Goal: Task Accomplishment & Management: Manage account settings

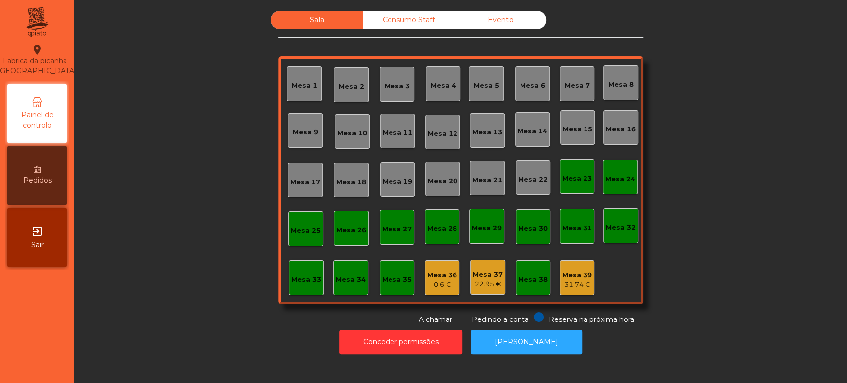
click at [300, 286] on div "Mesa 33" at bounding box center [306, 278] width 35 height 35
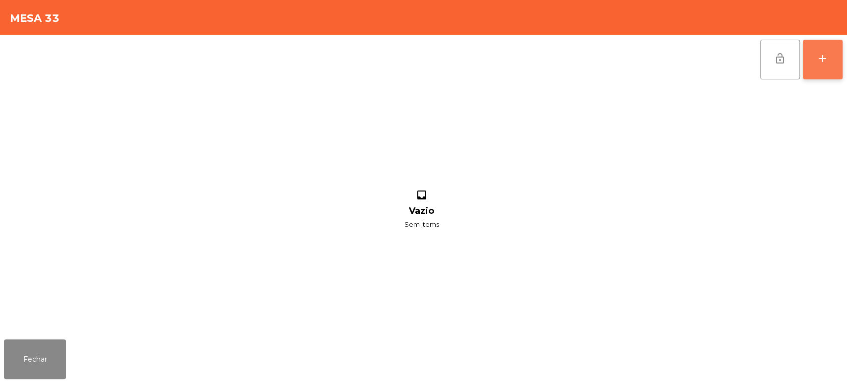
click at [812, 66] on button "add" at bounding box center [823, 60] width 40 height 40
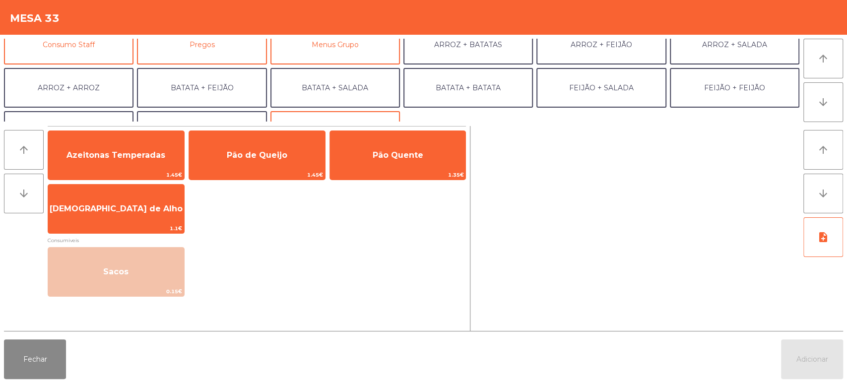
scroll to position [100, 0]
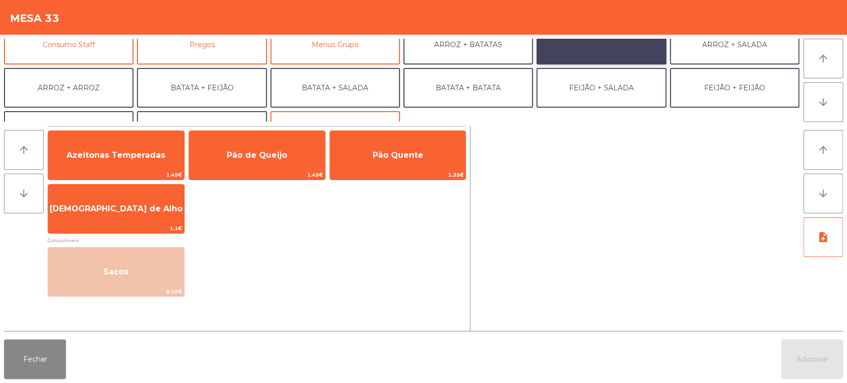
click at [634, 44] on button "ARROZ + FEIJÃO" at bounding box center [602, 45] width 130 height 40
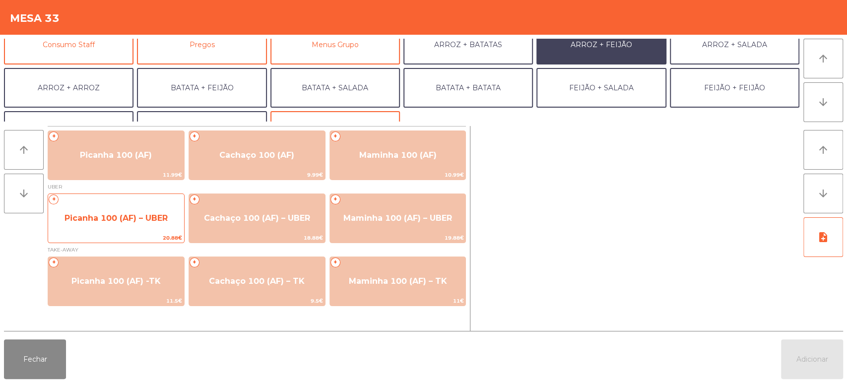
click at [139, 235] on span "20.88€" at bounding box center [116, 237] width 136 height 9
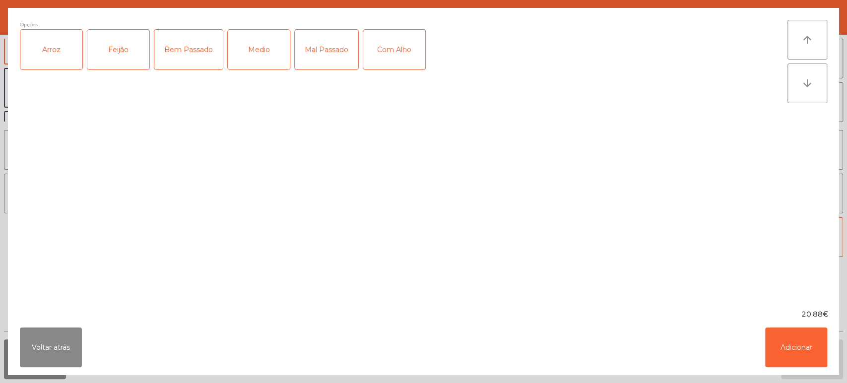
click at [52, 49] on div "Arroz" at bounding box center [51, 50] width 62 height 40
click at [126, 38] on div "Feijão" at bounding box center [118, 50] width 62 height 40
click at [321, 48] on div "Mal Passado" at bounding box center [327, 50] width 64 height 40
click at [767, 365] on button "Adicionar" at bounding box center [796, 348] width 62 height 40
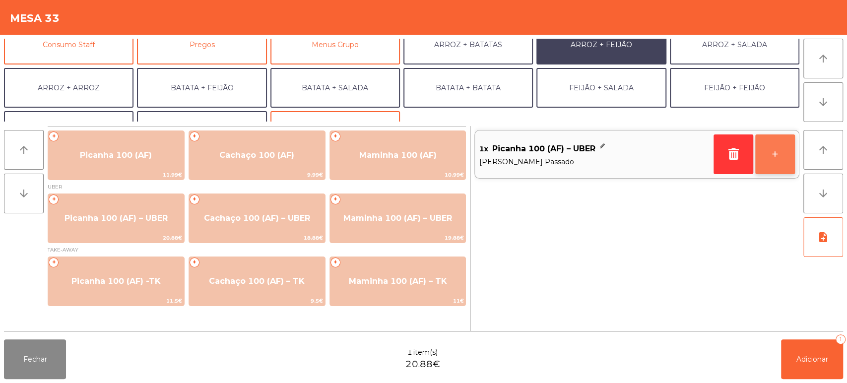
click at [771, 147] on button "+" at bounding box center [776, 155] width 40 height 40
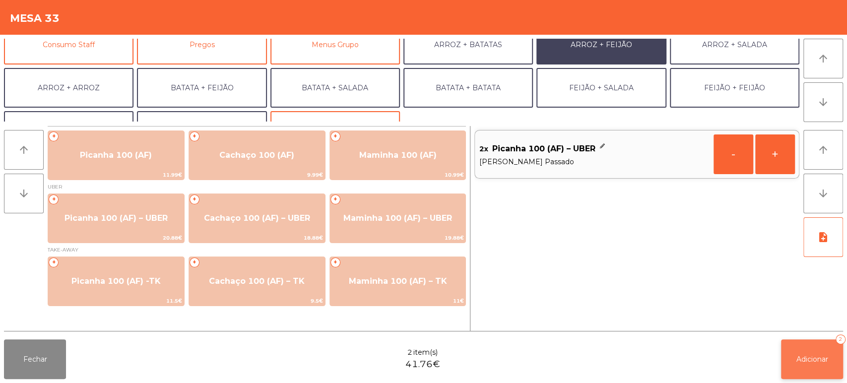
click at [798, 358] on span "Adicionar" at bounding box center [813, 359] width 32 height 9
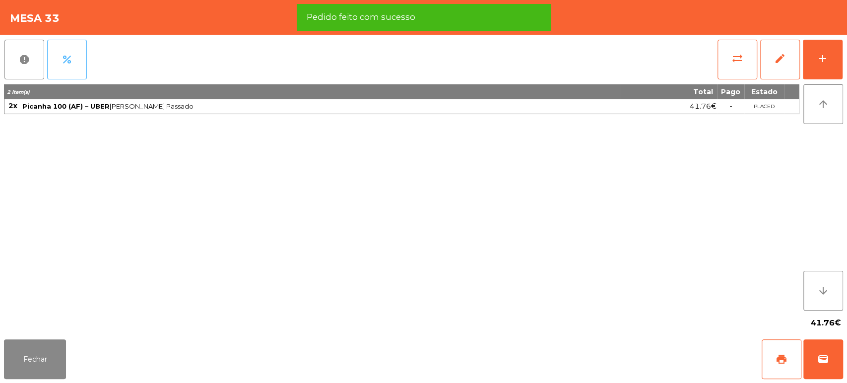
click at [82, 64] on button "percent" at bounding box center [67, 60] width 40 height 40
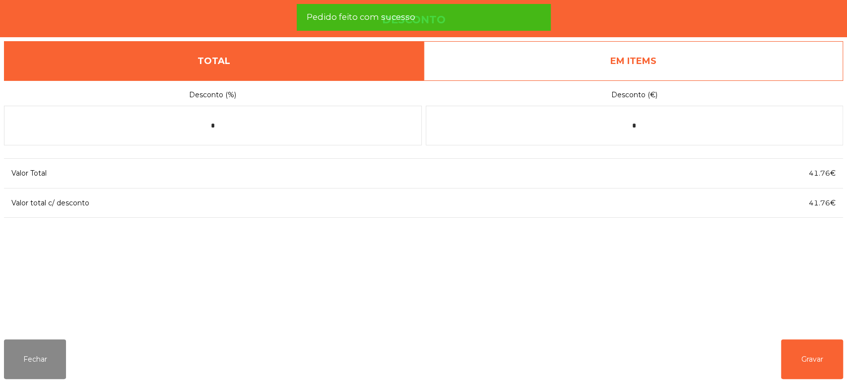
click at [635, 45] on link "EM ITEMS" at bounding box center [634, 61] width 420 height 40
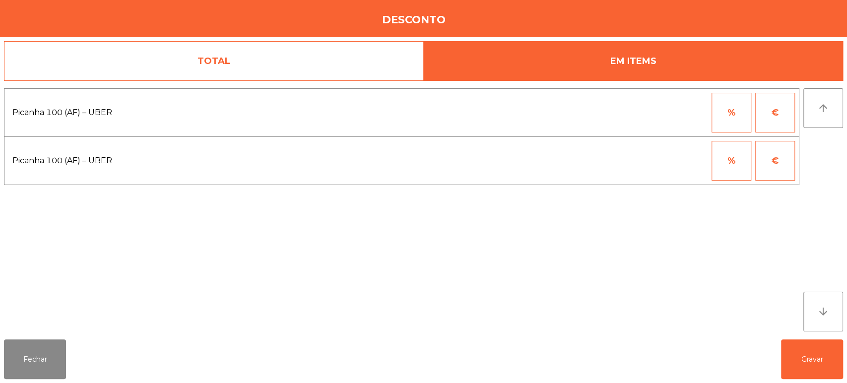
click at [714, 108] on button "%" at bounding box center [732, 113] width 40 height 40
click at [671, 111] on input "*" at bounding box center [683, 113] width 50 height 40
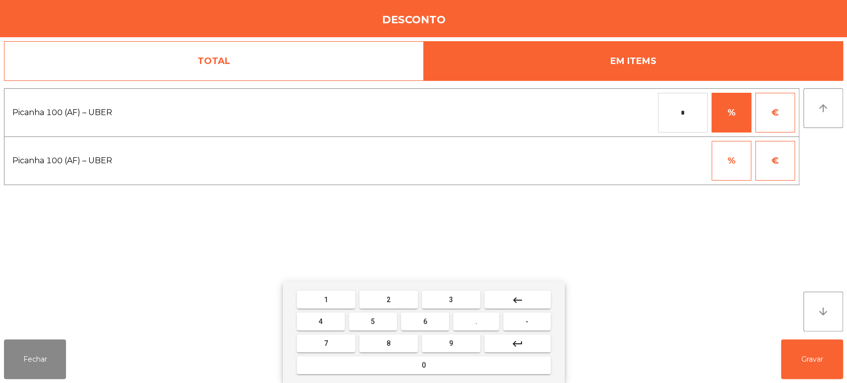
click at [334, 297] on button "1" at bounding box center [326, 300] width 59 height 18
click at [401, 382] on div "1 2 3 keyboard_backspace 4 5 6 . - 7 8 9 keyboard_return 0" at bounding box center [424, 332] width 282 height 101
click at [452, 364] on button "0" at bounding box center [424, 365] width 254 height 18
type input "***"
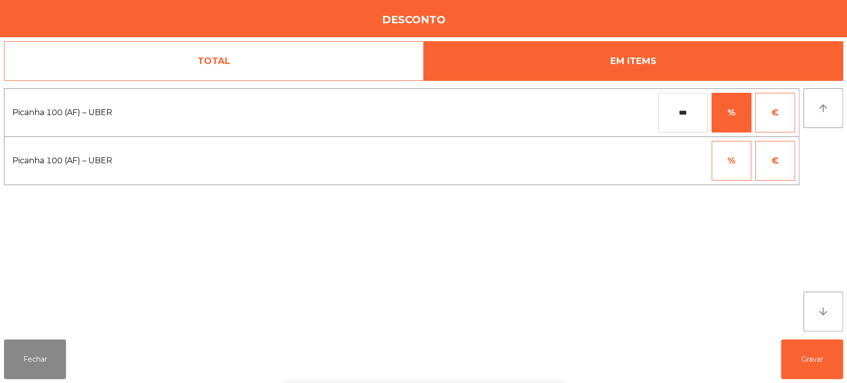
click at [799, 305] on div "1 2 3 keyboard_backspace 4 5 6 . - 7 8 9 keyboard_return 0" at bounding box center [423, 332] width 847 height 101
click at [826, 346] on div "1 2 3 keyboard_backspace 4 5 6 . - 7 8 9 keyboard_return 0" at bounding box center [423, 332] width 847 height 101
click at [806, 358] on button "Gravar" at bounding box center [812, 360] width 62 height 40
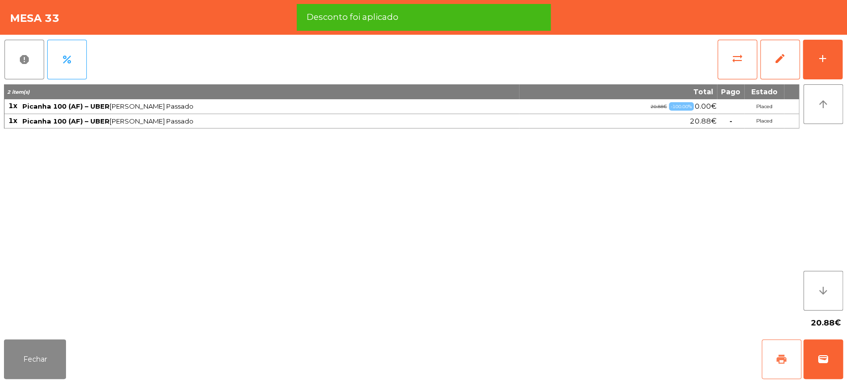
click at [776, 358] on span "print" at bounding box center [782, 359] width 12 height 12
click at [828, 355] on span "wallet" at bounding box center [824, 359] width 12 height 12
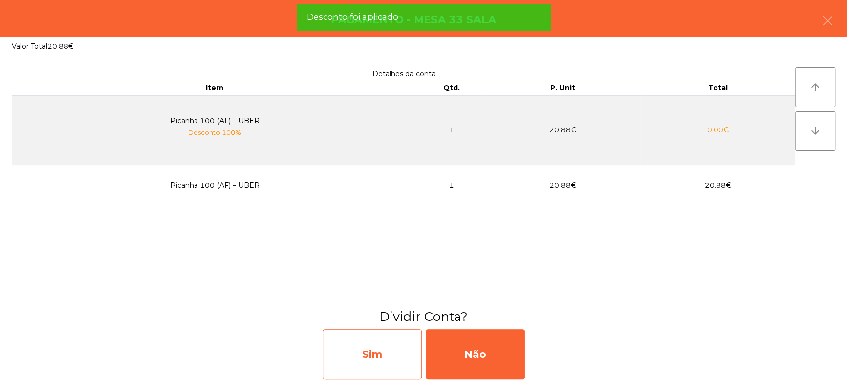
click at [394, 339] on div "Sim" at bounding box center [372, 355] width 99 height 50
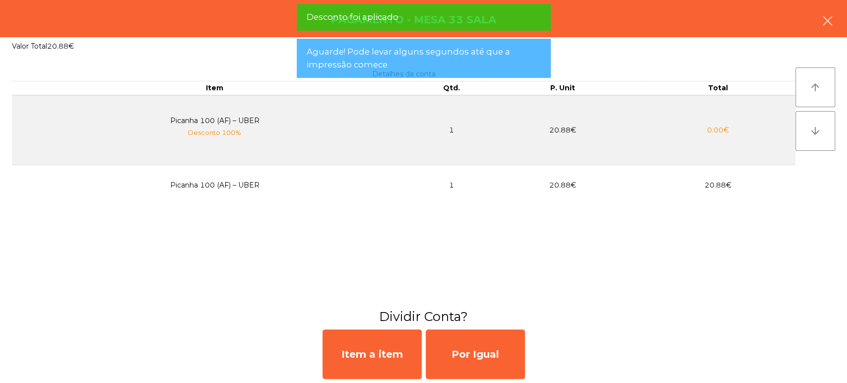
click at [834, 15] on button "button" at bounding box center [828, 22] width 28 height 30
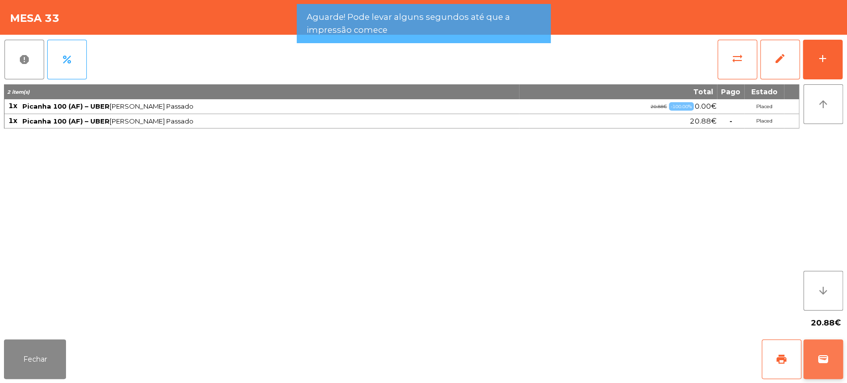
click at [826, 353] on span "wallet" at bounding box center [824, 359] width 12 height 12
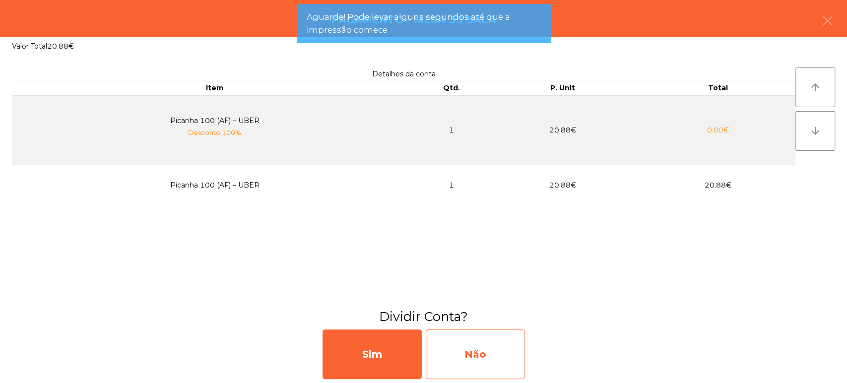
click at [474, 355] on div "Não" at bounding box center [475, 355] width 99 height 50
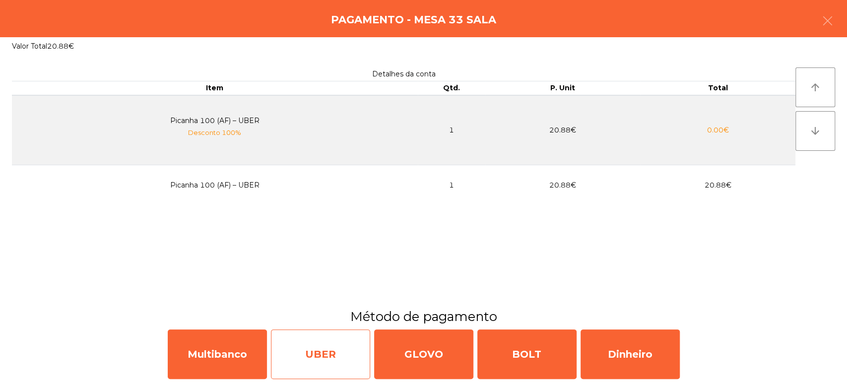
click at [308, 346] on div "UBER" at bounding box center [320, 355] width 99 height 50
select select "**"
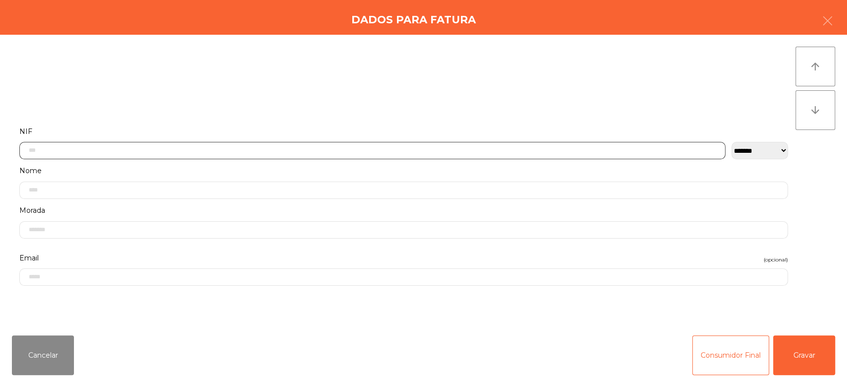
click at [529, 150] on input "text" at bounding box center [372, 150] width 706 height 17
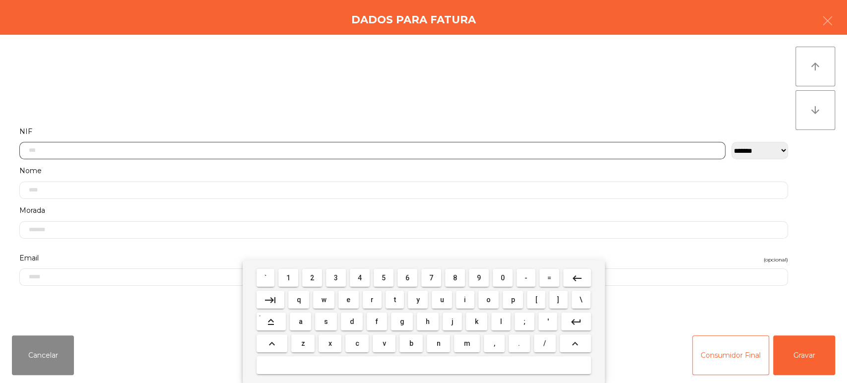
scroll to position [77, 0]
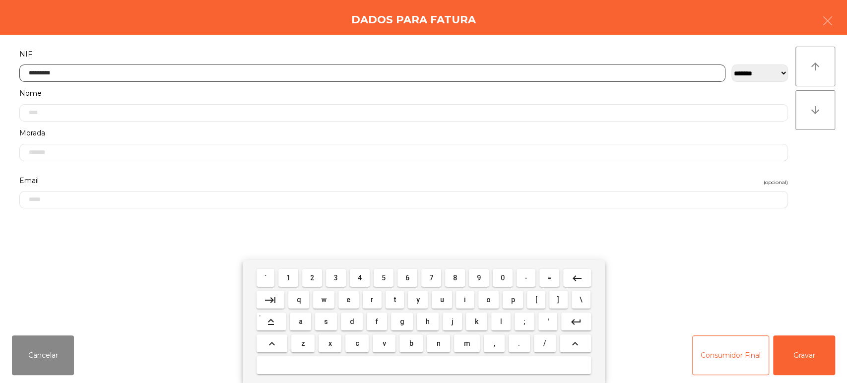
type input "*********"
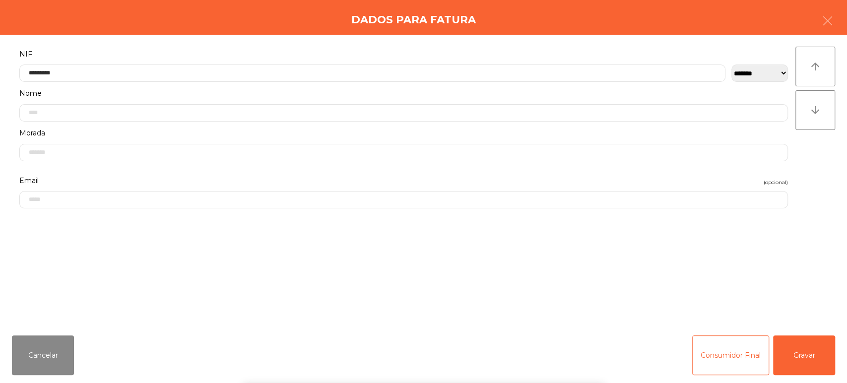
click at [807, 344] on div "` 1 2 3 4 5 6 7 8 9 0 - = keyboard_backspace keyboard_tab q w e r t y u i o p […" at bounding box center [423, 321] width 847 height 123
click at [802, 357] on div "` 1 2 3 4 5 6 7 8 9 0 - = keyboard_backspace keyboard_tab q w e r t y u i o p […" at bounding box center [423, 321] width 847 height 123
click at [823, 349] on button "Gravar" at bounding box center [804, 356] width 62 height 40
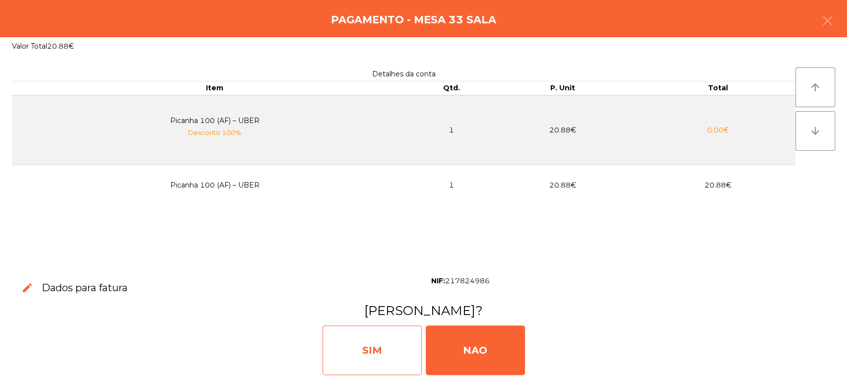
click at [398, 336] on div "SIM" at bounding box center [372, 351] width 99 height 50
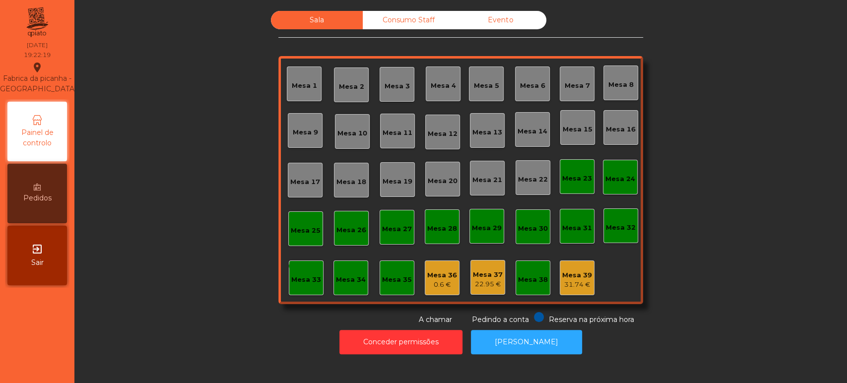
click at [569, 127] on div "Mesa 15" at bounding box center [578, 130] width 30 height 10
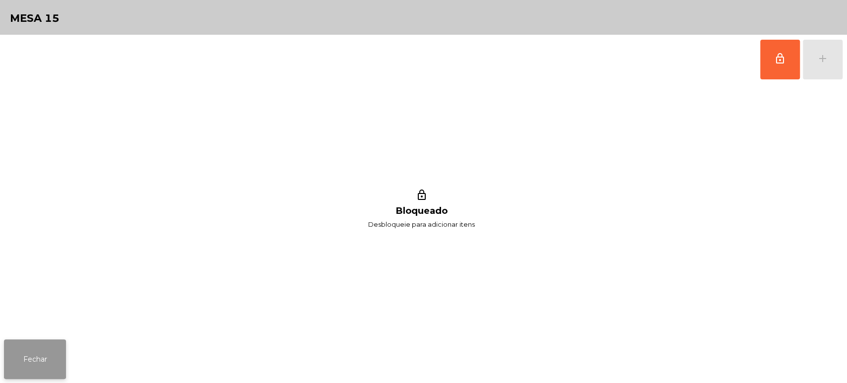
click at [48, 354] on button "Fechar" at bounding box center [35, 360] width 62 height 40
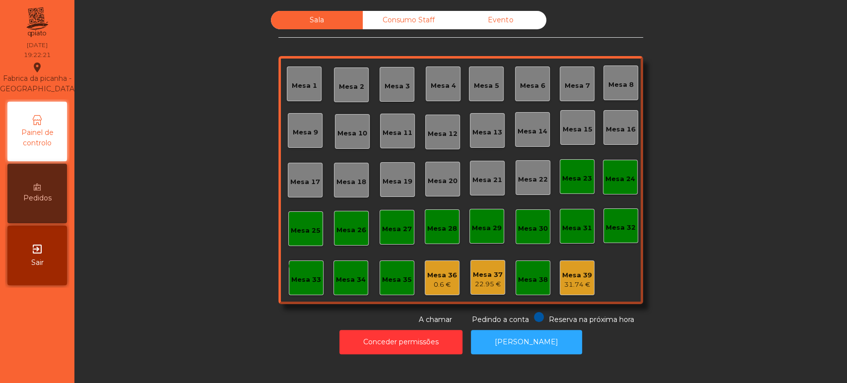
click at [626, 121] on div "Mesa 16" at bounding box center [621, 128] width 30 height 14
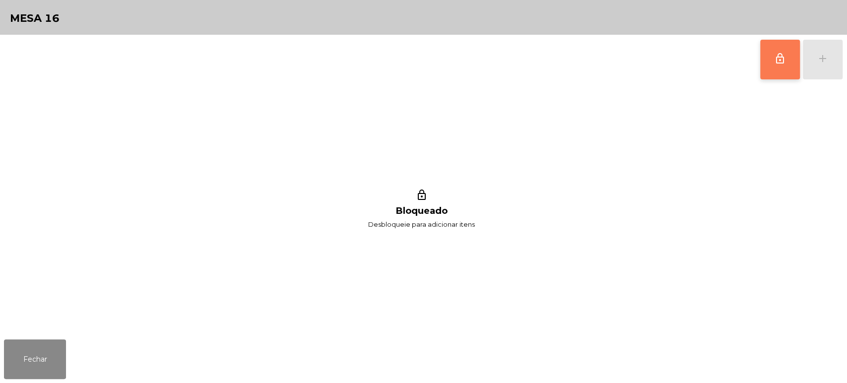
click at [782, 69] on button "lock_outline" at bounding box center [780, 60] width 40 height 40
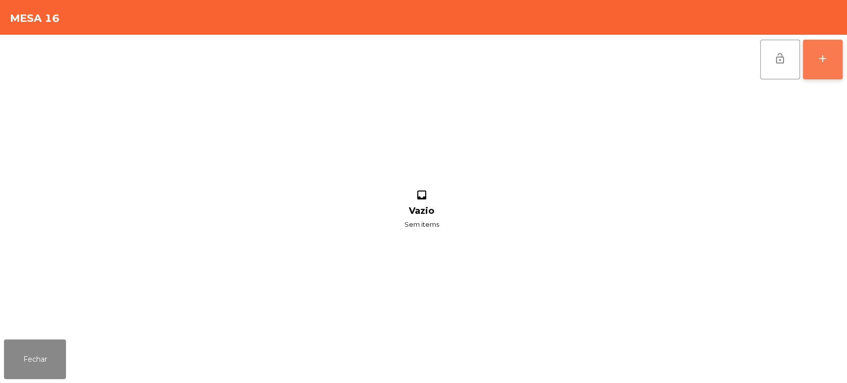
click at [838, 52] on button "add" at bounding box center [823, 60] width 40 height 40
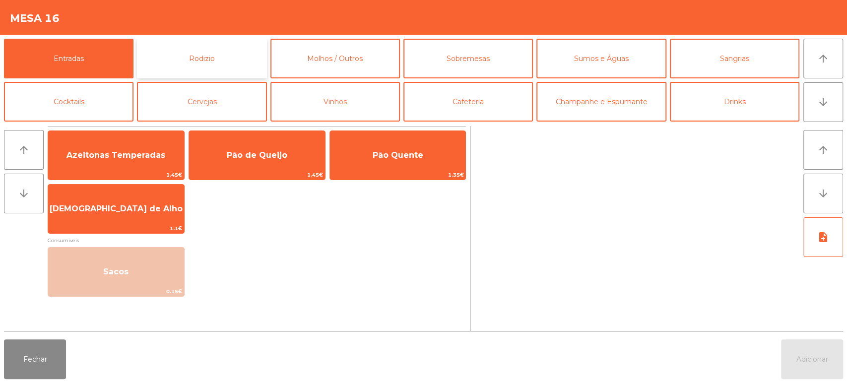
click at [230, 60] on button "Rodizio" at bounding box center [202, 59] width 130 height 40
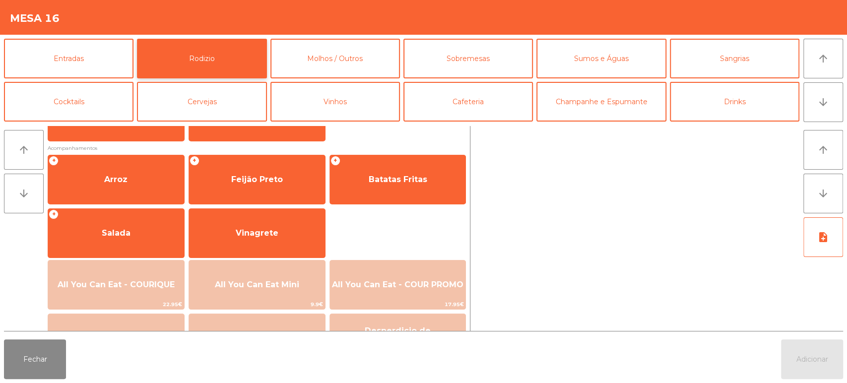
scroll to position [115, 0]
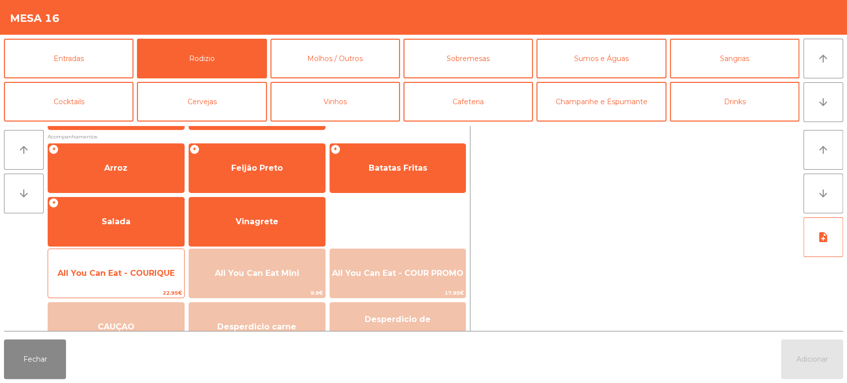
click at [139, 278] on span "All You Can Eat - COURIQUE" at bounding box center [116, 273] width 136 height 27
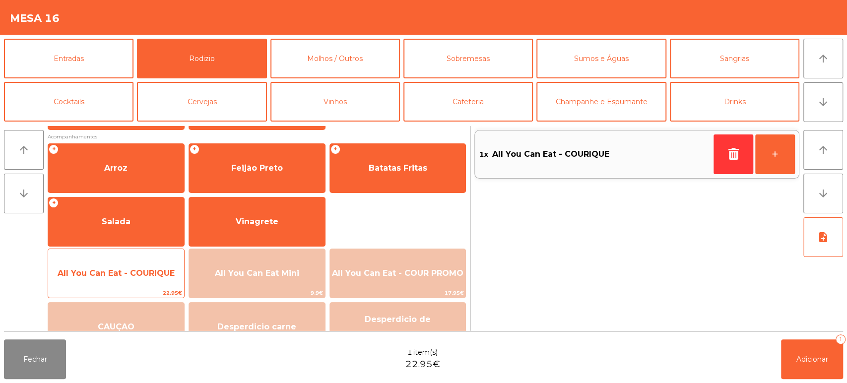
click at [147, 259] on div "All You Can Eat - COURIQUE 22.95€" at bounding box center [116, 274] width 137 height 50
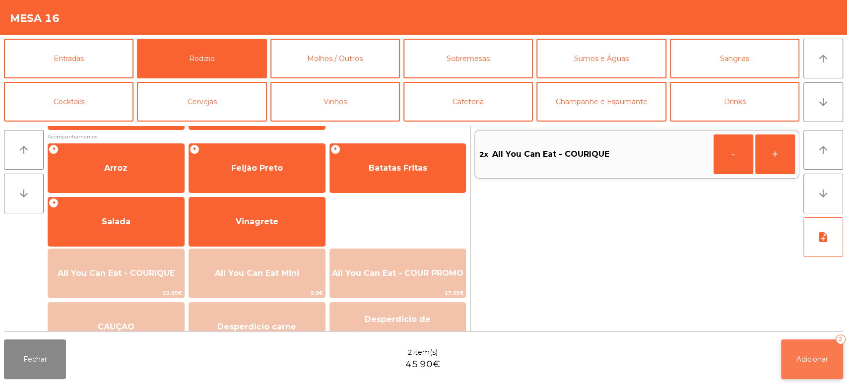
click at [816, 357] on span "Adicionar" at bounding box center [813, 359] width 32 height 9
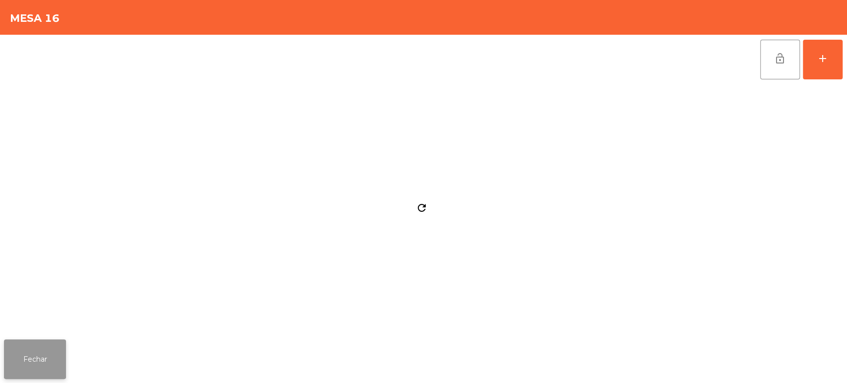
click at [51, 357] on button "Fechar" at bounding box center [35, 360] width 62 height 40
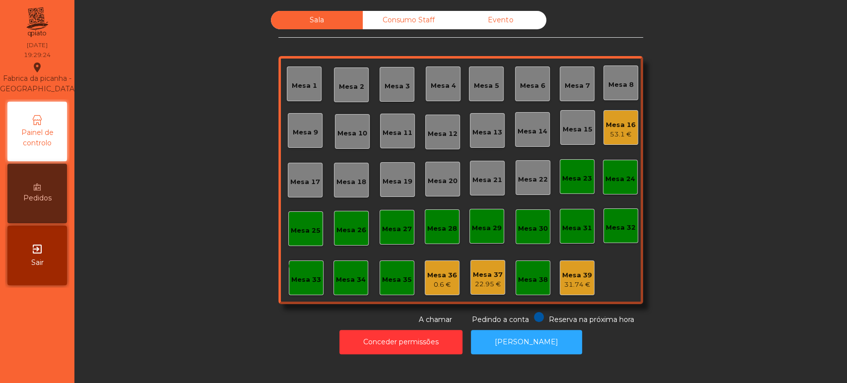
click at [568, 127] on div "Mesa 15" at bounding box center [578, 130] width 30 height 10
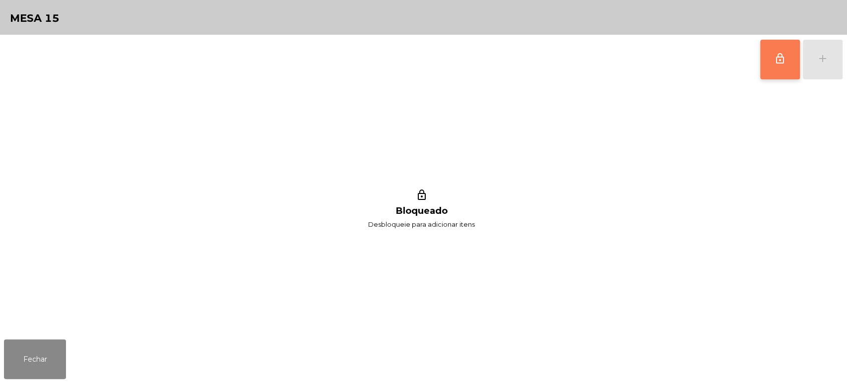
click at [774, 58] on span "lock_outline" at bounding box center [780, 59] width 12 height 12
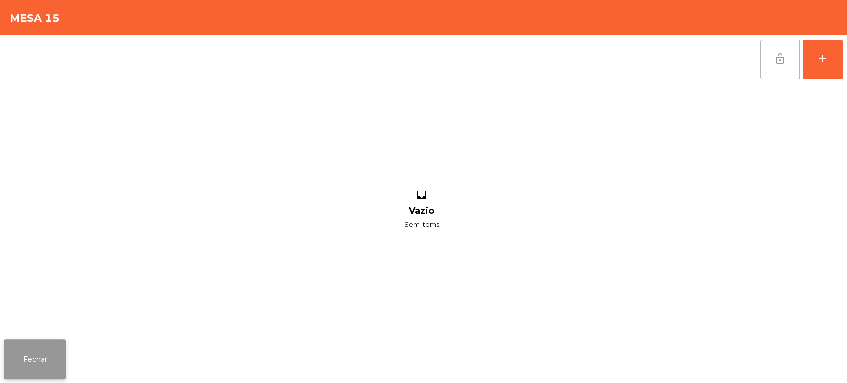
click at [28, 361] on button "Fechar" at bounding box center [35, 360] width 62 height 40
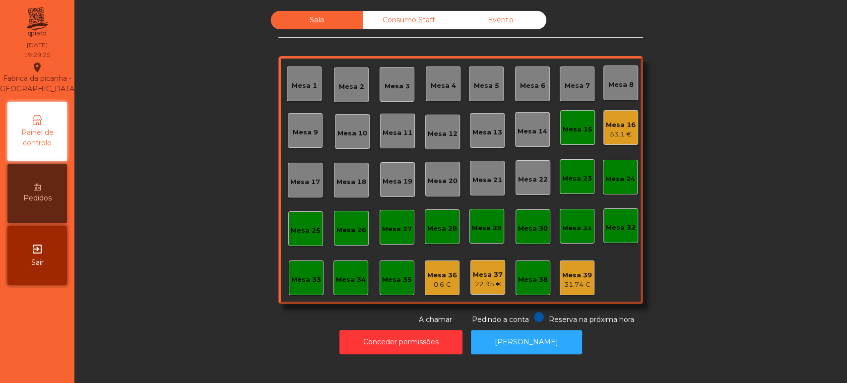
click at [629, 128] on div "Mesa 16" at bounding box center [621, 125] width 30 height 10
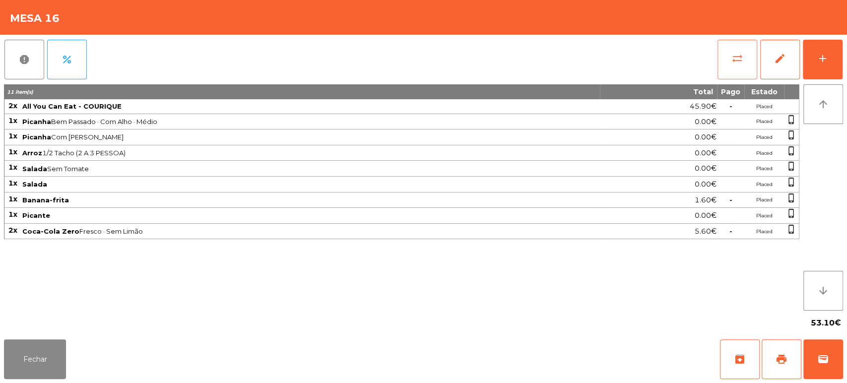
click at [732, 52] on button "sync_alt" at bounding box center [738, 60] width 40 height 40
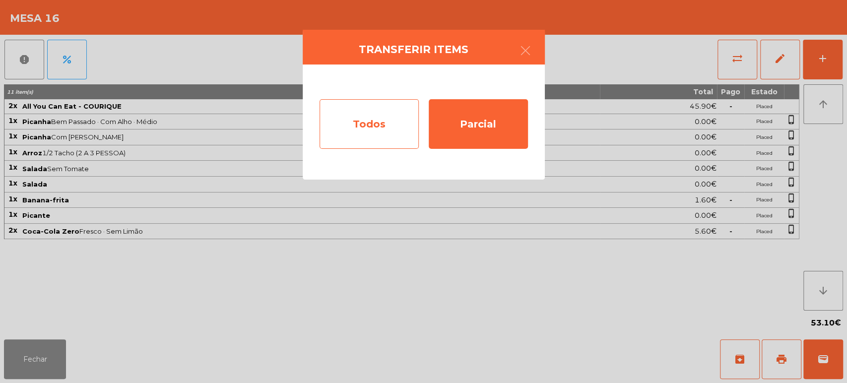
click at [388, 111] on div "Todos" at bounding box center [369, 124] width 99 height 50
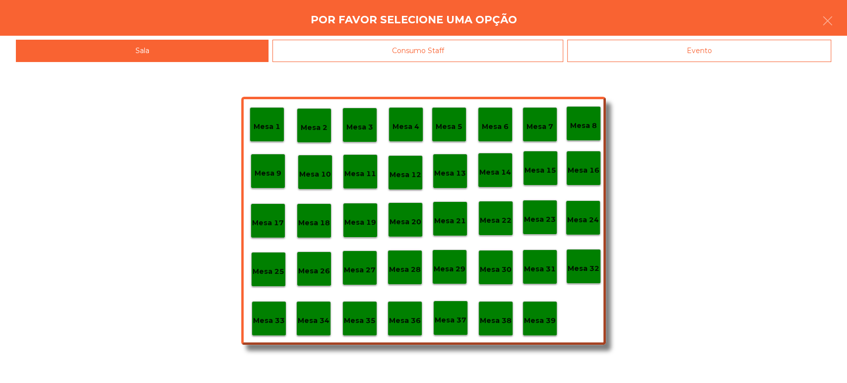
click at [530, 167] on p "Mesa 15" at bounding box center [541, 170] width 32 height 11
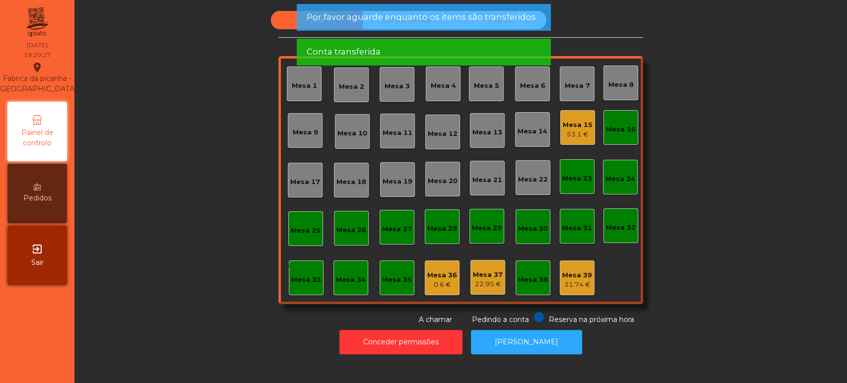
click at [615, 132] on div "Mesa 16" at bounding box center [621, 130] width 30 height 10
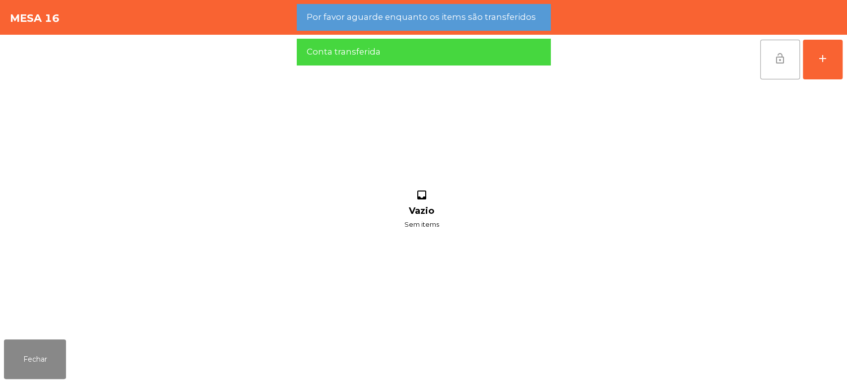
click at [772, 62] on button "lock_open" at bounding box center [780, 60] width 40 height 40
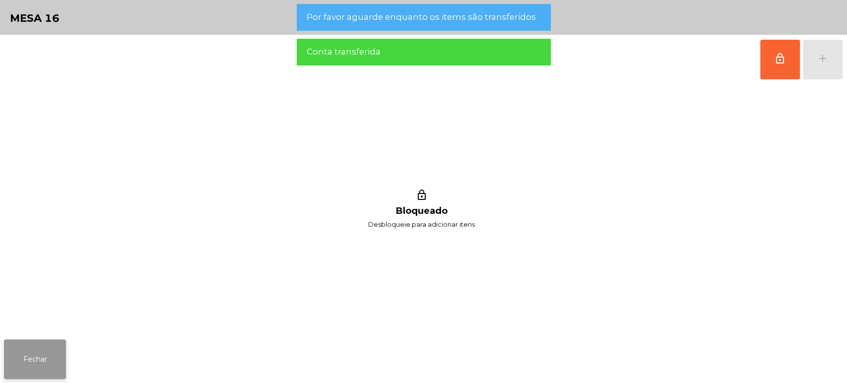
click at [56, 370] on button "Fechar" at bounding box center [35, 360] width 62 height 40
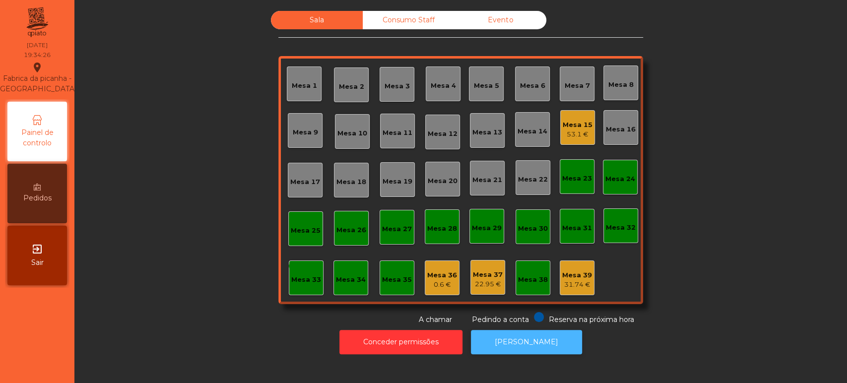
click at [490, 337] on button "[PERSON_NAME]" at bounding box center [526, 342] width 111 height 24
click at [546, 346] on button "[PERSON_NAME]" at bounding box center [526, 342] width 111 height 24
click at [499, 339] on button "[PERSON_NAME]" at bounding box center [526, 342] width 111 height 24
click at [294, 275] on div "Mesa 33" at bounding box center [306, 280] width 30 height 10
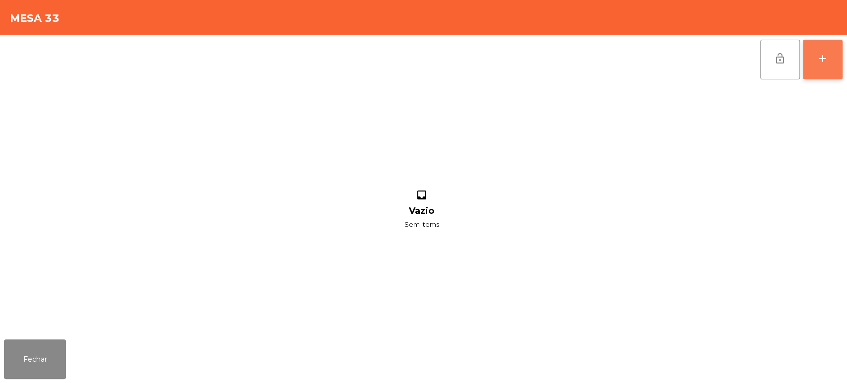
click at [826, 68] on button "add" at bounding box center [823, 60] width 40 height 40
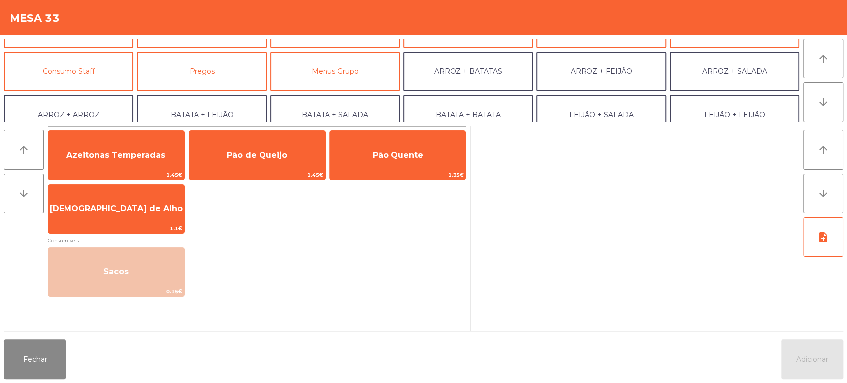
scroll to position [79, 0]
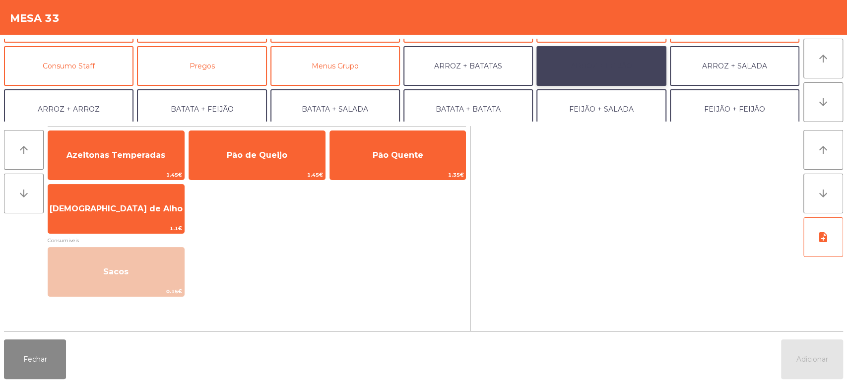
click at [574, 69] on button "ARROZ + FEIJÃO" at bounding box center [602, 66] width 130 height 40
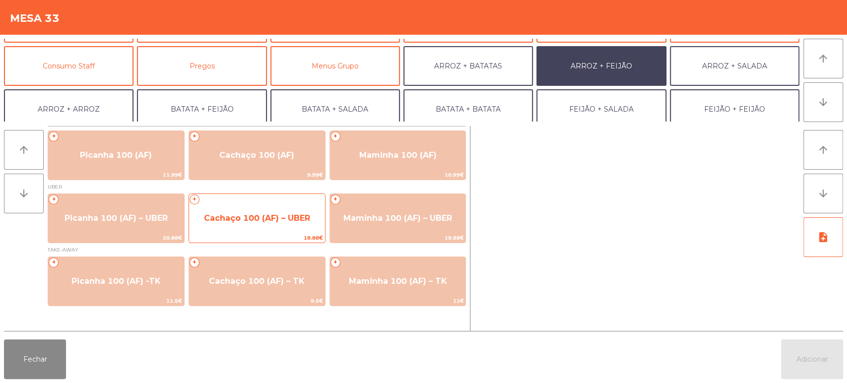
click at [251, 218] on span "Cachaço 100 (AF) – UBER" at bounding box center [257, 217] width 106 height 9
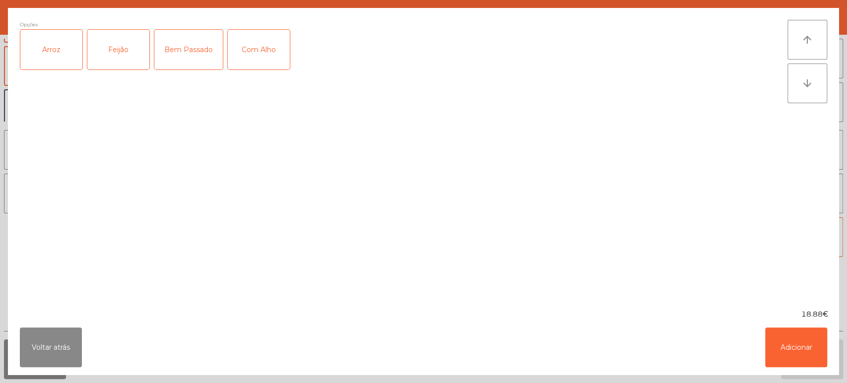
click at [43, 47] on div "Arroz" at bounding box center [51, 50] width 62 height 40
click at [119, 41] on div "Feijão" at bounding box center [118, 50] width 62 height 40
click at [828, 376] on ngb-modal-window "Opções (Arroz, Feijão) Arroz Feijão Bem Passado Com Alho arrow_upward arrow_dow…" at bounding box center [423, 191] width 847 height 383
click at [798, 339] on button "Adicionar" at bounding box center [796, 348] width 62 height 40
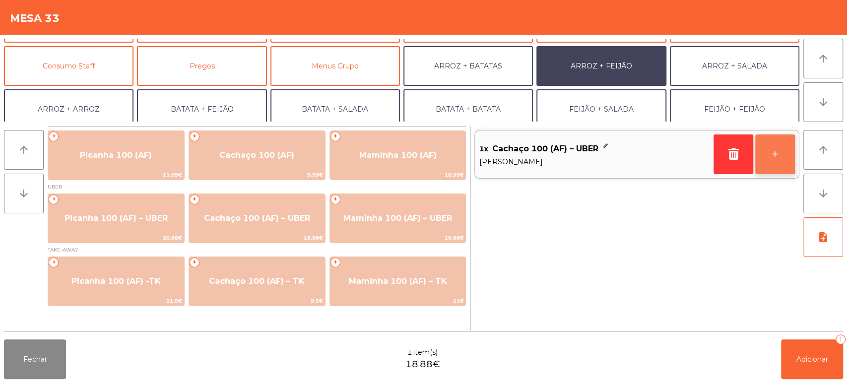
click at [784, 153] on button "+" at bounding box center [776, 155] width 40 height 40
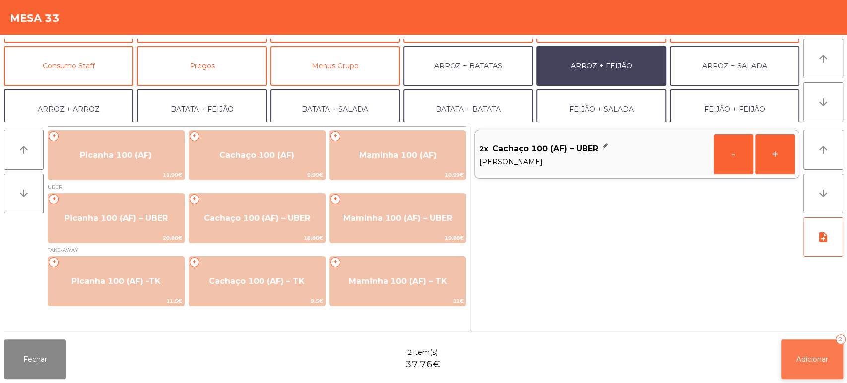
click at [820, 353] on button "Adicionar 2" at bounding box center [812, 360] width 62 height 40
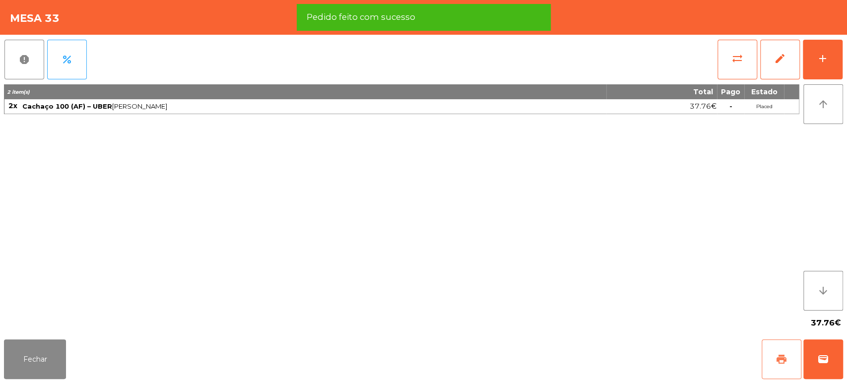
click at [778, 362] on span "print" at bounding box center [782, 359] width 12 height 12
click at [70, 68] on button "percent" at bounding box center [67, 60] width 40 height 40
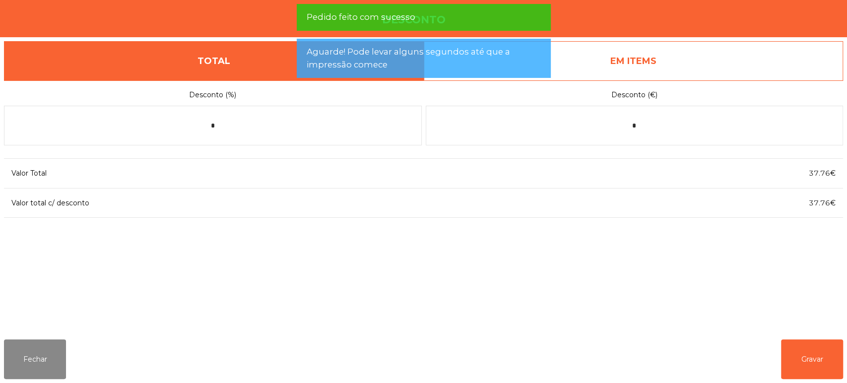
click at [691, 50] on link "EM ITEMS" at bounding box center [634, 61] width 420 height 40
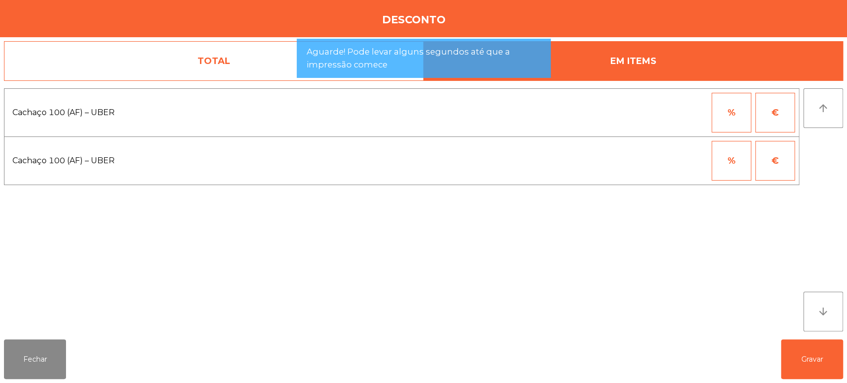
click at [739, 111] on button "%" at bounding box center [732, 113] width 40 height 40
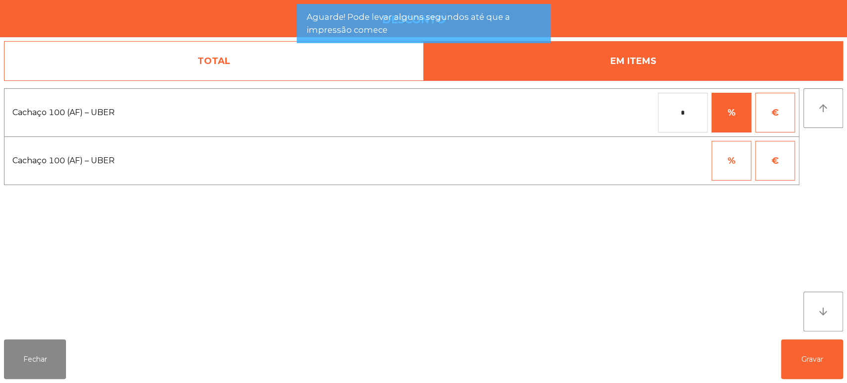
click at [669, 113] on input "*" at bounding box center [683, 113] width 50 height 40
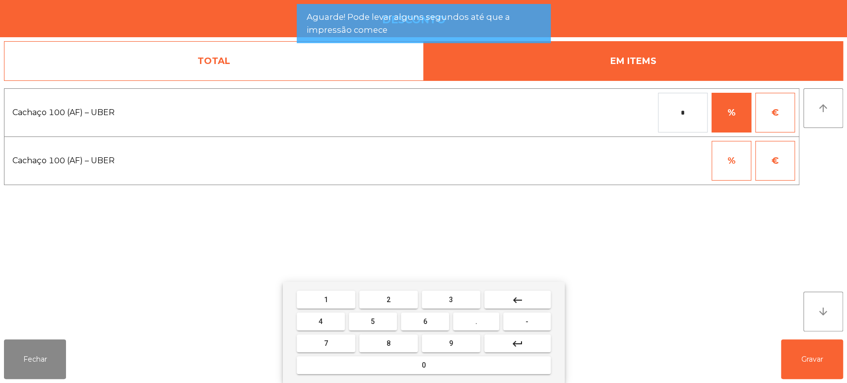
click at [326, 299] on span "1" at bounding box center [326, 300] width 4 height 8
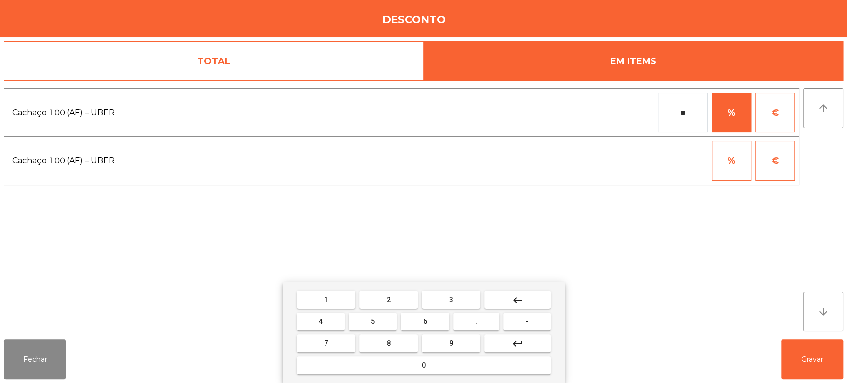
click at [422, 363] on span "0" at bounding box center [424, 365] width 4 height 8
type input "***"
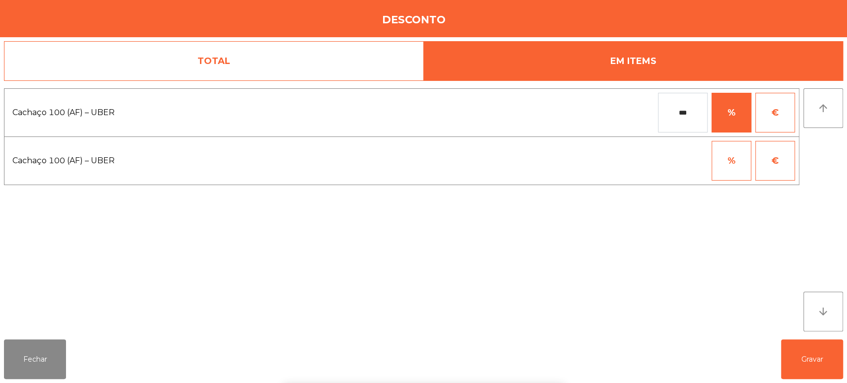
click at [774, 343] on div "1 2 3 keyboard_backspace 4 5 6 . - 7 8 9 keyboard_return 0" at bounding box center [423, 332] width 847 height 101
click at [822, 342] on button "Gravar" at bounding box center [812, 360] width 62 height 40
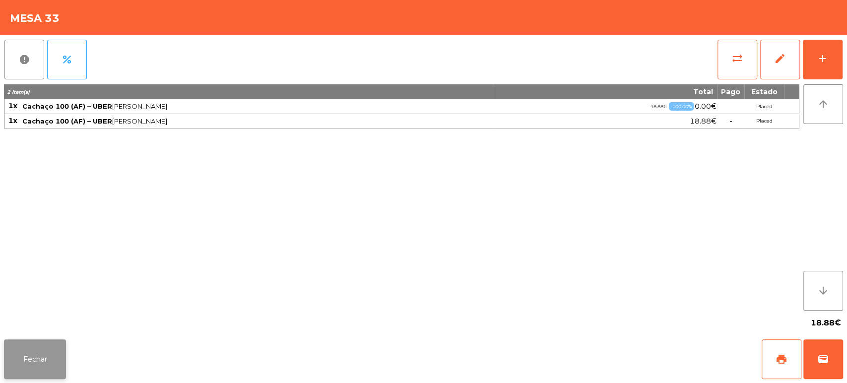
click at [53, 356] on button "Fechar" at bounding box center [35, 360] width 62 height 40
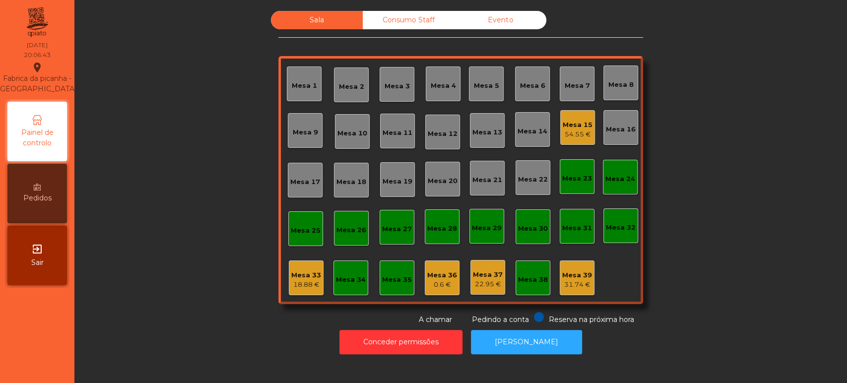
click at [306, 291] on div "Mesa 33 18.88 €" at bounding box center [306, 278] width 35 height 35
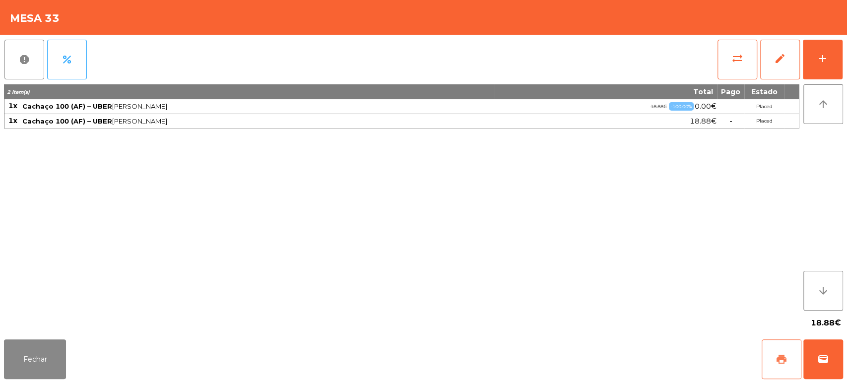
click at [780, 349] on button "print" at bounding box center [782, 360] width 40 height 40
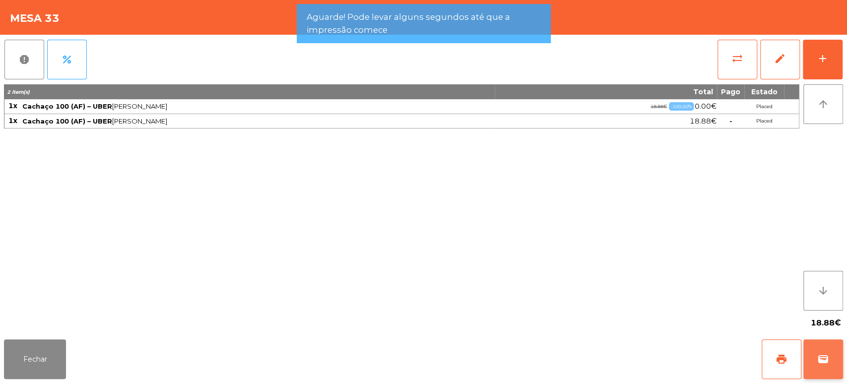
click at [822, 348] on button "wallet" at bounding box center [824, 360] width 40 height 40
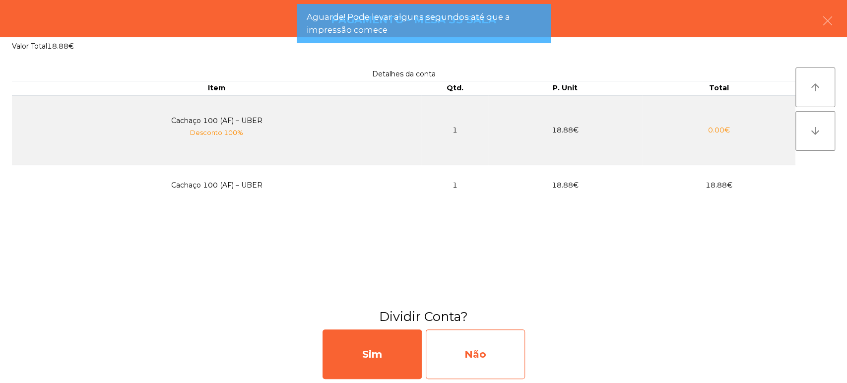
click at [477, 358] on div "Não" at bounding box center [475, 355] width 99 height 50
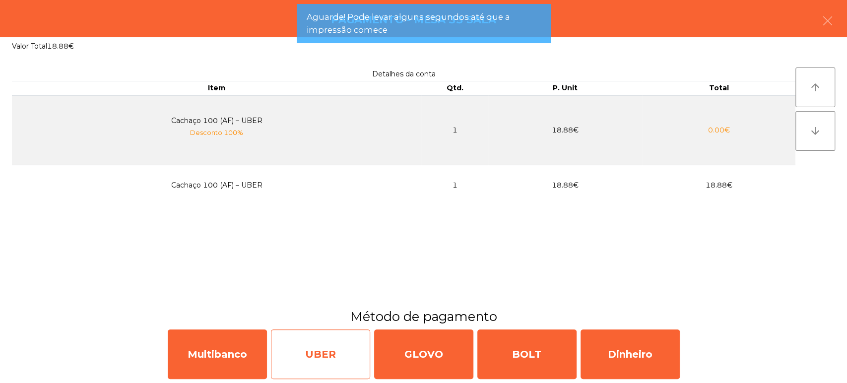
click at [327, 346] on div "UBER" at bounding box center [320, 355] width 99 height 50
select select "**"
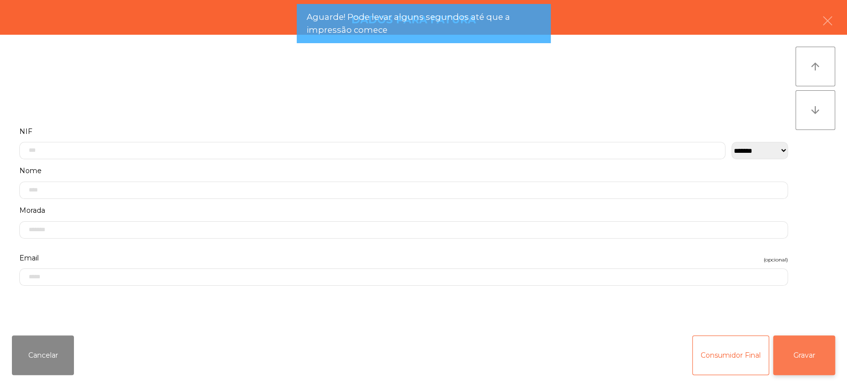
click at [793, 353] on button "Gravar" at bounding box center [804, 356] width 62 height 40
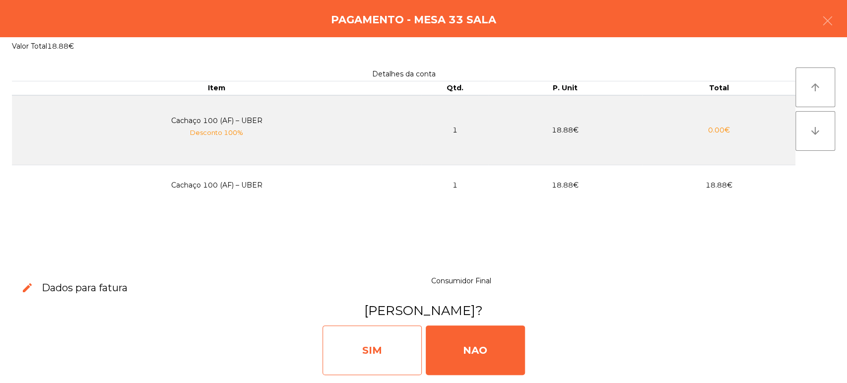
click at [370, 350] on div "SIM" at bounding box center [372, 351] width 99 height 50
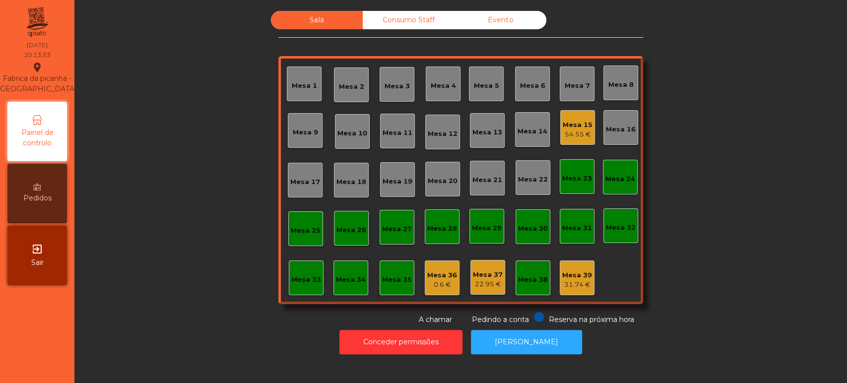
click at [581, 110] on div "Mesa 15 54.55 €" at bounding box center [577, 127] width 35 height 35
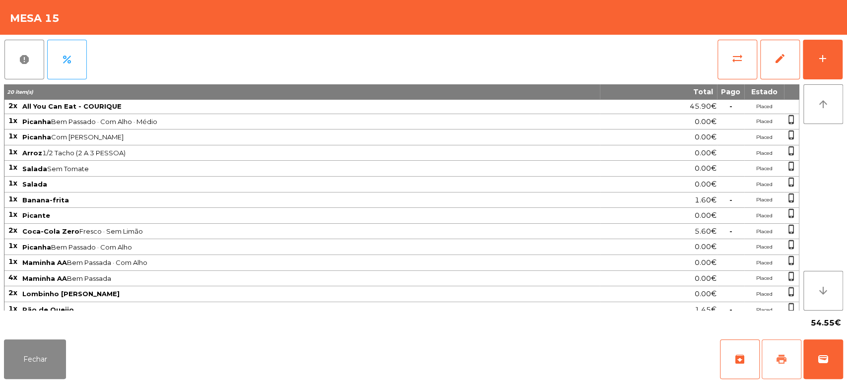
click at [762, 369] on button "print" at bounding box center [782, 360] width 40 height 40
click at [37, 349] on button "Fechar" at bounding box center [35, 360] width 62 height 40
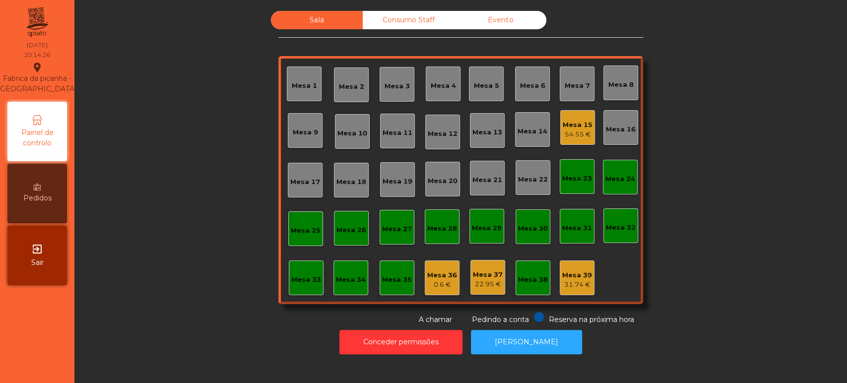
click at [166, 210] on div "Sala Consumo Staff Evento Mesa 1 Mesa 2 Mesa 3 Mesa 4 Mesa 5 Mesa 6 Mesa 7 Mesa…" at bounding box center [461, 168] width 746 height 314
click at [572, 120] on div "Mesa 15" at bounding box center [578, 125] width 30 height 10
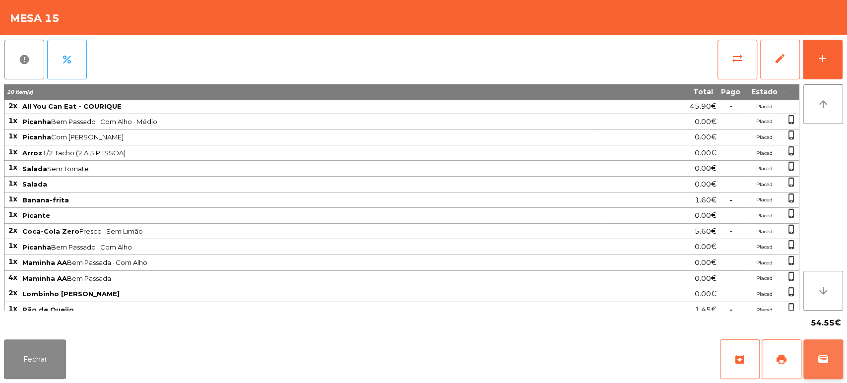
click at [821, 373] on button "wallet" at bounding box center [824, 360] width 40 height 40
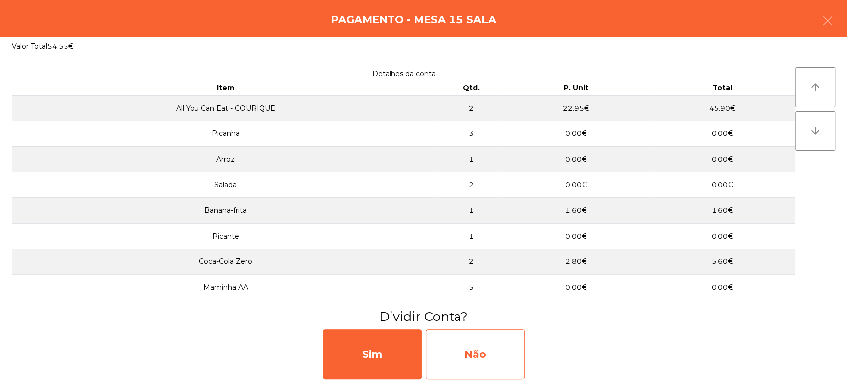
click at [501, 357] on div "Não" at bounding box center [475, 355] width 99 height 50
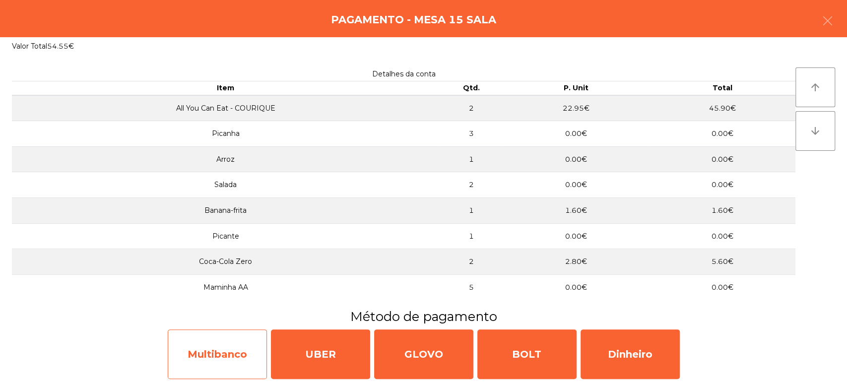
click at [200, 357] on div "Multibanco" at bounding box center [217, 355] width 99 height 50
select select "**"
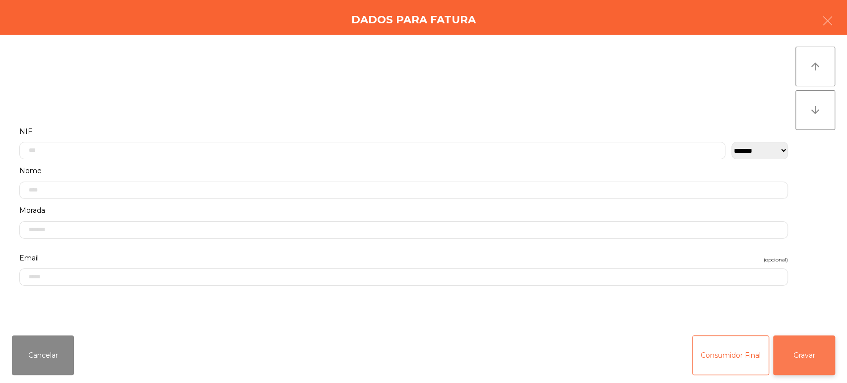
click at [806, 340] on button "Gravar" at bounding box center [804, 356] width 62 height 40
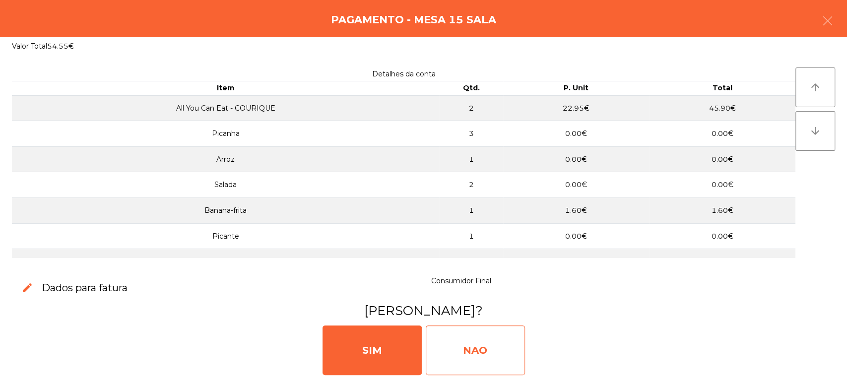
click at [480, 369] on div "NAO" at bounding box center [475, 351] width 99 height 50
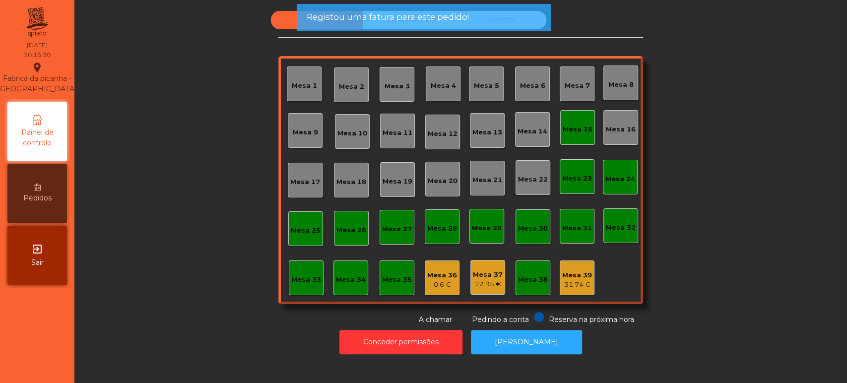
click at [574, 115] on div "Mesa 15" at bounding box center [577, 127] width 35 height 35
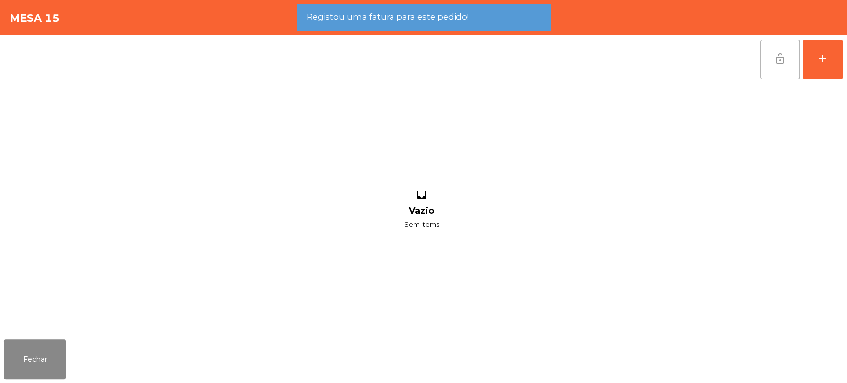
click at [786, 52] on button "lock_open" at bounding box center [780, 60] width 40 height 40
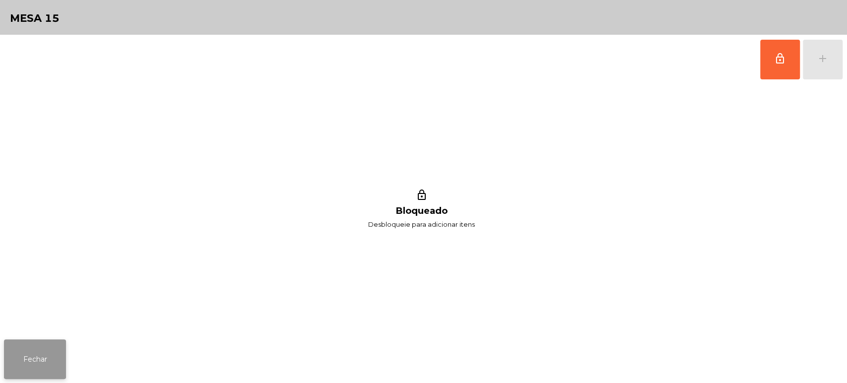
click at [31, 364] on button "Fechar" at bounding box center [35, 360] width 62 height 40
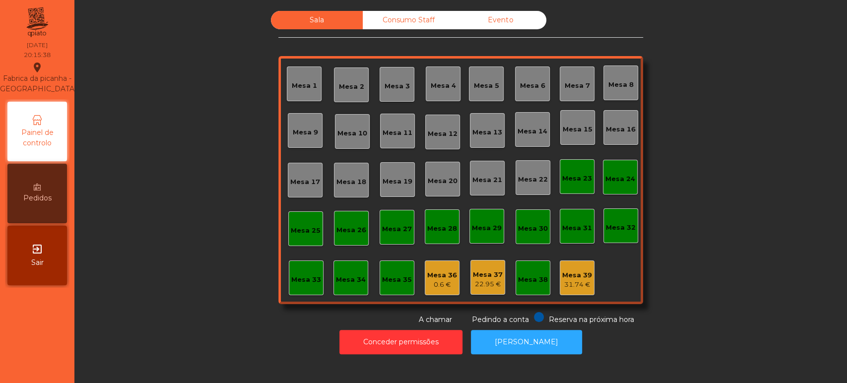
click at [151, 259] on div "Sala Consumo Staff Evento Mesa 1 Mesa 2 Mesa 3 Mesa 4 Mesa 5 Mesa 6 Mesa 7 Mesa…" at bounding box center [461, 168] width 746 height 314
click at [548, 335] on button "[PERSON_NAME]" at bounding box center [526, 342] width 111 height 24
click at [291, 280] on div "Mesa 33" at bounding box center [306, 280] width 30 height 10
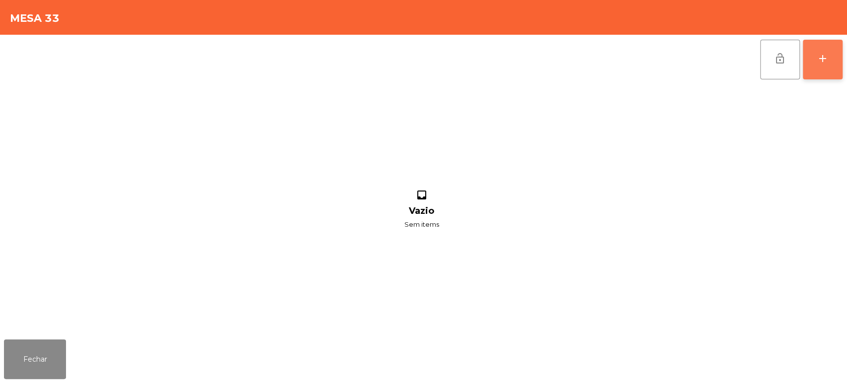
click at [838, 70] on button "add" at bounding box center [823, 60] width 40 height 40
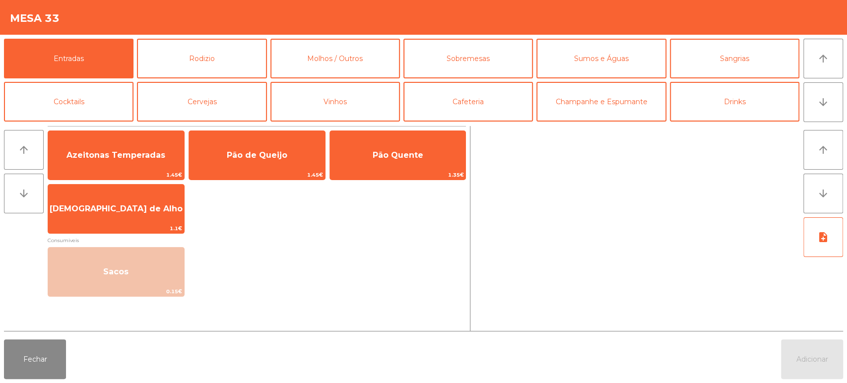
scroll to position [129, 0]
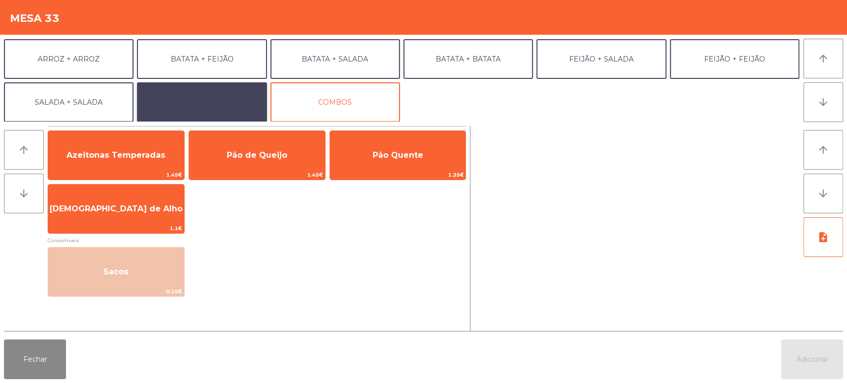
click at [214, 103] on button "EXTRAS UBER" at bounding box center [202, 102] width 130 height 40
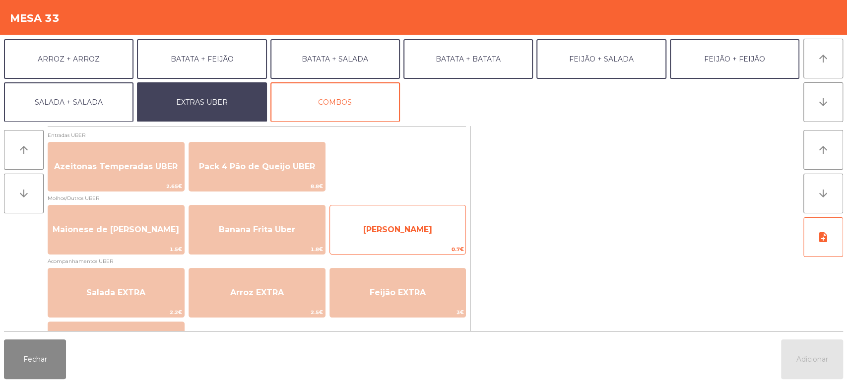
click at [388, 249] on span "0.7€" at bounding box center [398, 249] width 136 height 9
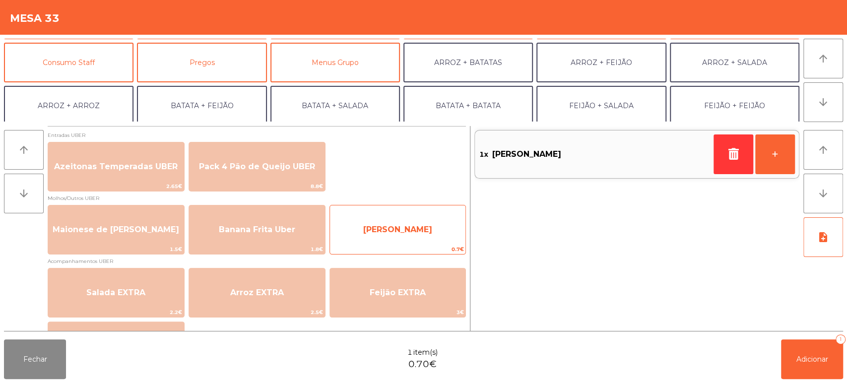
scroll to position [81, 0]
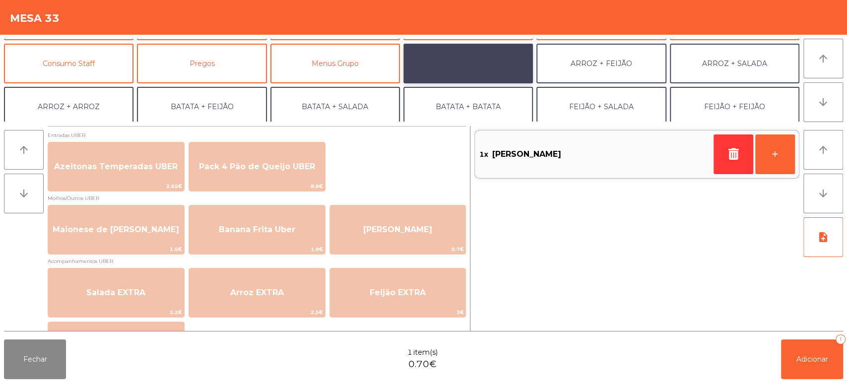
click at [485, 71] on button "ARROZ + BATATAS" at bounding box center [469, 64] width 130 height 40
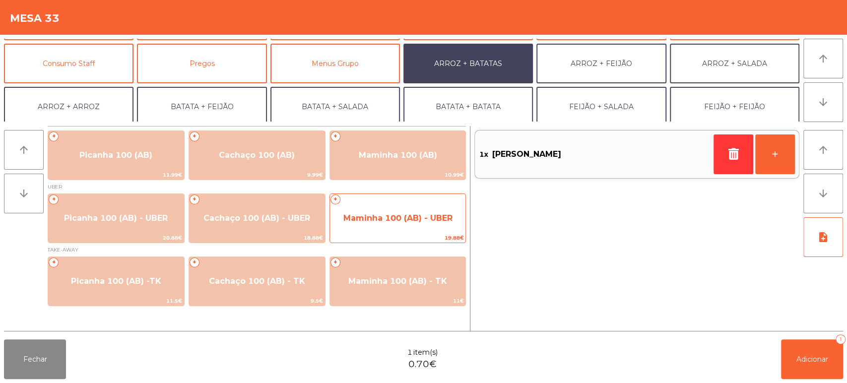
click at [407, 212] on span "Maminha 100 (AB) - UBER" at bounding box center [398, 218] width 136 height 27
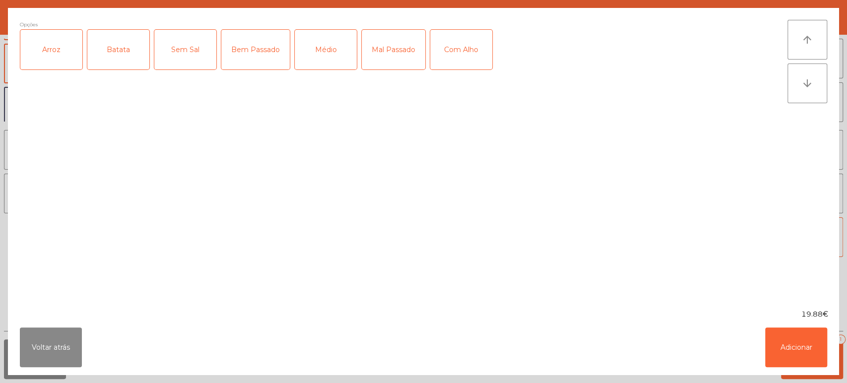
click at [29, 41] on div "Arroz" at bounding box center [51, 50] width 62 height 40
click at [93, 46] on div "Batata" at bounding box center [118, 50] width 62 height 40
click at [401, 51] on div "Mal Passado" at bounding box center [394, 50] width 64 height 40
click at [421, 45] on div "Mal Passado" at bounding box center [394, 50] width 64 height 40
click at [336, 54] on div "Médio" at bounding box center [326, 50] width 62 height 40
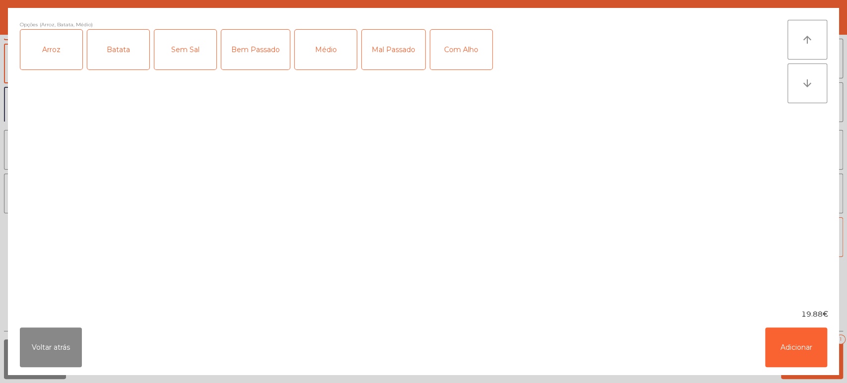
click at [446, 47] on div "Com Alho" at bounding box center [461, 50] width 62 height 40
click at [802, 357] on button "Adicionar" at bounding box center [796, 348] width 62 height 40
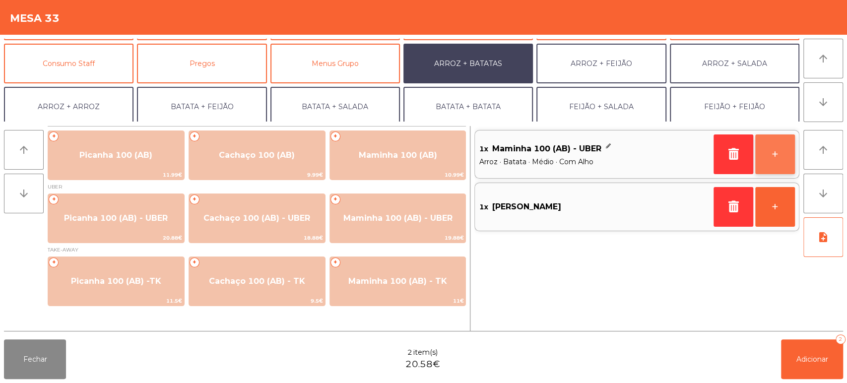
click at [774, 163] on button "+" at bounding box center [776, 155] width 40 height 40
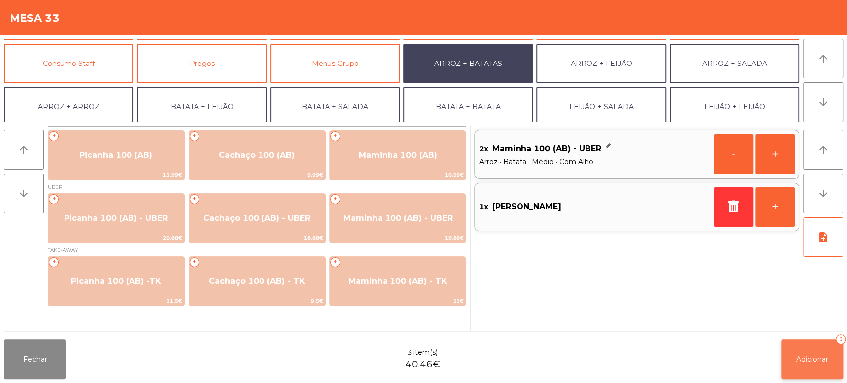
click at [800, 356] on span "Adicionar" at bounding box center [813, 359] width 32 height 9
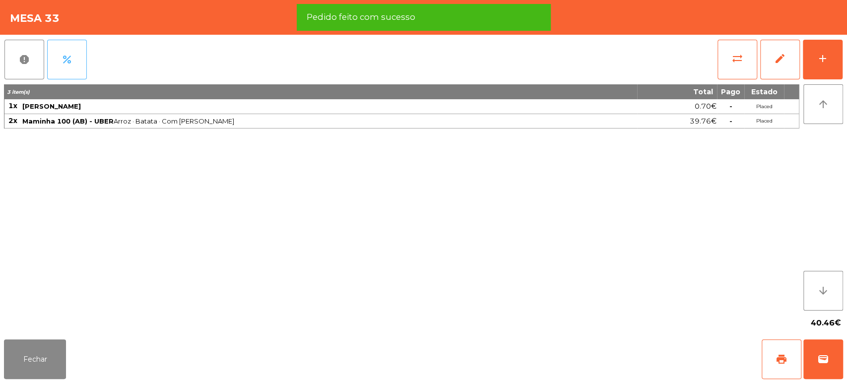
click at [83, 60] on button "percent" at bounding box center [67, 60] width 40 height 40
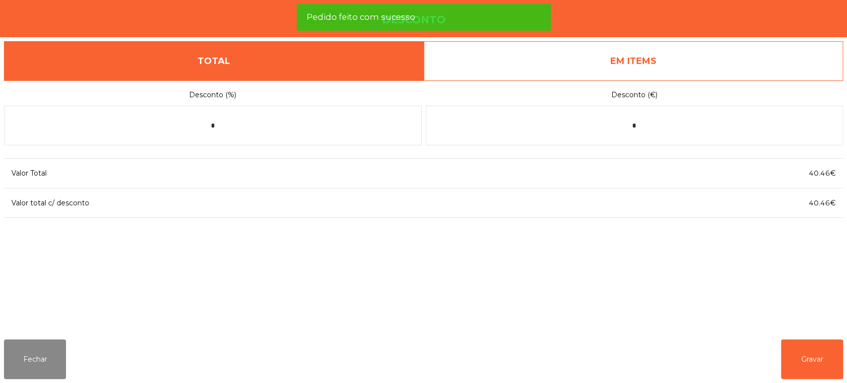
click at [714, 68] on link "EM ITEMS" at bounding box center [634, 61] width 420 height 40
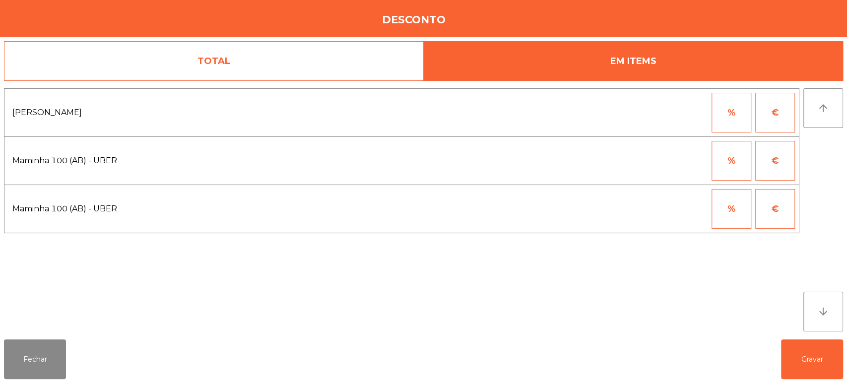
click at [737, 108] on button "%" at bounding box center [732, 113] width 40 height 40
click at [676, 111] on input "*" at bounding box center [683, 113] width 50 height 40
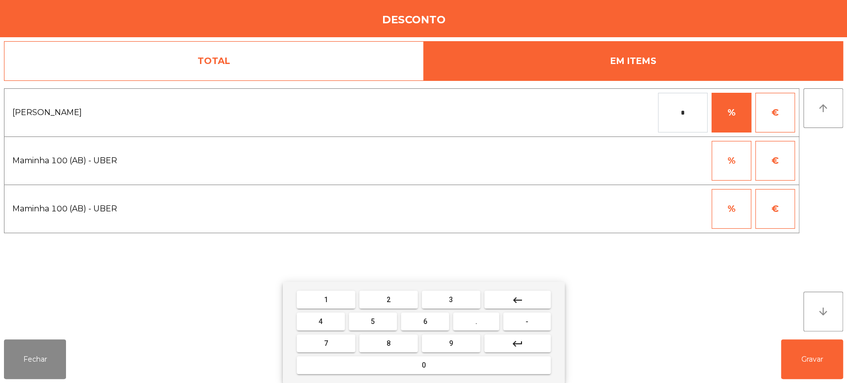
click at [319, 292] on button "1" at bounding box center [326, 300] width 59 height 18
click at [441, 367] on button "0" at bounding box center [424, 365] width 254 height 18
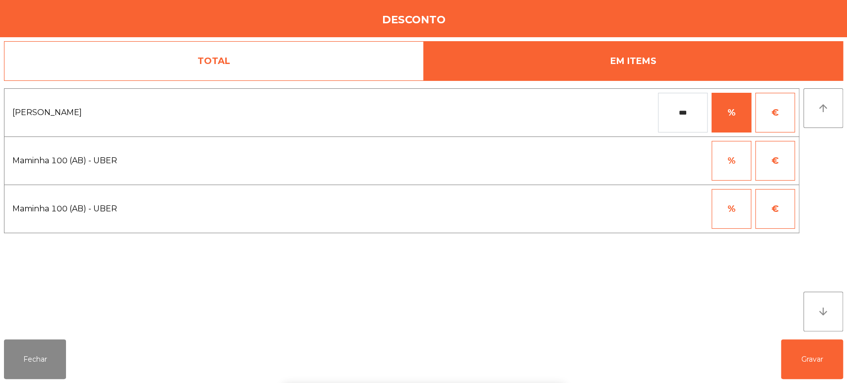
click at [798, 358] on div "1 2 3 keyboard_backspace 4 5 6 . - 7 8 9 keyboard_return 0" at bounding box center [423, 332] width 847 height 101
click at [697, 111] on input "***" at bounding box center [683, 113] width 50 height 40
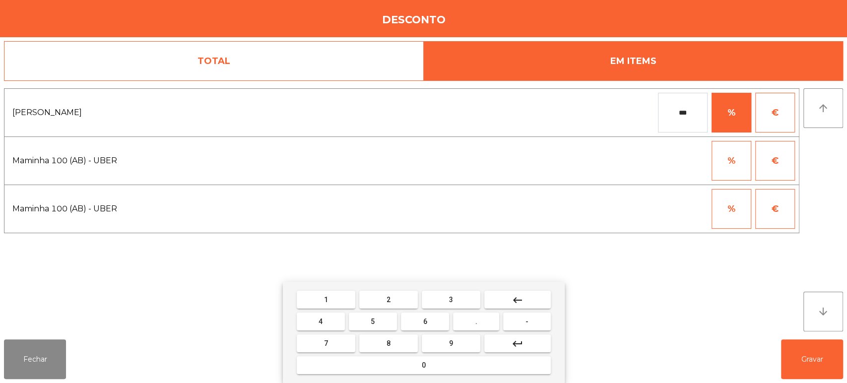
click at [541, 301] on button "keyboard_backspace" at bounding box center [517, 300] width 67 height 18
click at [536, 301] on button "keyboard_backspace" at bounding box center [517, 300] width 67 height 18
click at [531, 300] on button "keyboard_backspace" at bounding box center [517, 300] width 67 height 18
type input "*"
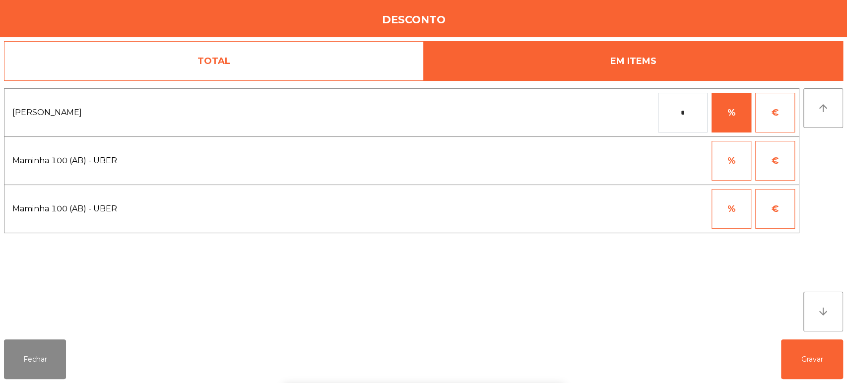
click at [742, 169] on button "%" at bounding box center [732, 161] width 40 height 40
click at [672, 162] on input "*" at bounding box center [683, 161] width 50 height 40
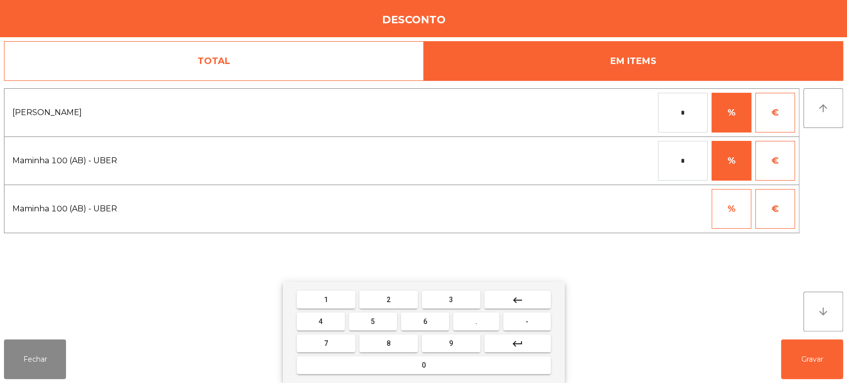
click at [320, 308] on button "1" at bounding box center [326, 300] width 59 height 18
click at [447, 365] on button "0" at bounding box center [424, 365] width 254 height 18
type input "***"
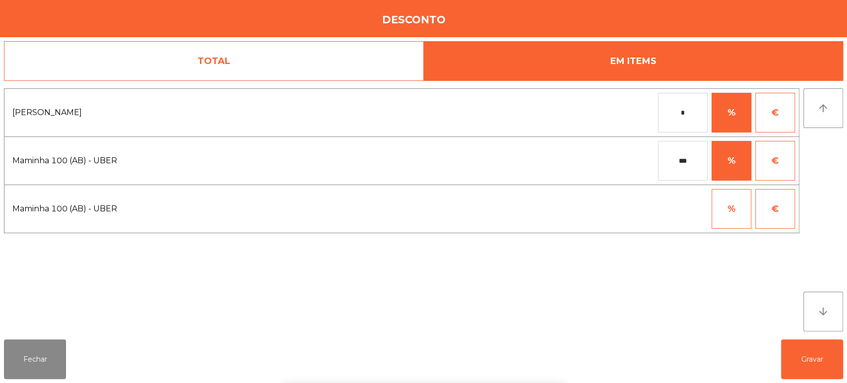
click at [790, 357] on div "1 2 3 keyboard_backspace 4 5 6 . - 7 8 9 keyboard_return 0" at bounding box center [423, 332] width 847 height 101
click at [805, 357] on button "Gravar" at bounding box center [812, 360] width 62 height 40
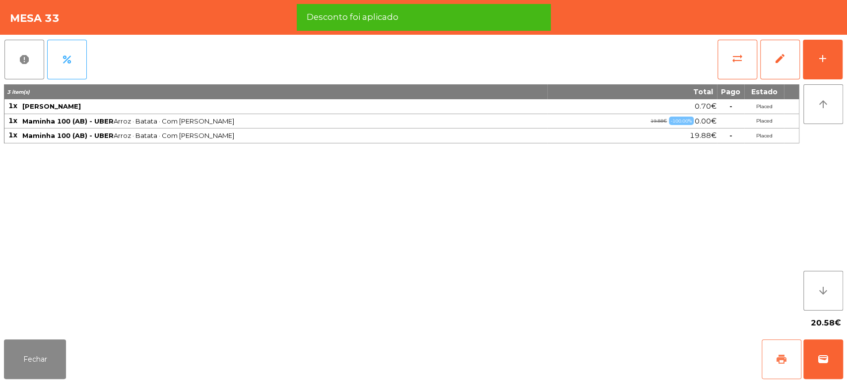
click at [778, 353] on button "print" at bounding box center [782, 360] width 40 height 40
click at [838, 358] on button "wallet" at bounding box center [824, 360] width 40 height 40
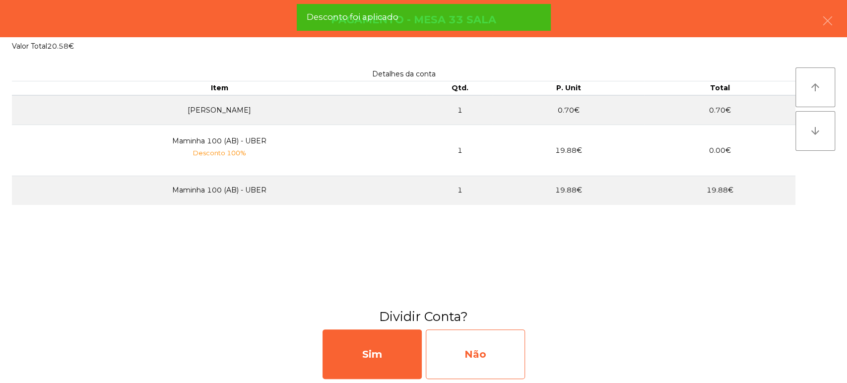
click at [481, 354] on div "Não" at bounding box center [475, 355] width 99 height 50
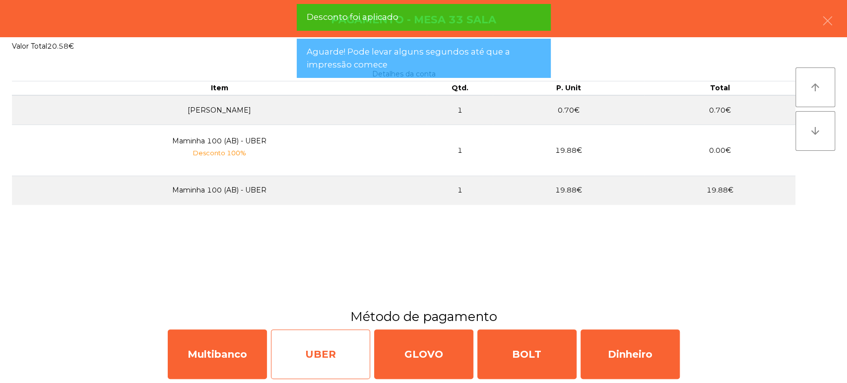
click at [315, 354] on div "UBER" at bounding box center [320, 355] width 99 height 50
select select "**"
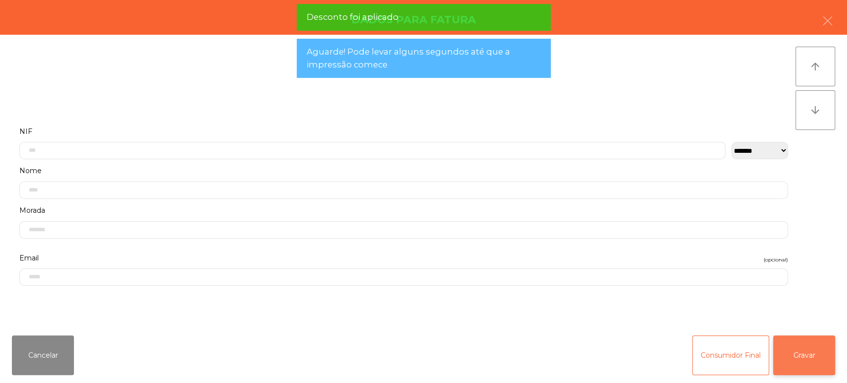
click at [815, 357] on button "Gravar" at bounding box center [804, 356] width 62 height 40
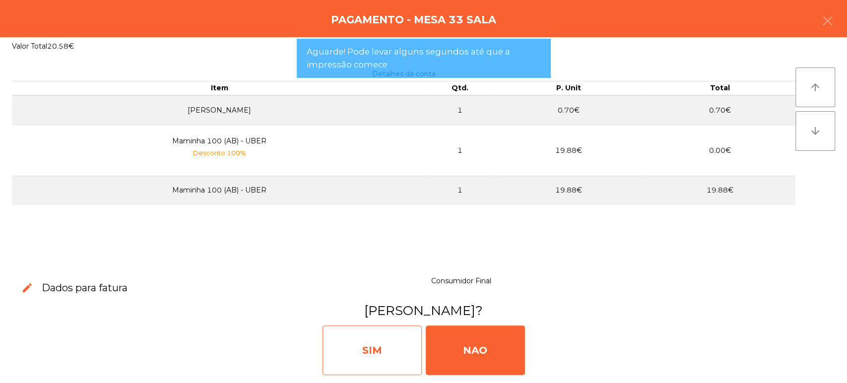
click at [385, 327] on div "SIM" at bounding box center [372, 351] width 99 height 50
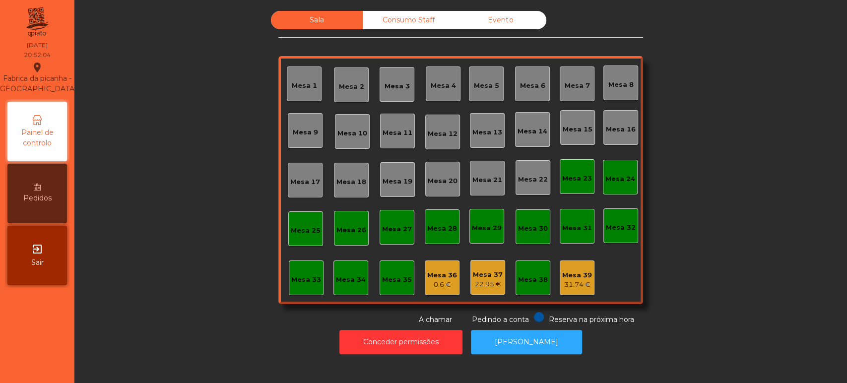
click at [576, 131] on div "Mesa 15" at bounding box center [578, 130] width 30 height 10
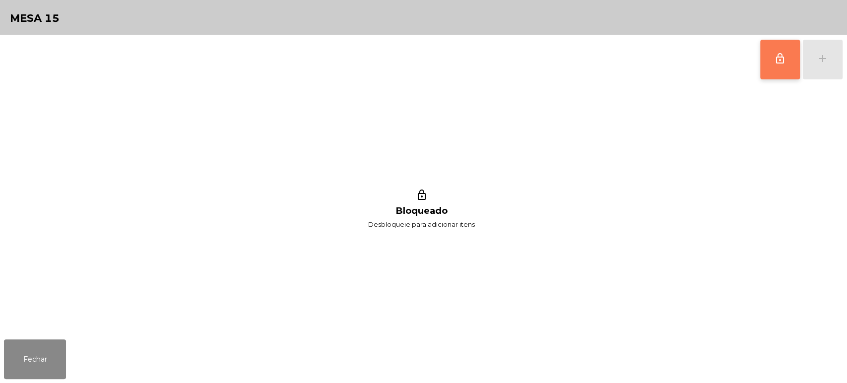
click at [774, 71] on button "lock_outline" at bounding box center [780, 60] width 40 height 40
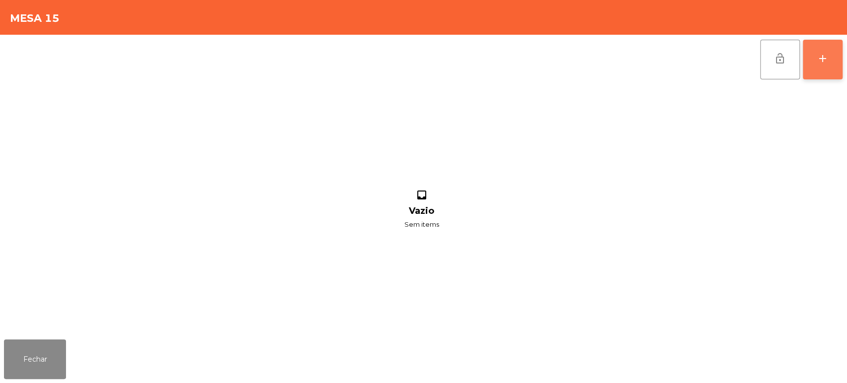
click at [829, 58] on button "add" at bounding box center [823, 60] width 40 height 40
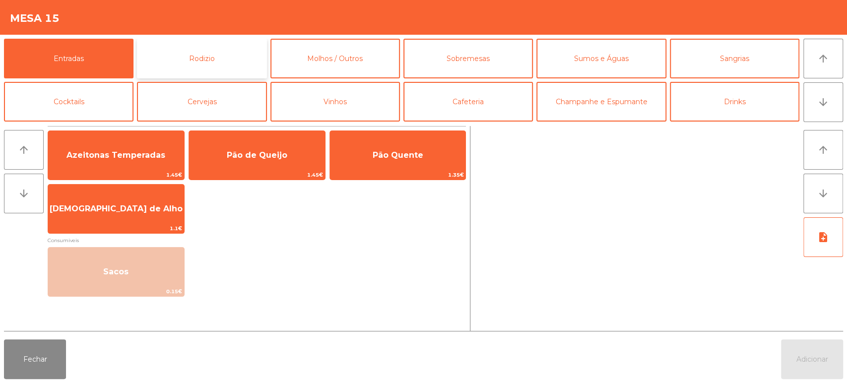
click at [217, 45] on button "Rodizio" at bounding box center [202, 59] width 130 height 40
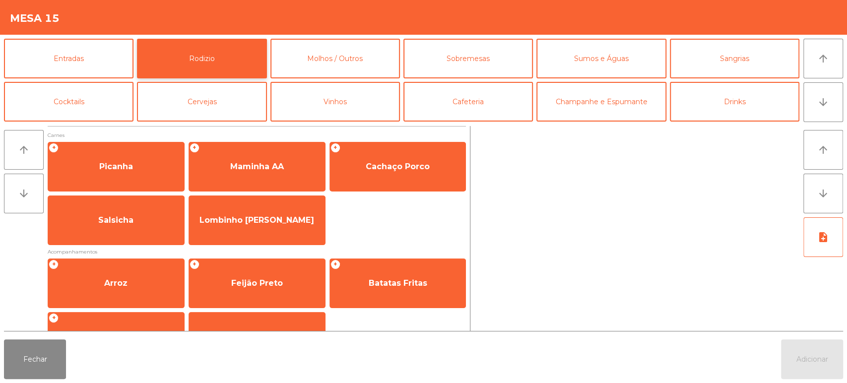
scroll to position [111, 0]
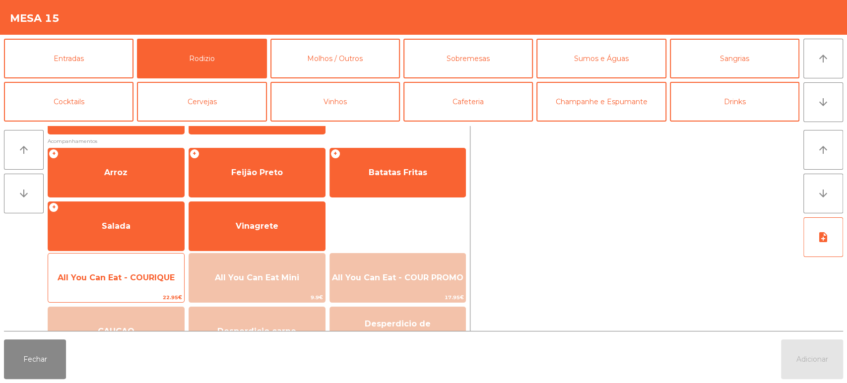
click at [123, 284] on span "All You Can Eat - COURIQUE" at bounding box center [116, 278] width 136 height 27
click at [127, 277] on span "All You Can Eat - COURIQUE" at bounding box center [116, 277] width 117 height 9
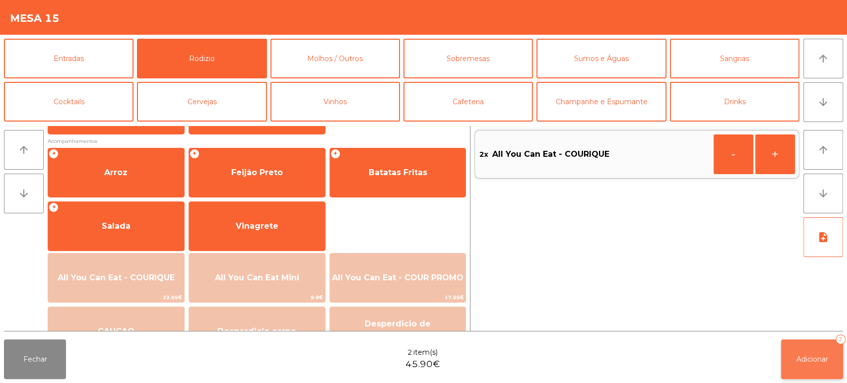
click at [817, 365] on button "Adicionar 2" at bounding box center [812, 360] width 62 height 40
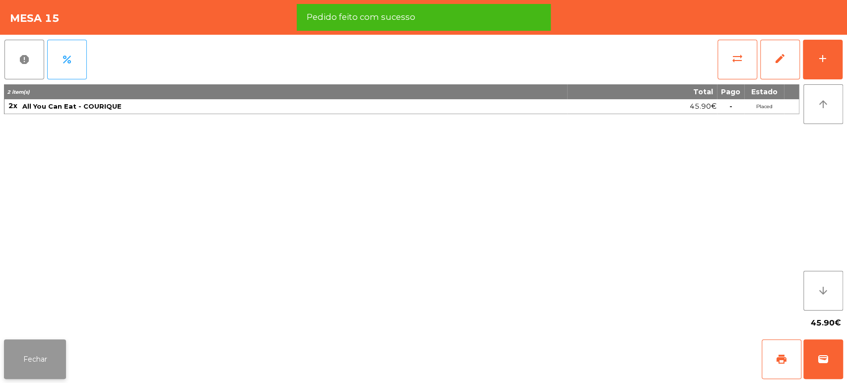
click at [43, 358] on button "Fechar" at bounding box center [35, 360] width 62 height 40
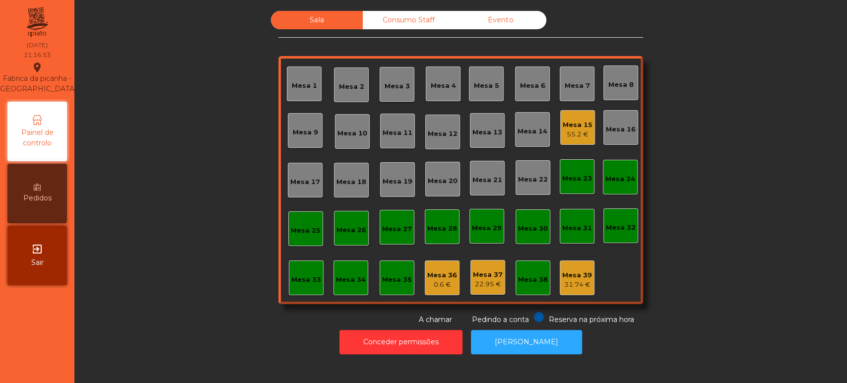
click at [432, 87] on div "Mesa 4" at bounding box center [443, 86] width 25 height 10
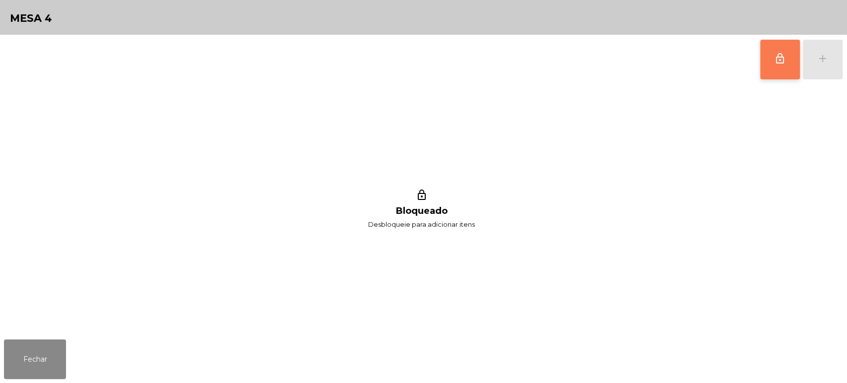
click at [778, 70] on button "lock_outline" at bounding box center [780, 60] width 40 height 40
click at [828, 58] on div "add" at bounding box center [823, 59] width 12 height 12
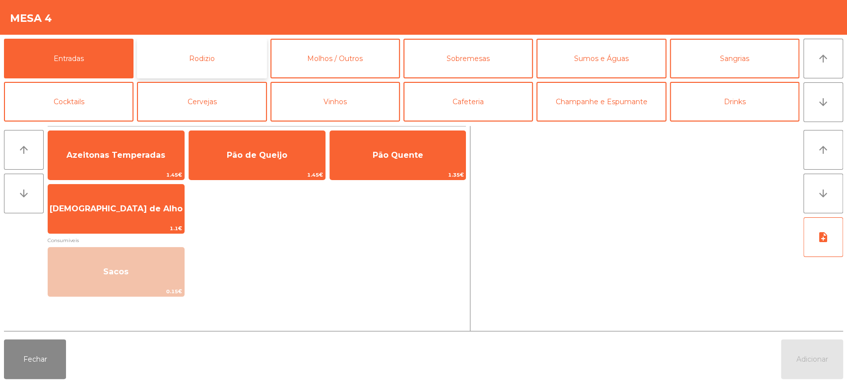
click at [233, 45] on button "Rodizio" at bounding box center [202, 59] width 130 height 40
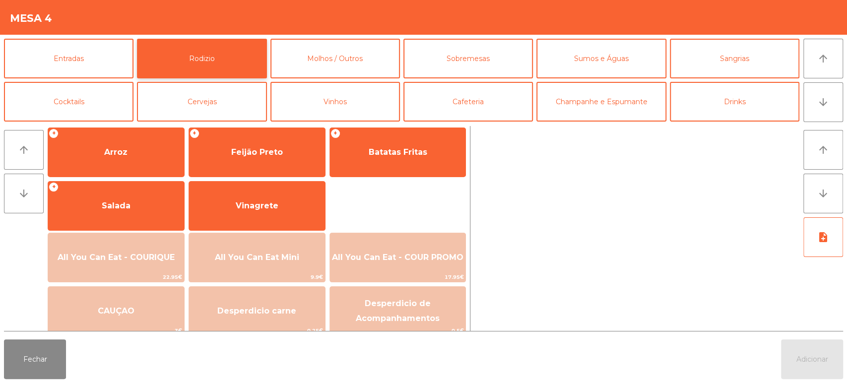
scroll to position [132, 0]
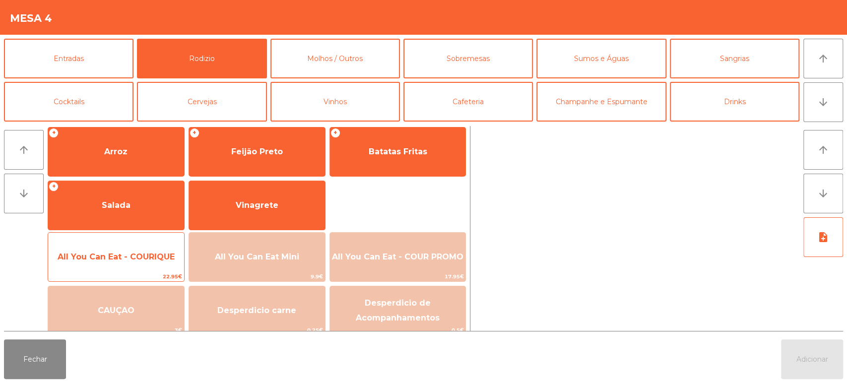
click at [135, 253] on span "All You Can Eat - COURIQUE" at bounding box center [116, 256] width 117 height 9
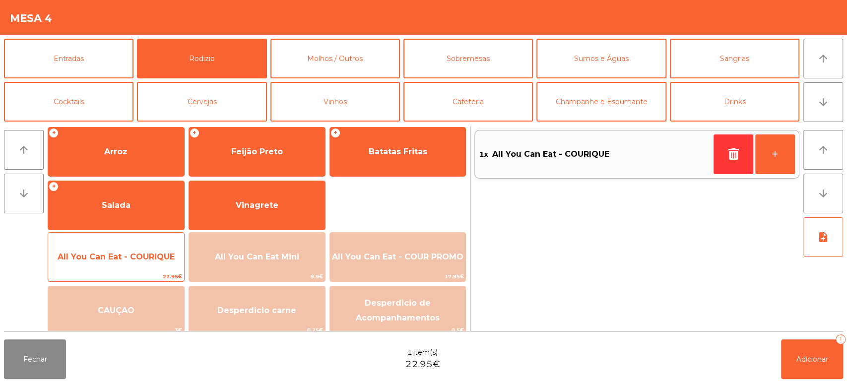
click at [132, 258] on span "All You Can Eat - COURIQUE" at bounding box center [116, 256] width 117 height 9
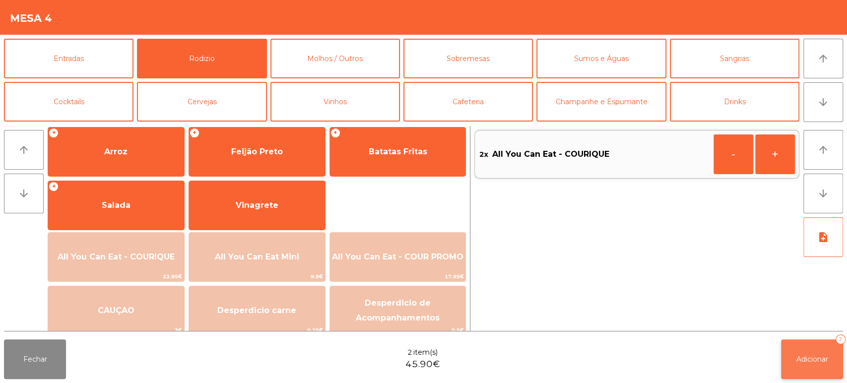
click at [822, 354] on button "Adicionar 2" at bounding box center [812, 360] width 62 height 40
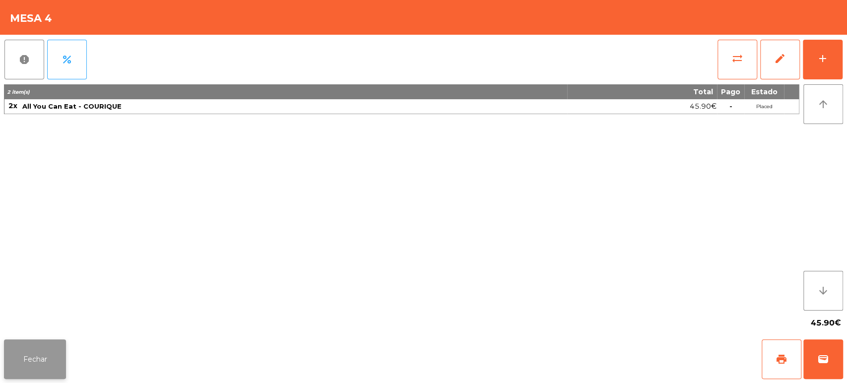
click at [63, 354] on button "Fechar" at bounding box center [35, 360] width 62 height 40
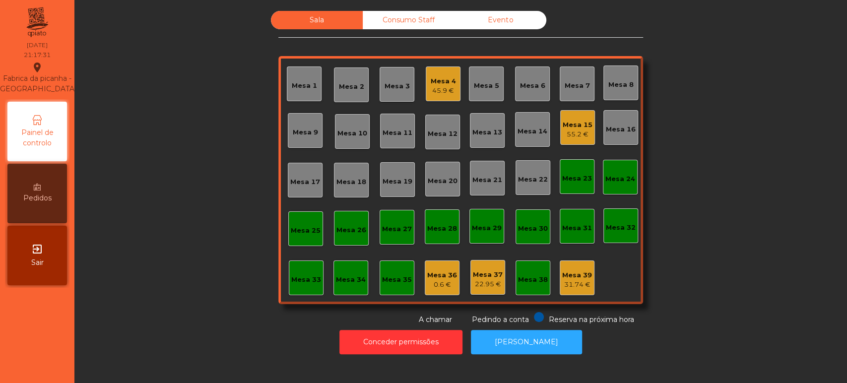
click at [216, 170] on div "Sala Consumo Staff Evento Mesa 1 Mesa 2 Mesa 3 Mesa 4 45.9 € Mesa 5 Mesa 6 Mesa…" at bounding box center [461, 168] width 746 height 314
click at [547, 351] on button "[PERSON_NAME]" at bounding box center [526, 342] width 111 height 24
click at [229, 207] on div "Sala Consumo Staff Evento Mesa 1 Mesa 2 Mesa 3 Mesa 4 56 € Mesa 5 Mesa 6 Mesa 7…" at bounding box center [461, 168] width 746 height 314
click at [604, 237] on div "Mesa 32" at bounding box center [621, 225] width 35 height 35
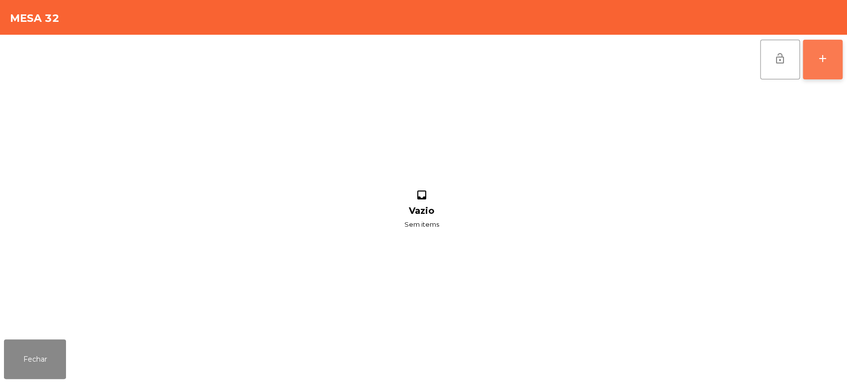
click at [814, 45] on button "add" at bounding box center [823, 60] width 40 height 40
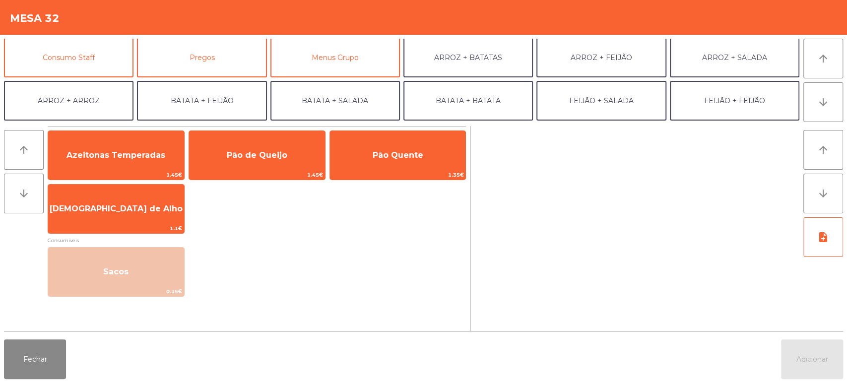
scroll to position [90, 0]
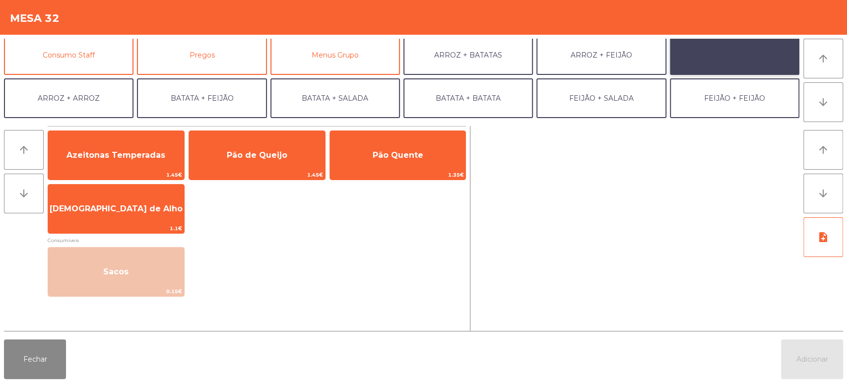
click at [746, 53] on button "ARROZ + SALADA" at bounding box center [735, 55] width 130 height 40
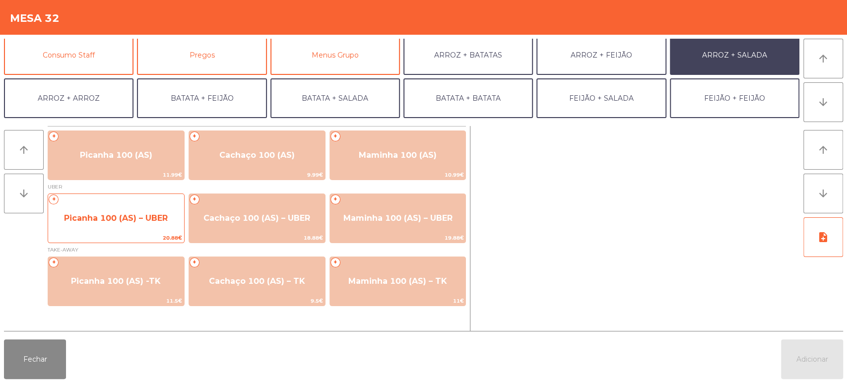
click at [154, 212] on span "Picanha 100 (AS) – UBER" at bounding box center [116, 218] width 136 height 27
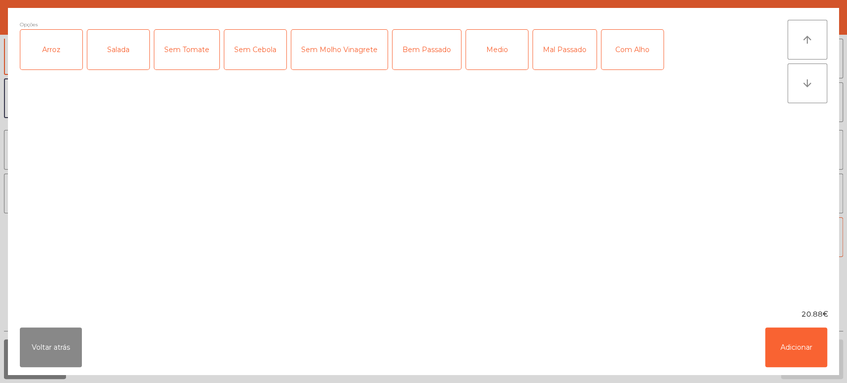
click at [56, 53] on div "Arroz" at bounding box center [51, 50] width 62 height 40
click at [127, 46] on div "Salada" at bounding box center [118, 50] width 62 height 40
click at [502, 48] on div "Medio" at bounding box center [497, 50] width 62 height 40
click at [803, 366] on button "Adicionar" at bounding box center [796, 348] width 62 height 40
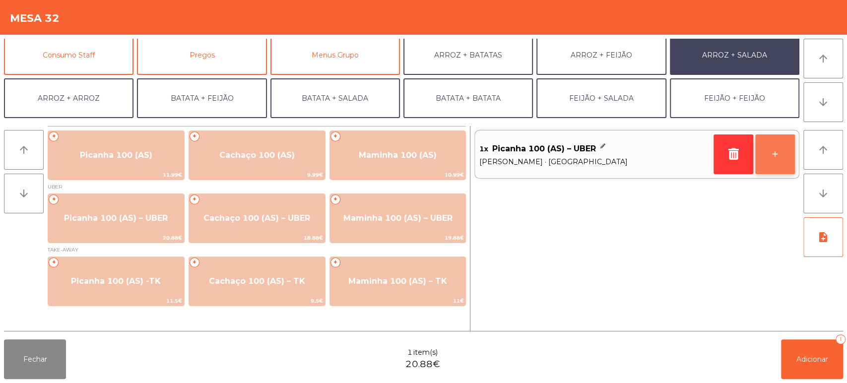
click at [785, 151] on button "+" at bounding box center [776, 155] width 40 height 40
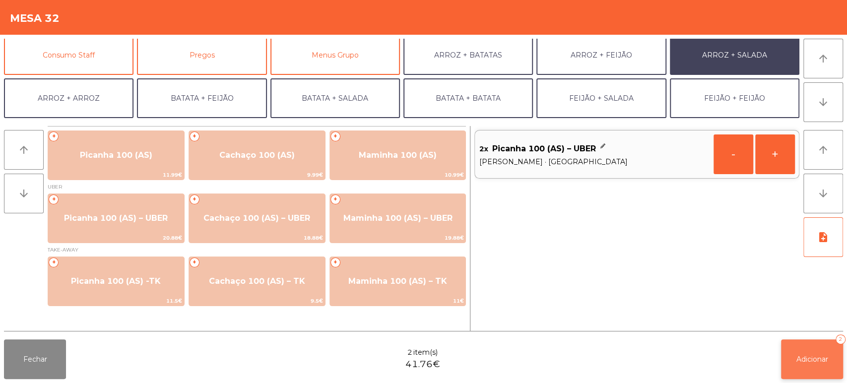
click at [816, 365] on button "Adicionar 2" at bounding box center [812, 360] width 62 height 40
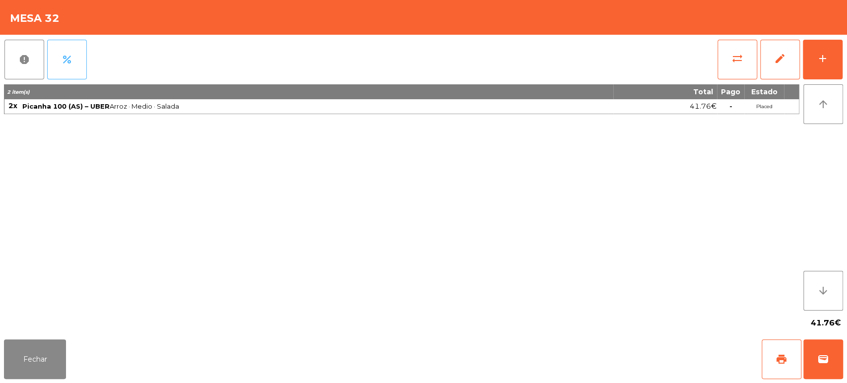
click at [62, 49] on button "percent" at bounding box center [67, 60] width 40 height 40
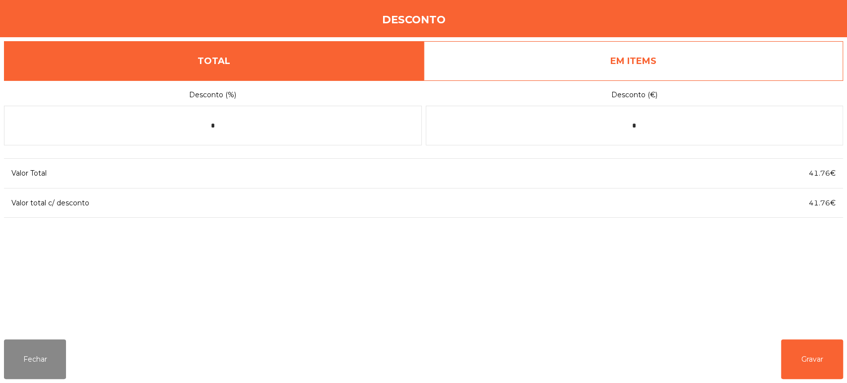
click at [638, 55] on link "EM ITEMS" at bounding box center [634, 61] width 420 height 40
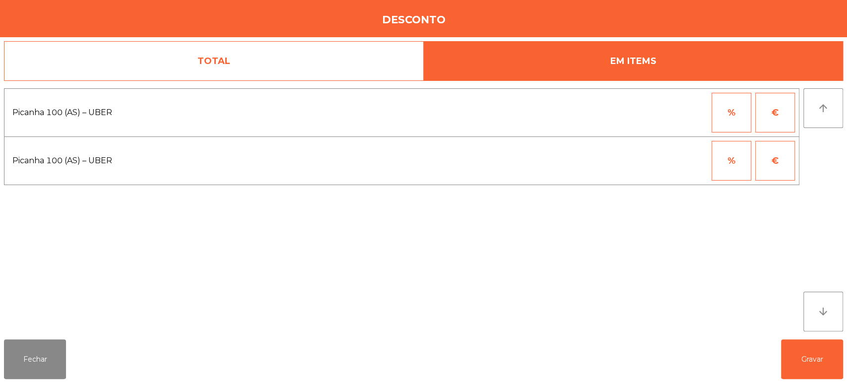
click at [735, 113] on button "%" at bounding box center [732, 113] width 40 height 40
click at [672, 115] on input "*" at bounding box center [683, 113] width 50 height 40
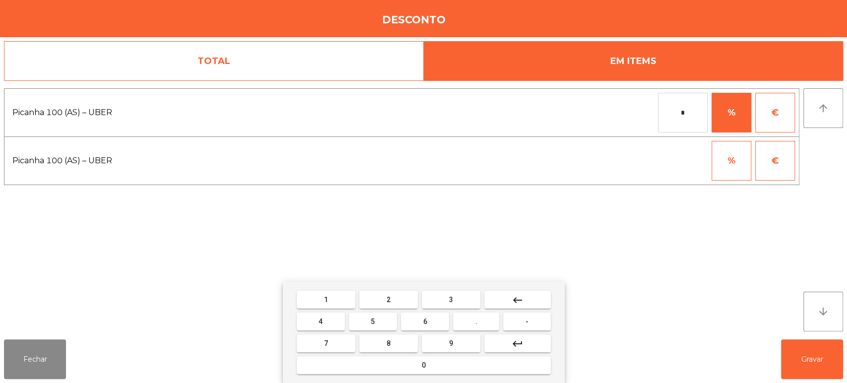
click at [336, 300] on button "1" at bounding box center [326, 300] width 59 height 18
click at [381, 371] on button "0" at bounding box center [424, 365] width 254 height 18
type input "***"
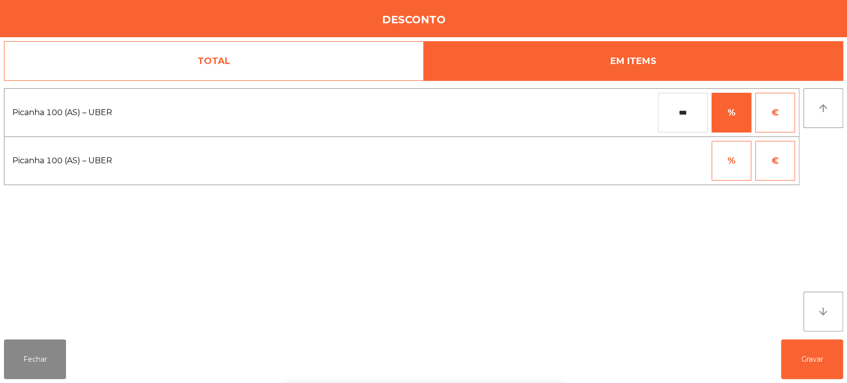
click at [671, 256] on div "Picanha 100 (AS) – UBER *** % € Picanha 100 (AS) – UBER % €" at bounding box center [402, 209] width 796 height 243
click at [806, 361] on button "Gravar" at bounding box center [812, 360] width 62 height 40
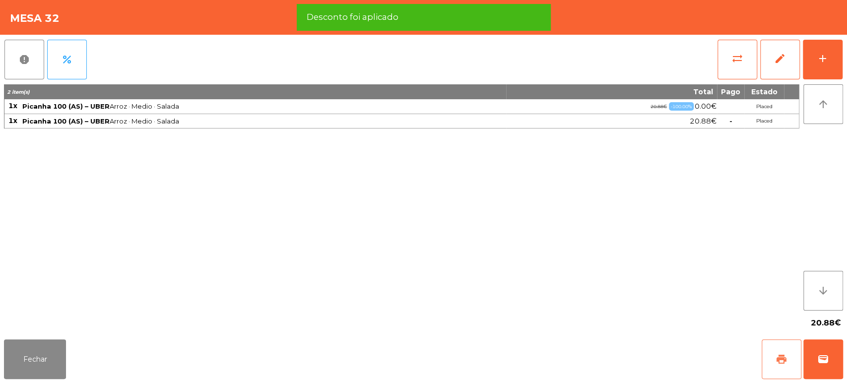
click at [762, 373] on button "print" at bounding box center [782, 360] width 40 height 40
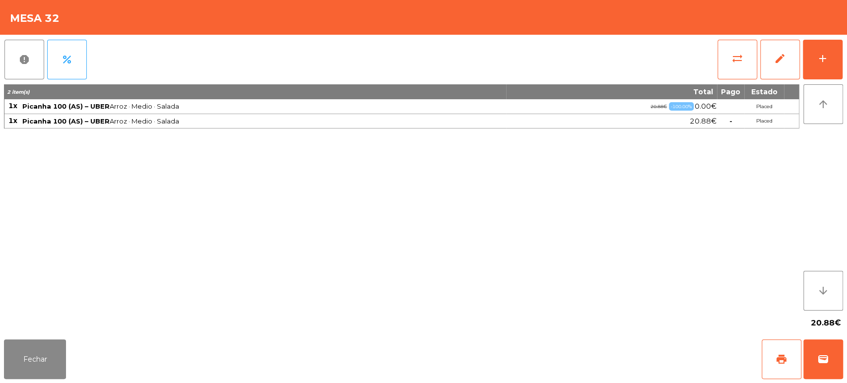
click at [846, 366] on div "Fechar print wallet" at bounding box center [423, 360] width 847 height 48
click at [826, 359] on span "wallet" at bounding box center [824, 359] width 12 height 12
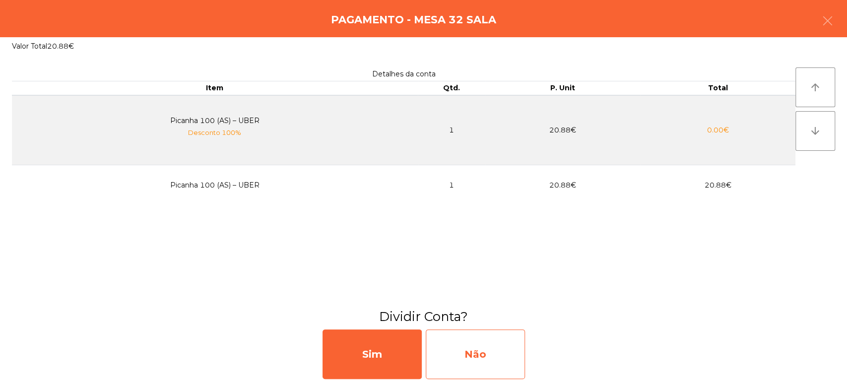
click at [495, 352] on div "Não" at bounding box center [475, 355] width 99 height 50
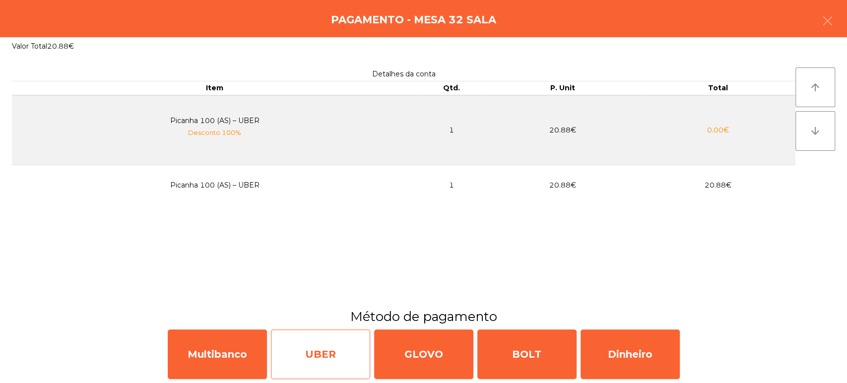
click at [334, 357] on div "UBER" at bounding box center [320, 355] width 99 height 50
select select "**"
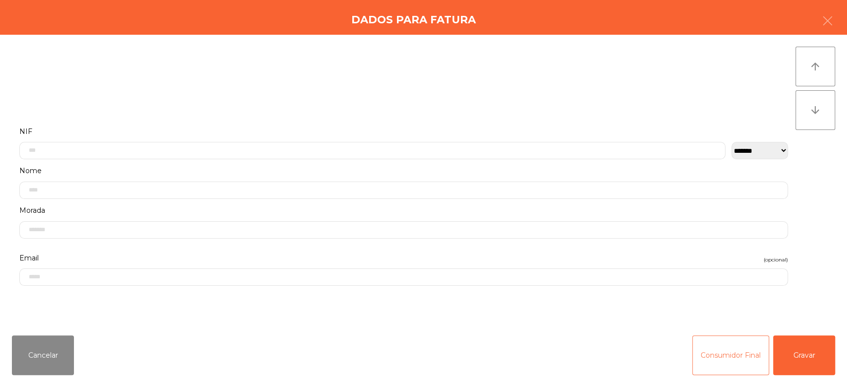
click at [724, 364] on button "Consumidor Final" at bounding box center [730, 356] width 77 height 40
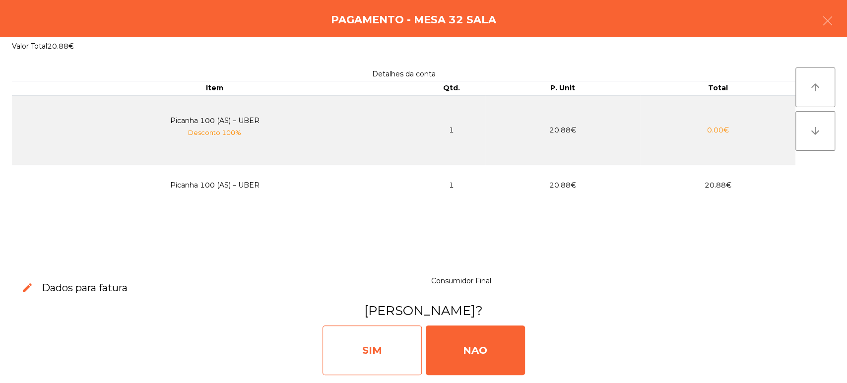
click at [395, 357] on div "SIM" at bounding box center [372, 351] width 99 height 50
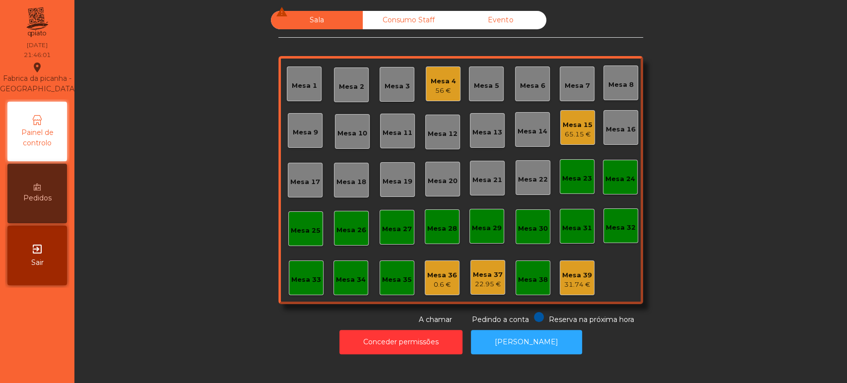
click at [569, 111] on div "Mesa 15 65.15 €" at bounding box center [577, 127] width 35 height 35
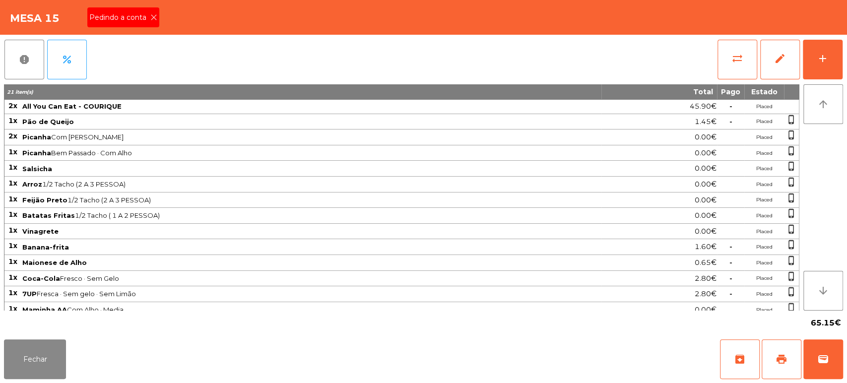
click at [153, 18] on icon at bounding box center [153, 17] width 7 height 7
click at [772, 355] on button "print" at bounding box center [782, 360] width 40 height 40
click at [820, 360] on span "wallet" at bounding box center [824, 359] width 12 height 12
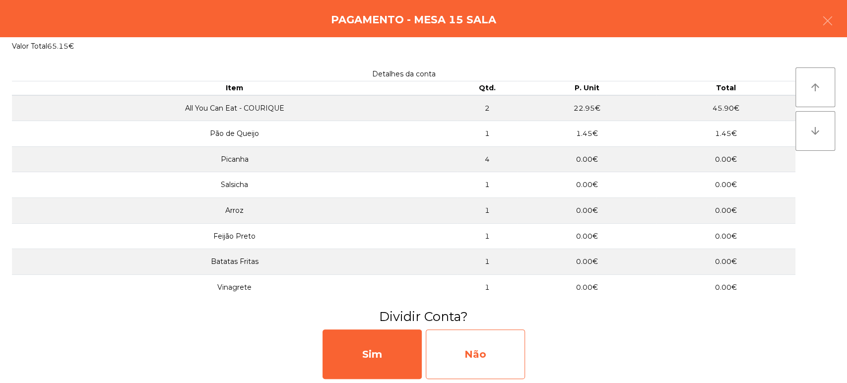
click at [469, 373] on div "Não" at bounding box center [475, 355] width 99 height 50
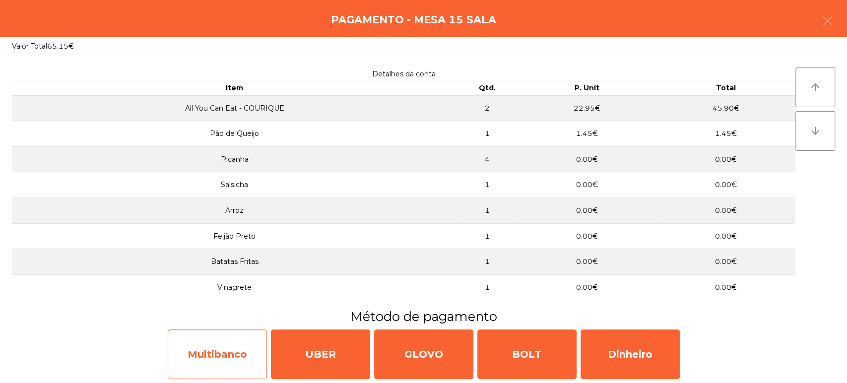
click at [244, 349] on div "Multibanco" at bounding box center [217, 355] width 99 height 50
select select "**"
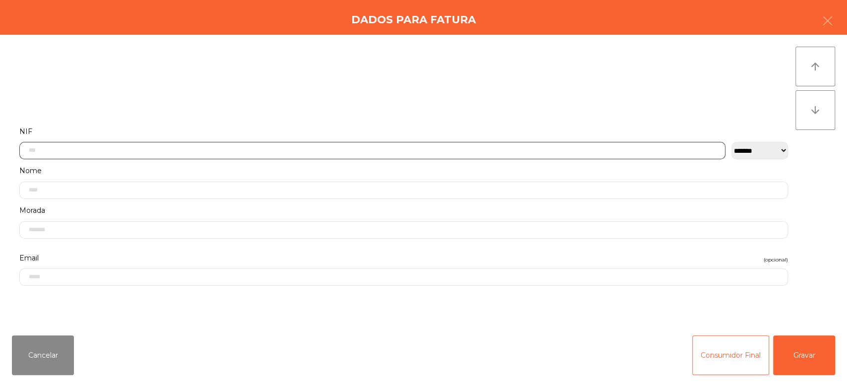
click at [295, 151] on input "text" at bounding box center [372, 150] width 706 height 17
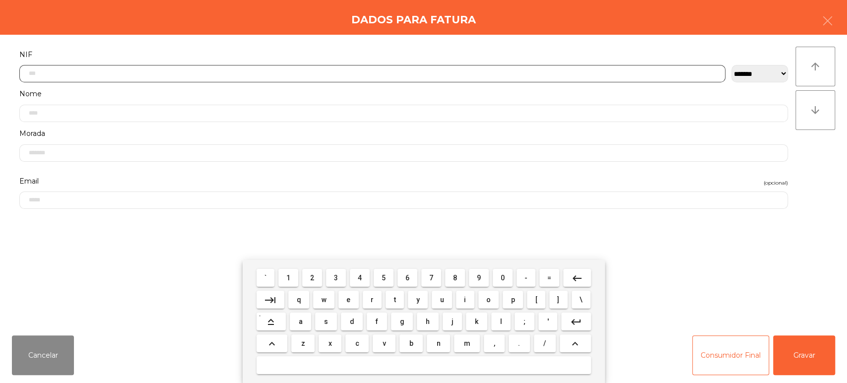
scroll to position [77, 0]
click at [384, 278] on span "5" at bounding box center [384, 278] width 4 height 8
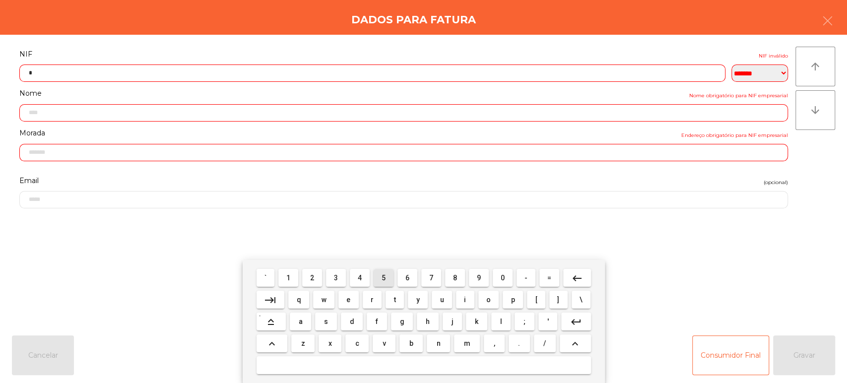
click at [299, 298] on span "q" at bounding box center [299, 300] width 4 height 8
click at [408, 278] on span "6" at bounding box center [408, 278] width 4 height 8
click at [578, 277] on mat-icon "keyboard_backspace" at bounding box center [577, 279] width 12 height 12
click at [576, 274] on mat-icon "keyboard_backspace" at bounding box center [577, 279] width 12 height 12
click at [288, 278] on span "1" at bounding box center [288, 278] width 4 height 8
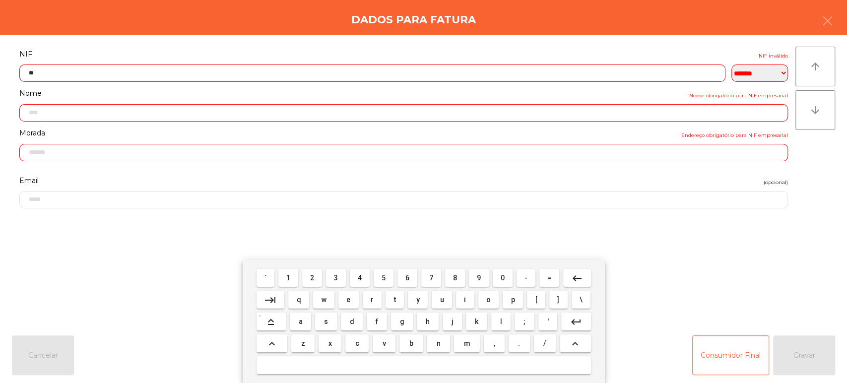
click at [384, 278] on span "5" at bounding box center [384, 278] width 4 height 8
click at [569, 277] on button "keyboard_backspace" at bounding box center [577, 278] width 28 height 18
click at [421, 274] on button "7" at bounding box center [431, 278] width 20 height 18
click at [574, 275] on mat-icon "keyboard_backspace" at bounding box center [577, 279] width 12 height 12
click at [407, 278] on span "6" at bounding box center [408, 278] width 4 height 8
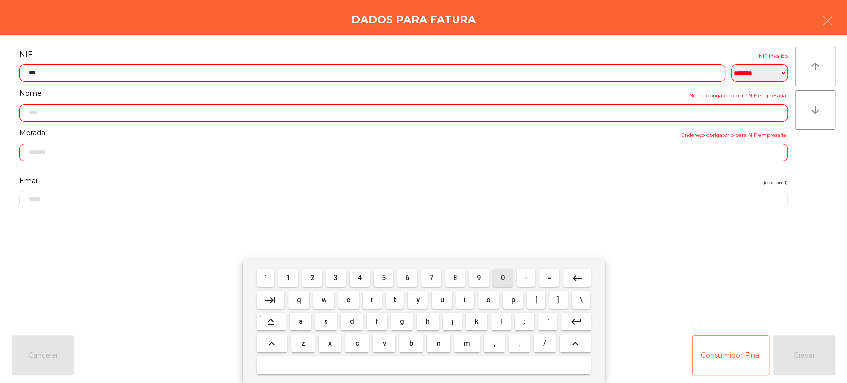
click at [503, 279] on span "0" at bounding box center [503, 278] width 4 height 8
click at [382, 279] on span "5" at bounding box center [384, 278] width 4 height 8
click at [336, 278] on span "3" at bounding box center [336, 278] width 4 height 8
click at [360, 281] on span "4" at bounding box center [360, 278] width 4 height 8
click at [431, 278] on span "7" at bounding box center [431, 278] width 4 height 8
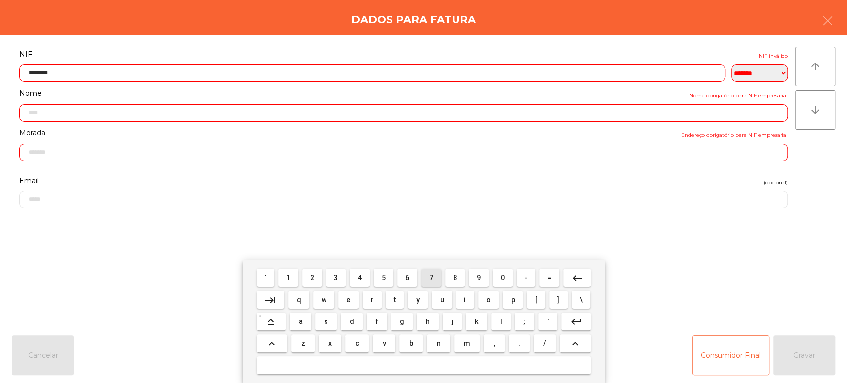
click at [431, 278] on span "7" at bounding box center [431, 278] width 4 height 8
type input "*********"
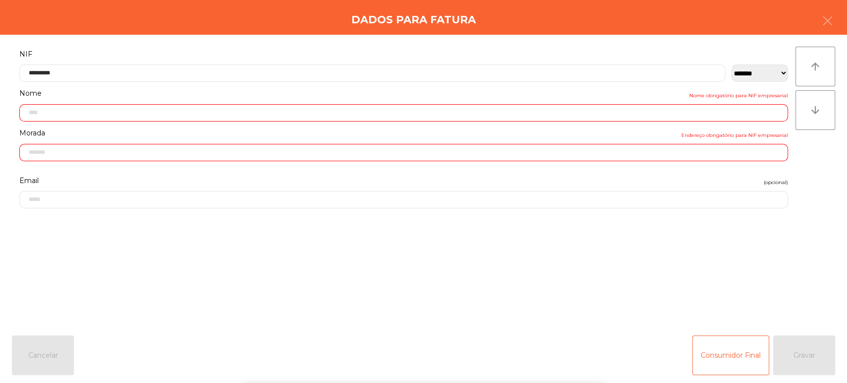
click at [674, 250] on form "**********" at bounding box center [404, 182] width 784 height 269
type input "**********"
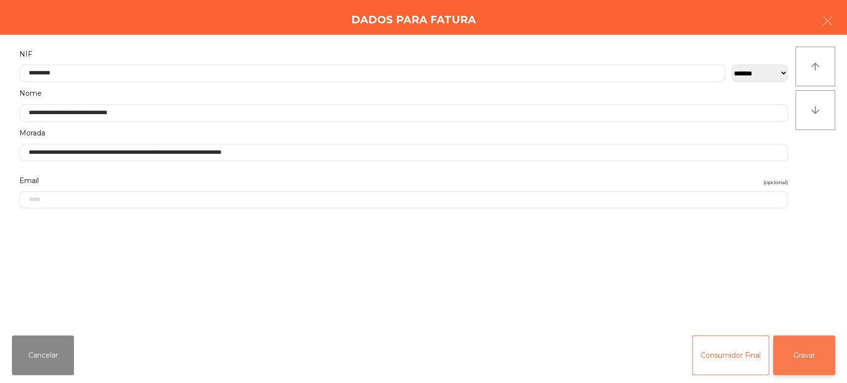
click at [803, 358] on button "Gravar" at bounding box center [804, 356] width 62 height 40
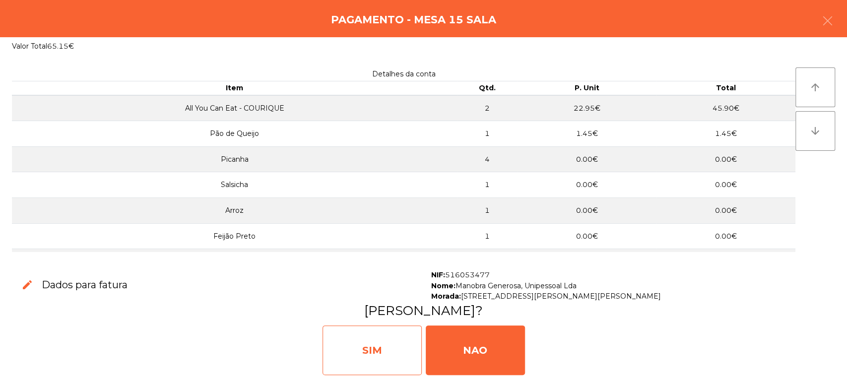
click at [379, 349] on div "SIM" at bounding box center [372, 351] width 99 height 50
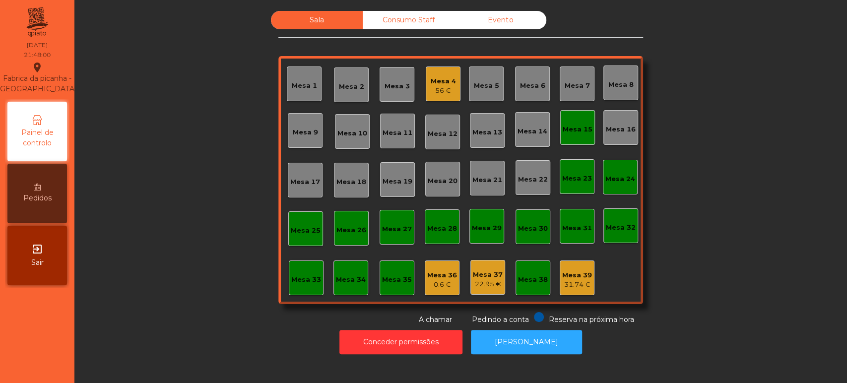
click at [582, 142] on div "Mesa 15" at bounding box center [577, 127] width 35 height 35
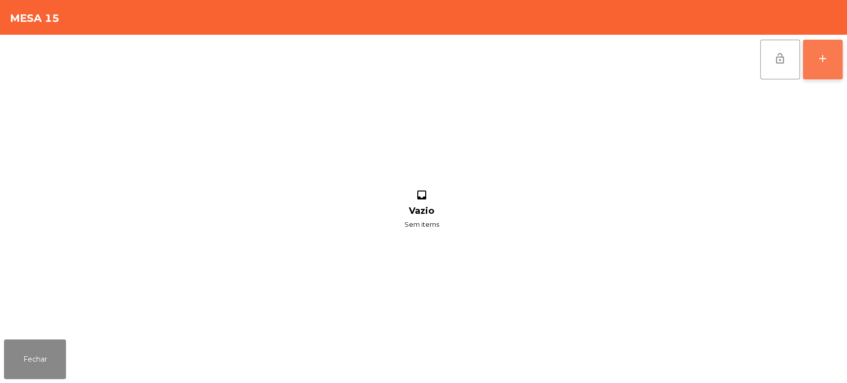
click at [803, 64] on button "add" at bounding box center [823, 60] width 40 height 40
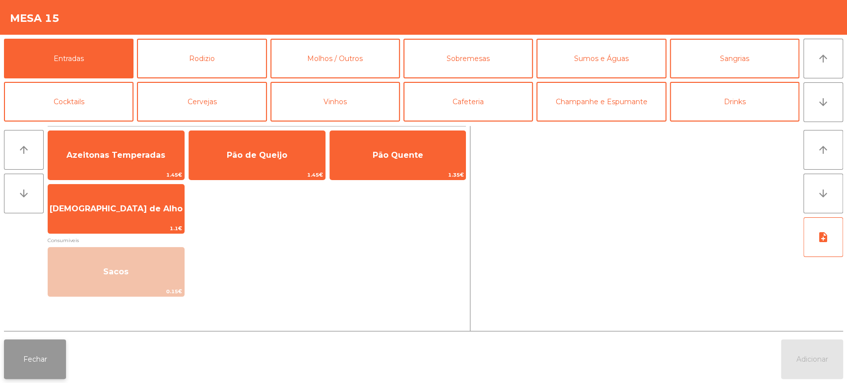
click at [55, 342] on button "Fechar" at bounding box center [35, 360] width 62 height 40
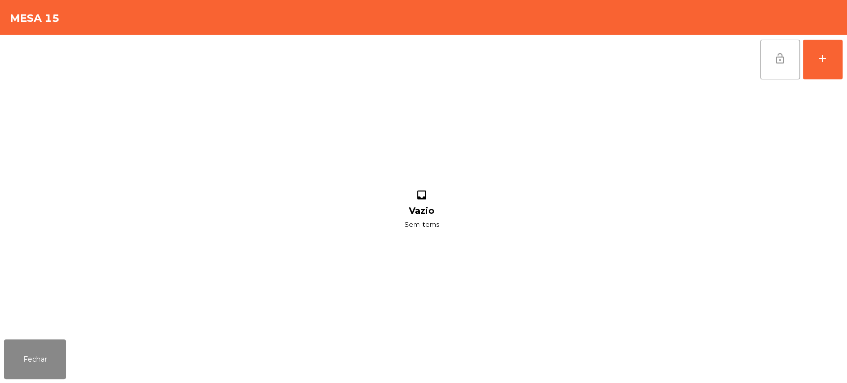
click at [776, 58] on span "lock_open" at bounding box center [780, 59] width 12 height 12
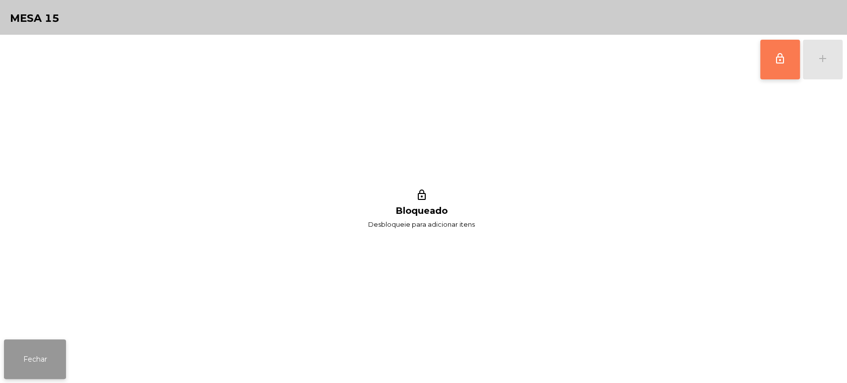
click at [38, 357] on button "Fechar" at bounding box center [35, 360] width 62 height 40
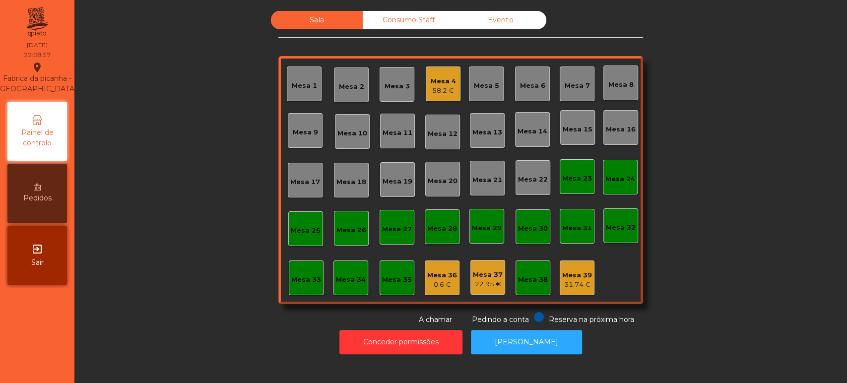
click at [402, 12] on div "Consumo Staff" at bounding box center [409, 20] width 92 height 18
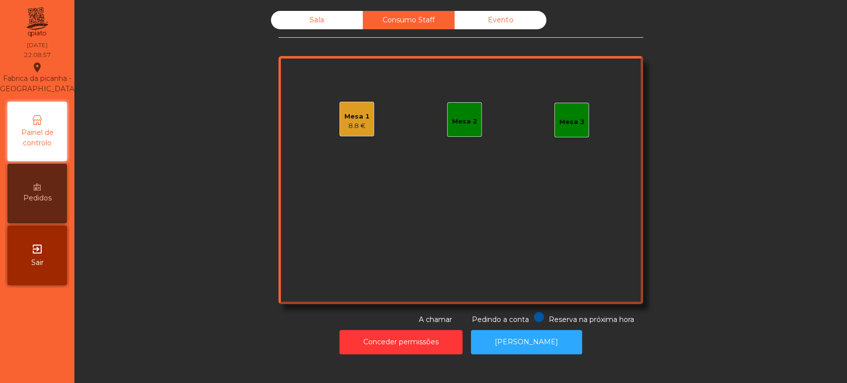
click at [348, 103] on div "Mesa 1 8.8 €" at bounding box center [357, 119] width 35 height 35
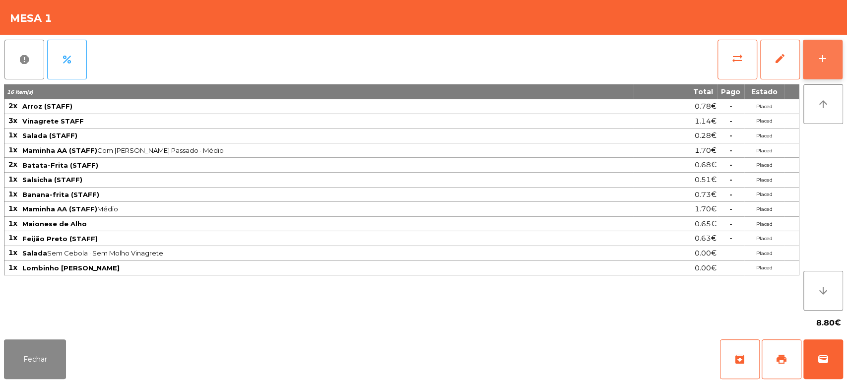
click at [824, 49] on button "add" at bounding box center [823, 60] width 40 height 40
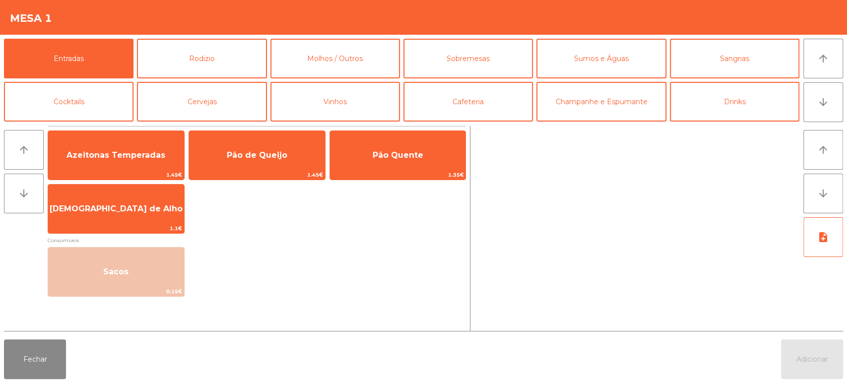
scroll to position [41, 0]
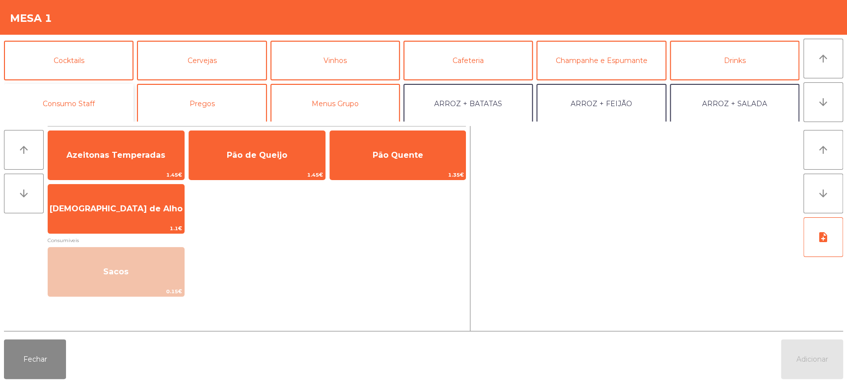
click at [67, 91] on button "Consumo Staff" at bounding box center [69, 104] width 130 height 40
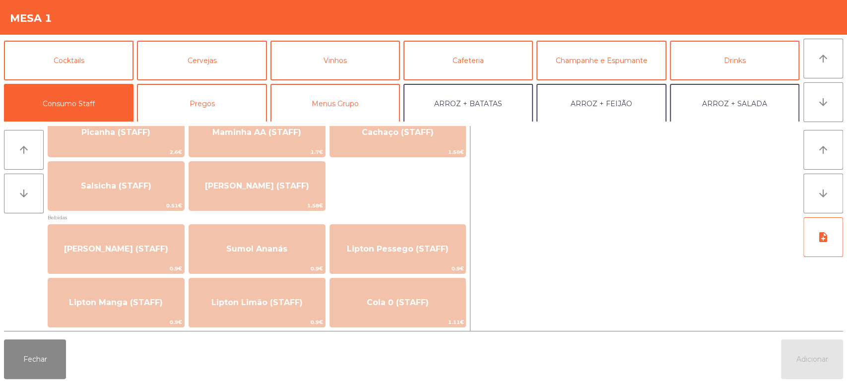
scroll to position [0, 0]
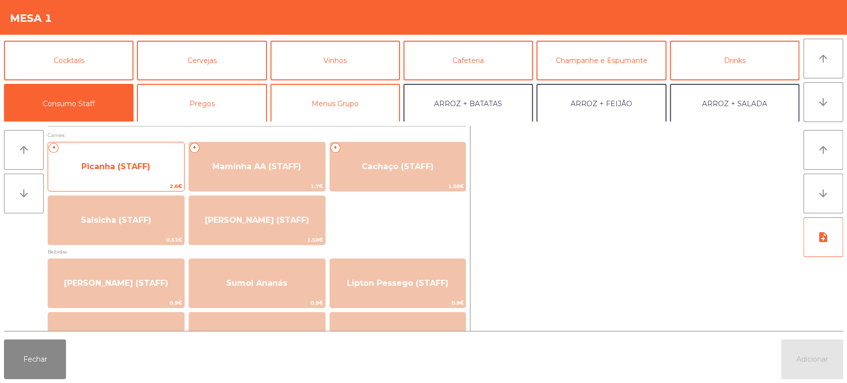
click at [131, 173] on span "Picanha (STAFF)" at bounding box center [116, 166] width 136 height 27
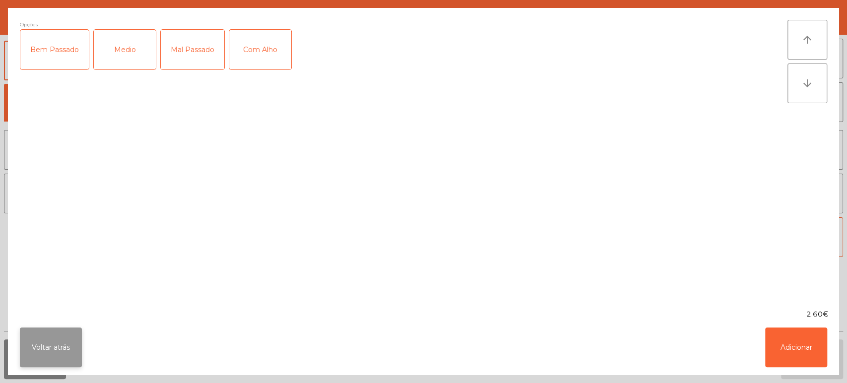
click at [65, 338] on button "Voltar atrás" at bounding box center [51, 348] width 62 height 40
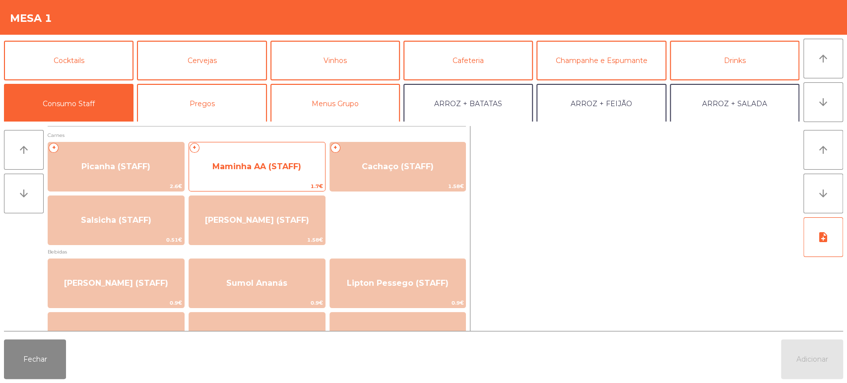
click at [292, 166] on span "Maminha AA (STAFF)" at bounding box center [256, 166] width 89 height 9
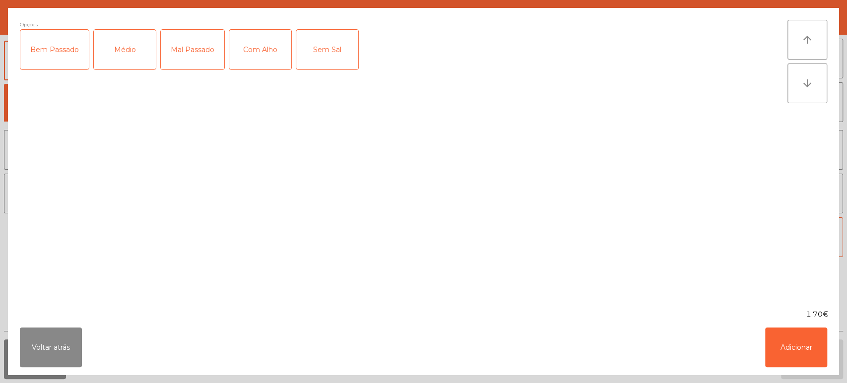
click at [128, 44] on div "Médio" at bounding box center [125, 50] width 62 height 40
click at [252, 49] on div "Com Alho" at bounding box center [260, 50] width 62 height 40
click at [260, 46] on div "Com Alho" at bounding box center [260, 50] width 62 height 40
click at [808, 339] on button "Adicionar" at bounding box center [796, 348] width 62 height 40
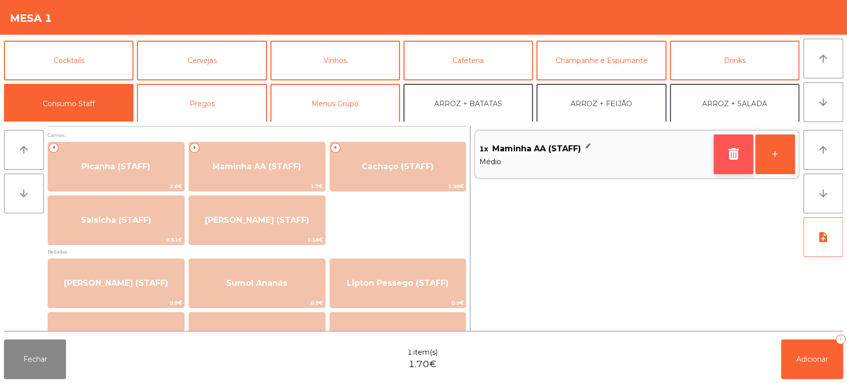
click at [735, 152] on icon "button" at bounding box center [733, 154] width 15 height 12
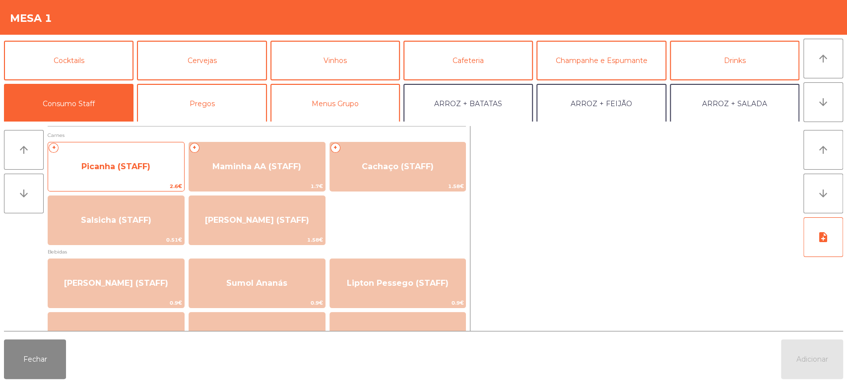
click at [148, 171] on span "Picanha (STAFF)" at bounding box center [115, 166] width 69 height 9
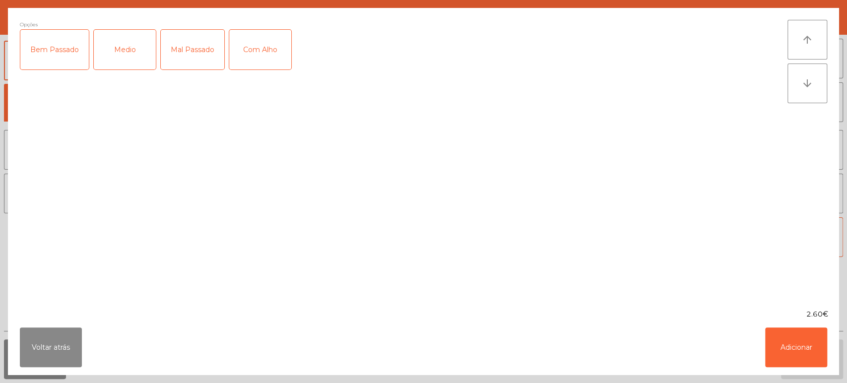
click at [127, 47] on div "Medio" at bounding box center [125, 50] width 62 height 40
click at [803, 358] on button "Adicionar" at bounding box center [796, 348] width 62 height 40
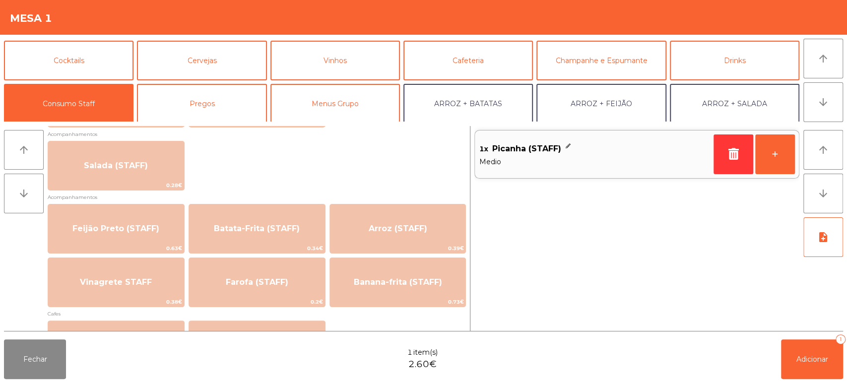
scroll to position [397, 0]
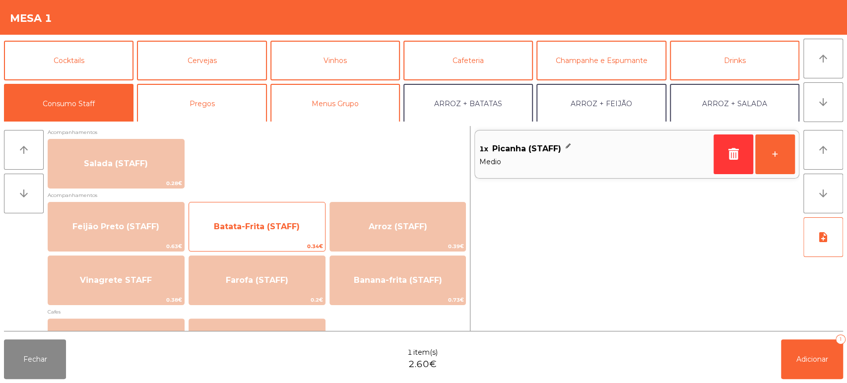
click at [276, 232] on span "Batata-Frita (STAFF)" at bounding box center [257, 226] width 136 height 27
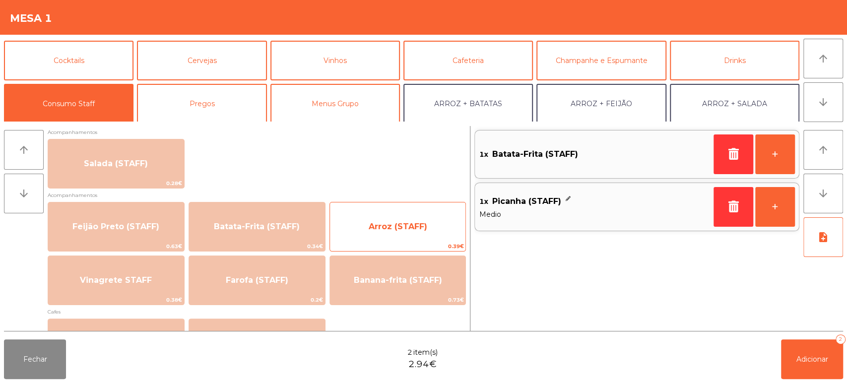
click at [420, 222] on span "Arroz (STAFF)" at bounding box center [398, 226] width 59 height 9
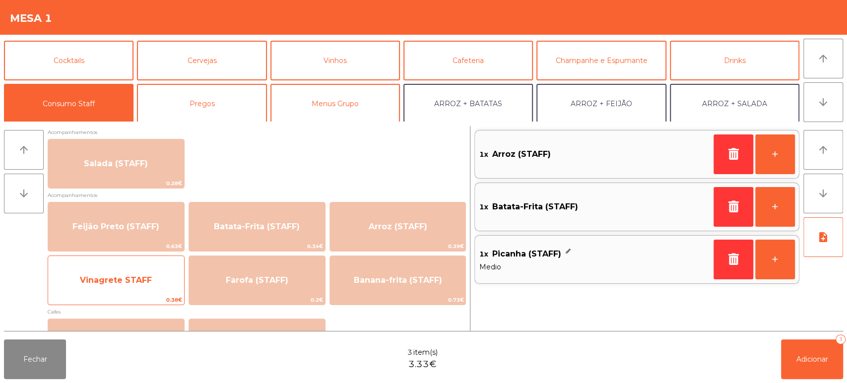
click at [143, 279] on span "Vinagrete STAFF" at bounding box center [116, 280] width 72 height 9
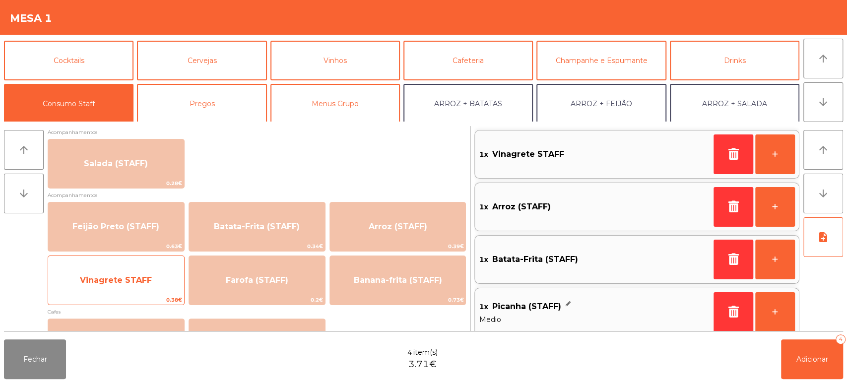
scroll to position [8, 0]
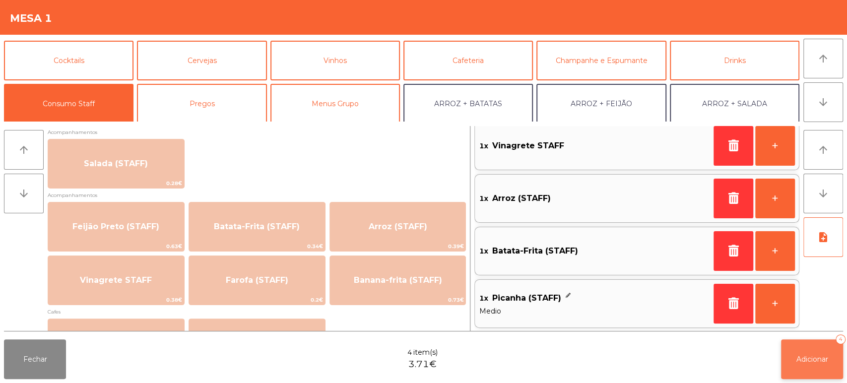
click at [814, 351] on button "Adicionar 4" at bounding box center [812, 360] width 62 height 40
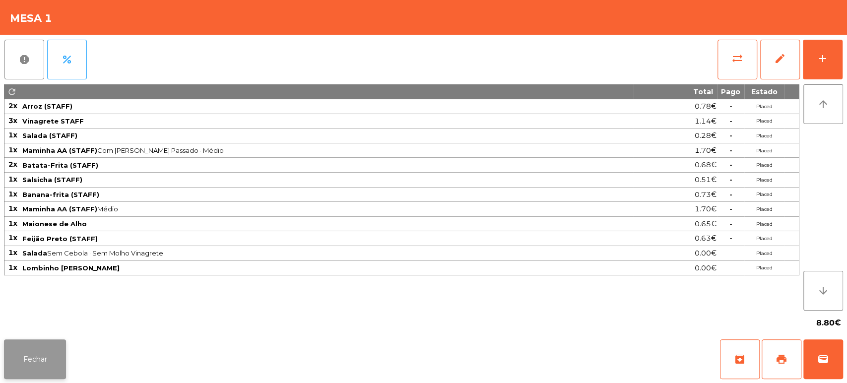
click at [53, 344] on button "Fechar" at bounding box center [35, 360] width 62 height 40
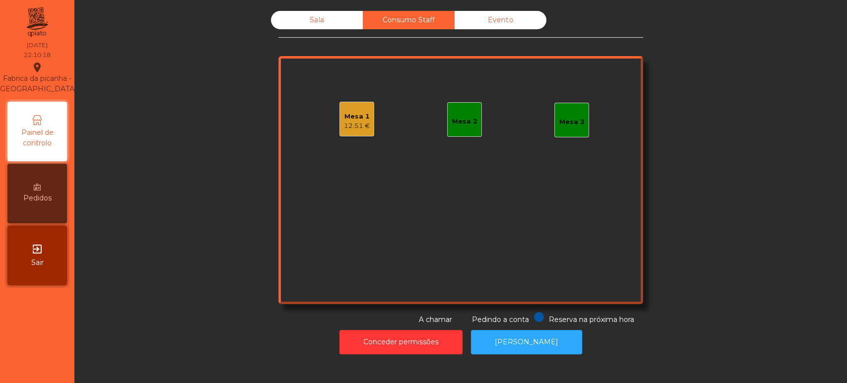
click at [311, 11] on div "Sala" at bounding box center [317, 20] width 92 height 18
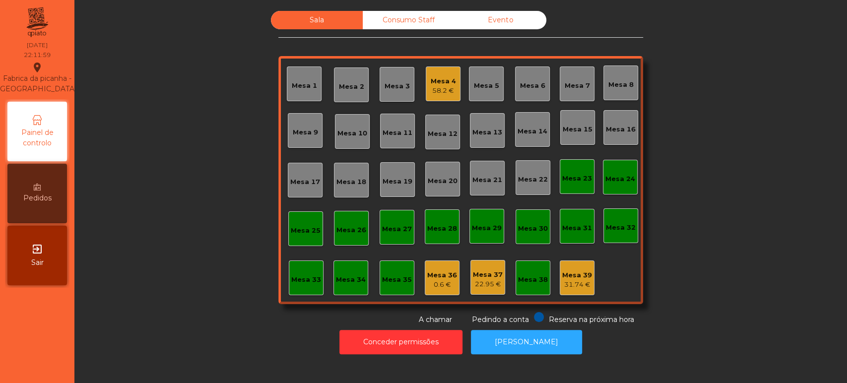
click at [478, 115] on div "Mesa 13" at bounding box center [487, 130] width 35 height 35
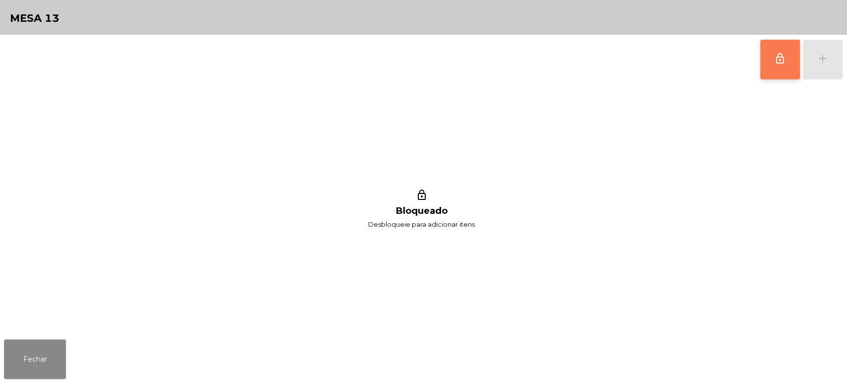
click at [774, 56] on span "lock_outline" at bounding box center [780, 59] width 12 height 12
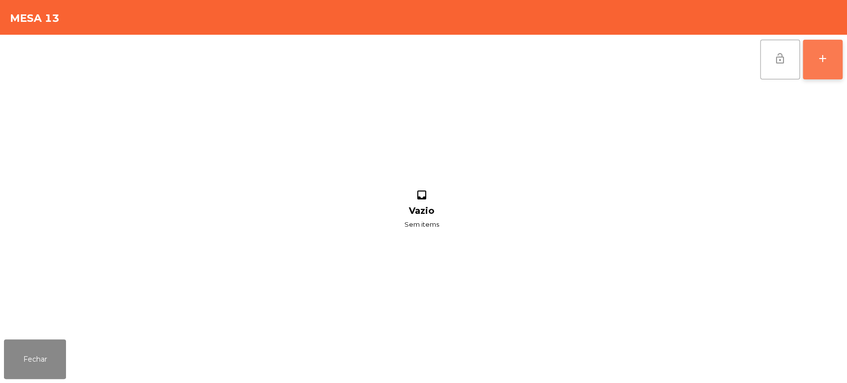
click at [818, 50] on button "add" at bounding box center [823, 60] width 40 height 40
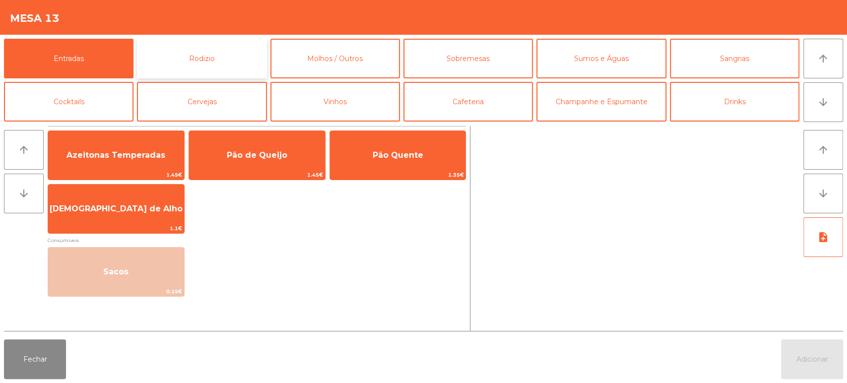
click at [175, 70] on button "Rodizio" at bounding box center [202, 59] width 130 height 40
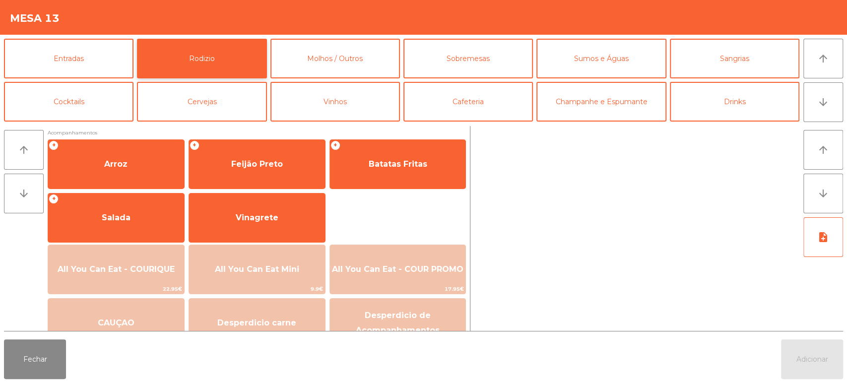
scroll to position [131, 0]
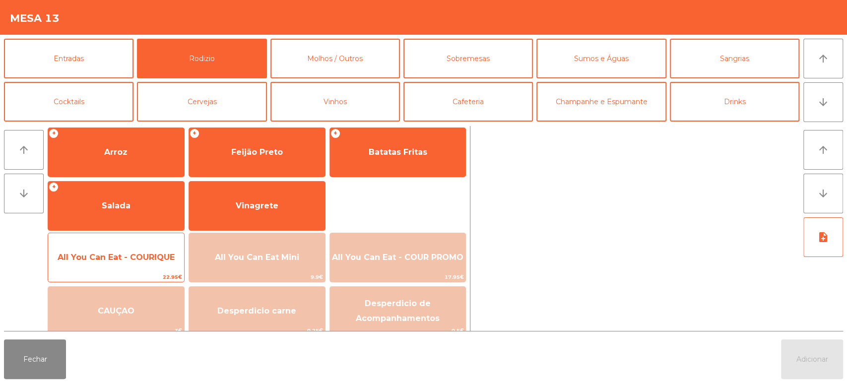
click at [135, 256] on span "All You Can Eat - COURIQUE" at bounding box center [116, 257] width 117 height 9
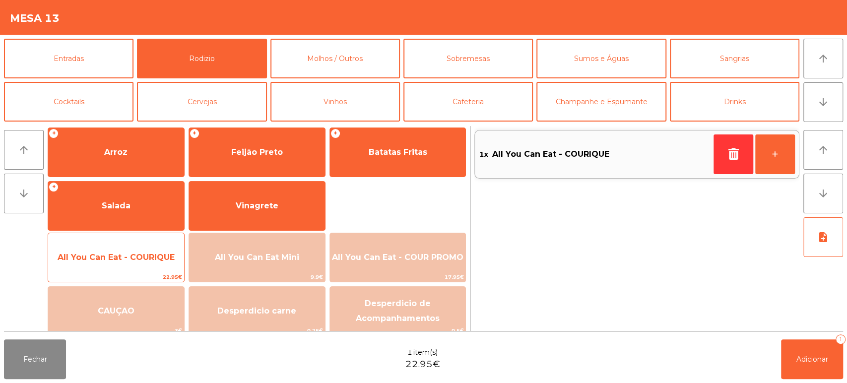
click at [128, 257] on span "All You Can Eat - COURIQUE" at bounding box center [116, 257] width 117 height 9
click at [131, 254] on span "All You Can Eat - COURIQUE" at bounding box center [116, 257] width 117 height 9
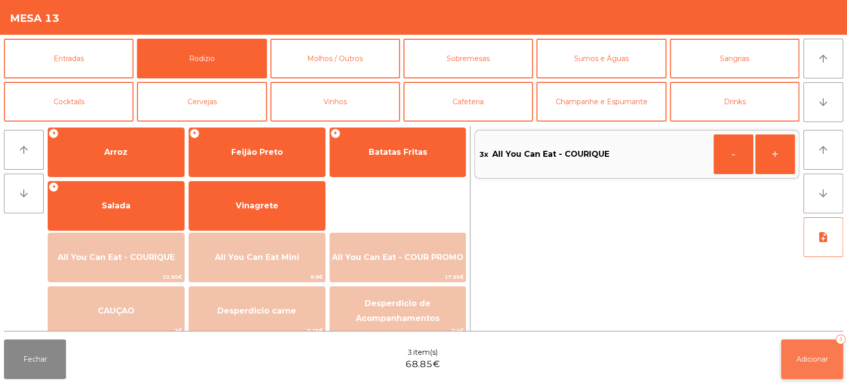
click at [801, 358] on span "Adicionar" at bounding box center [813, 359] width 32 height 9
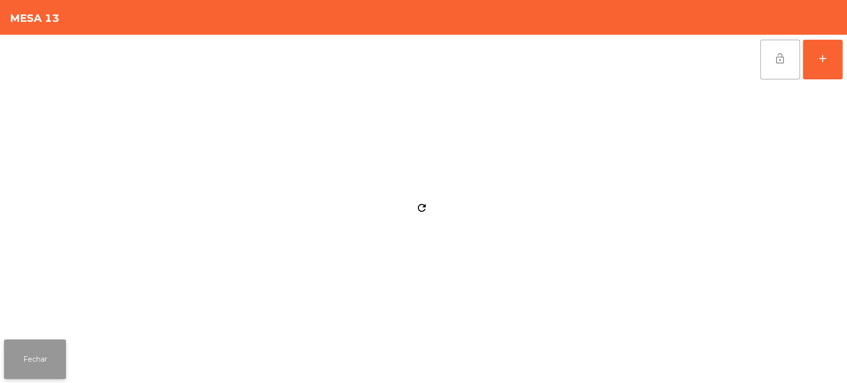
click at [28, 360] on button "Fechar" at bounding box center [35, 360] width 62 height 40
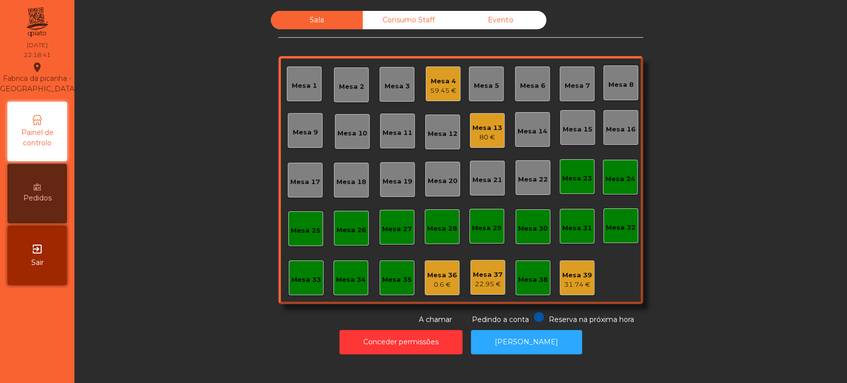
click at [314, 123] on div "Mesa 9" at bounding box center [305, 130] width 35 height 35
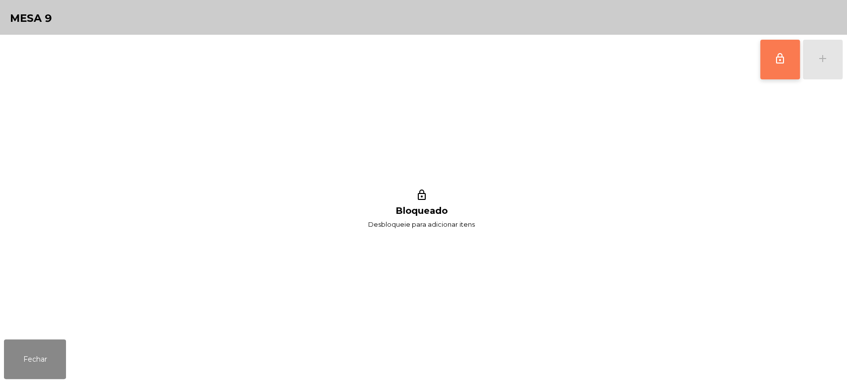
click at [764, 53] on button "lock_outline" at bounding box center [780, 60] width 40 height 40
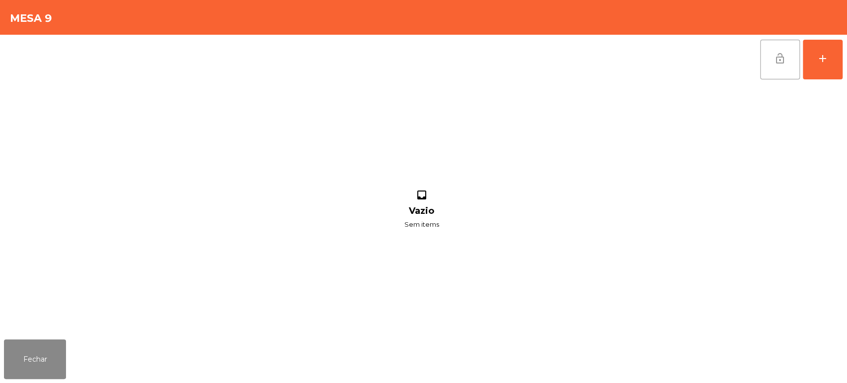
click at [796, 45] on button "lock_open" at bounding box center [780, 60] width 40 height 40
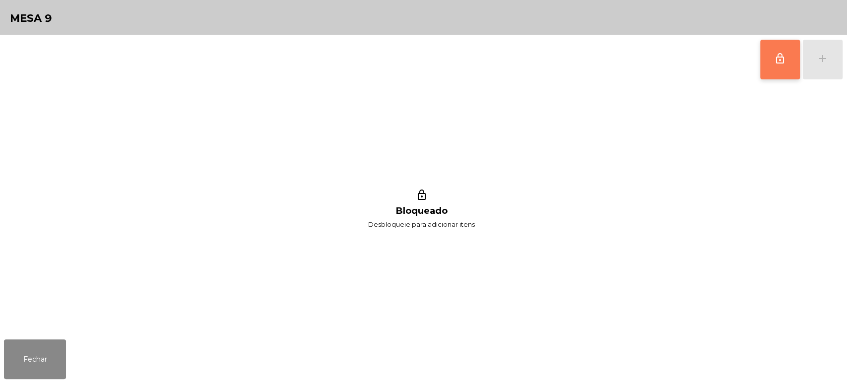
click at [778, 68] on button "lock_outline" at bounding box center [780, 60] width 40 height 40
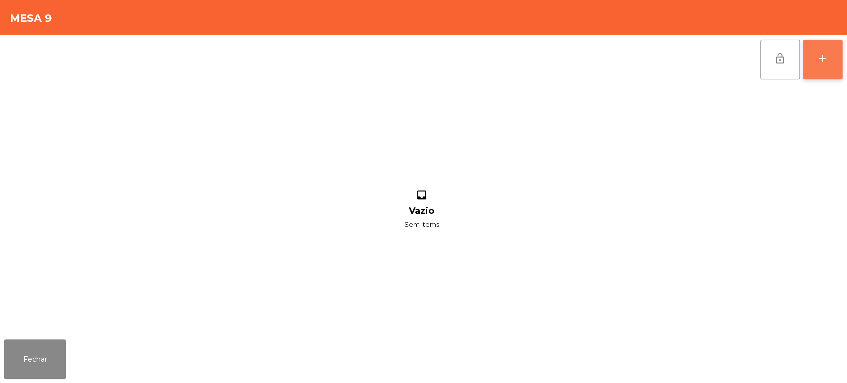
click at [818, 60] on div "add" at bounding box center [823, 59] width 12 height 12
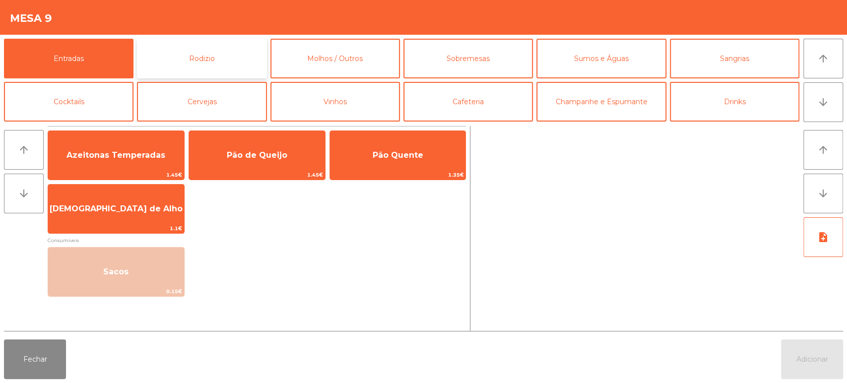
click at [171, 51] on button "Rodizio" at bounding box center [202, 59] width 130 height 40
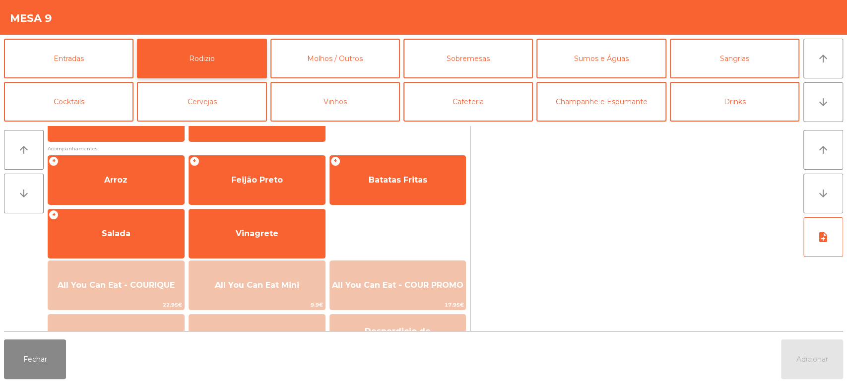
scroll to position [109, 0]
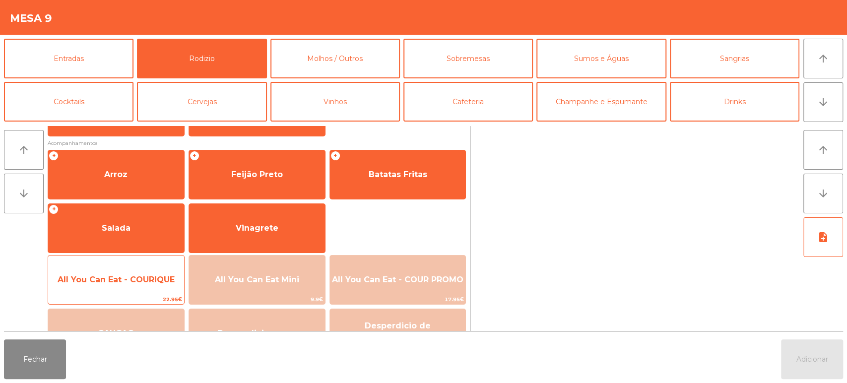
click at [138, 282] on span "All You Can Eat - COURIQUE" at bounding box center [116, 279] width 117 height 9
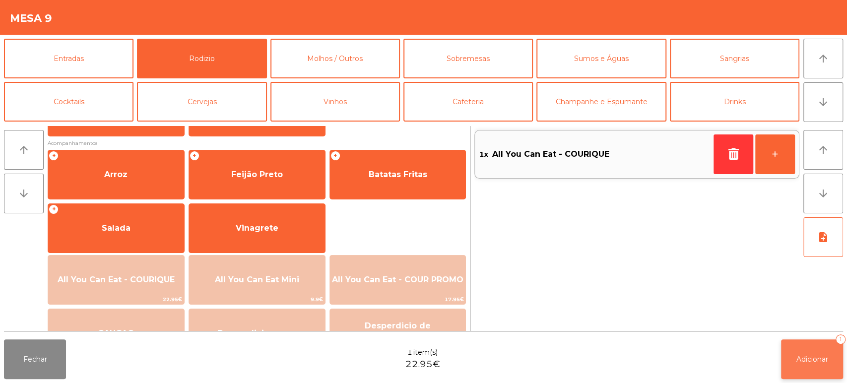
click at [807, 341] on button "Adicionar 1" at bounding box center [812, 360] width 62 height 40
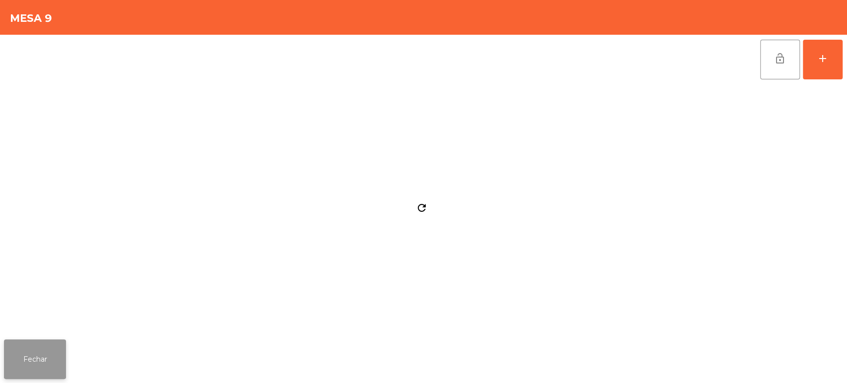
click at [48, 343] on button "Fechar" at bounding box center [35, 360] width 62 height 40
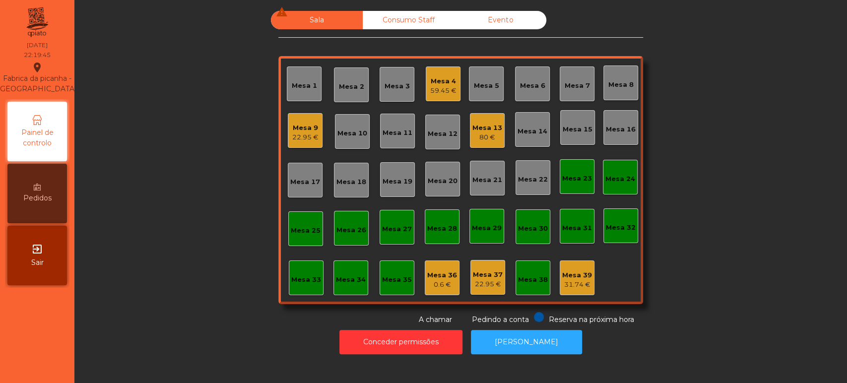
click at [430, 76] on div "Mesa 4" at bounding box center [443, 81] width 26 height 10
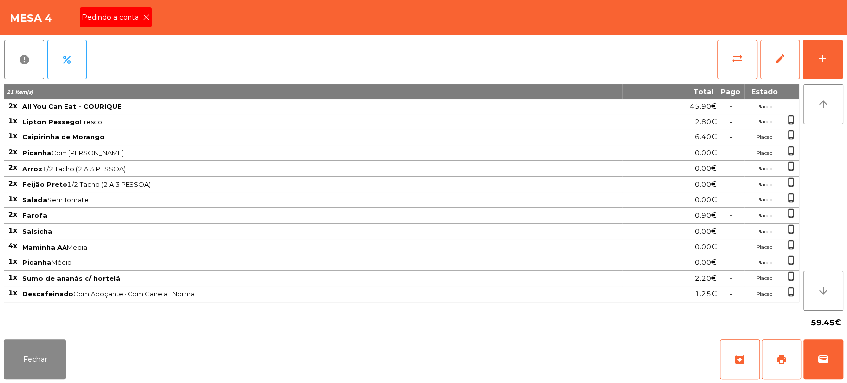
click at [142, 23] on div "Pedindo a conta" at bounding box center [116, 17] width 72 height 20
click at [778, 359] on span "print" at bounding box center [782, 359] width 12 height 12
click at [43, 364] on button "Fechar" at bounding box center [35, 360] width 62 height 40
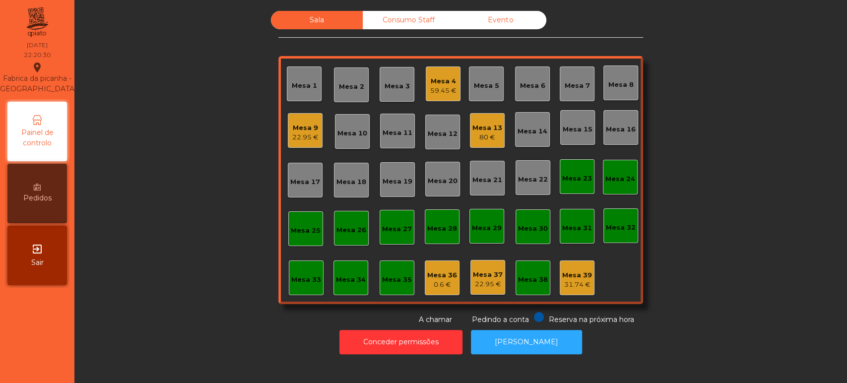
click at [438, 89] on div "59.45 €" at bounding box center [443, 91] width 26 height 10
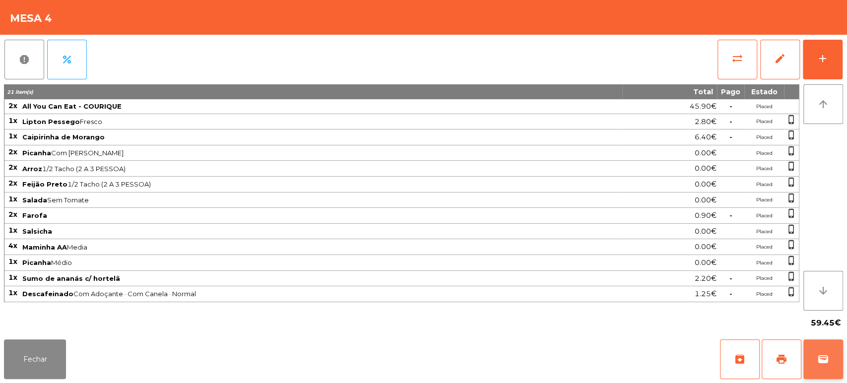
click at [822, 360] on span "wallet" at bounding box center [824, 359] width 12 height 12
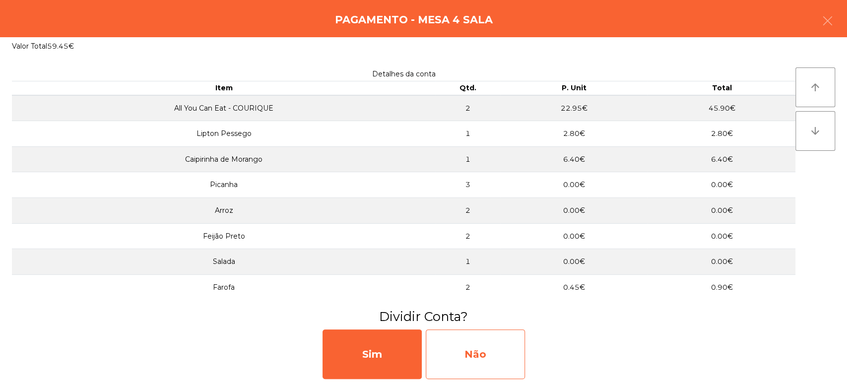
click at [467, 356] on div "Não" at bounding box center [475, 355] width 99 height 50
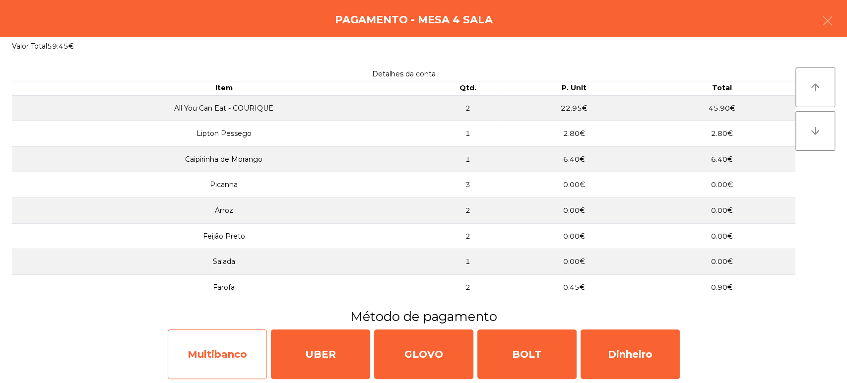
click at [200, 360] on div "Multibanco" at bounding box center [217, 355] width 99 height 50
select select "**"
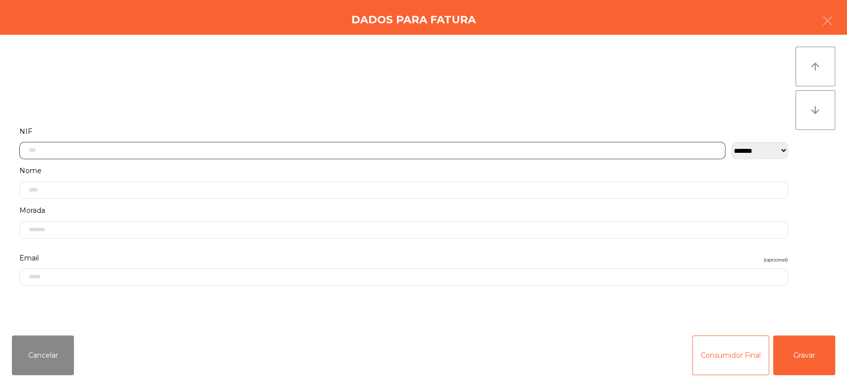
click at [456, 147] on input "text" at bounding box center [372, 150] width 706 height 17
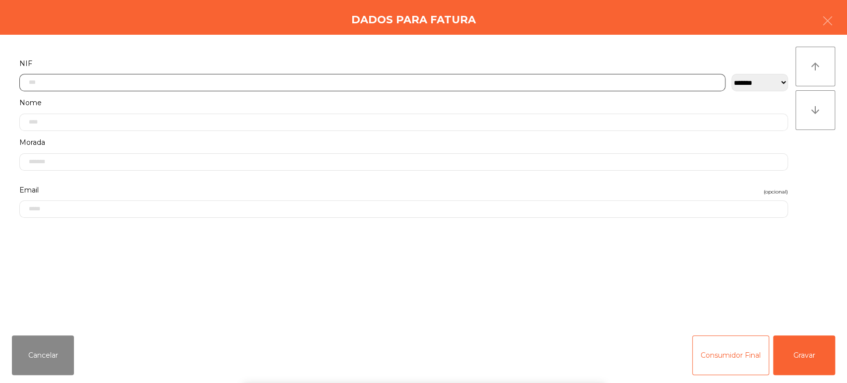
scroll to position [77, 0]
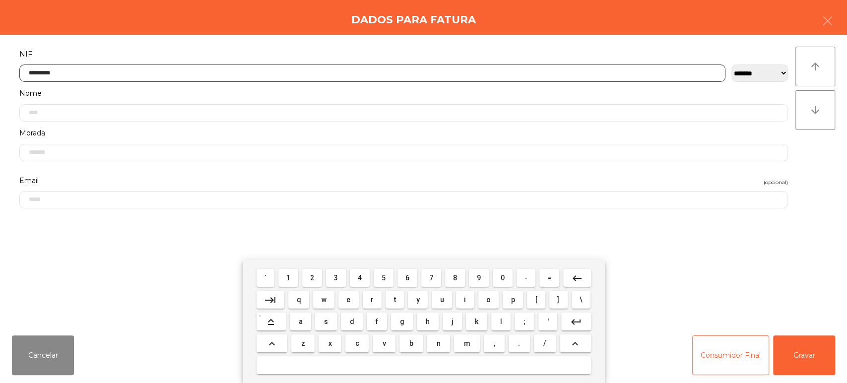
type input "*********"
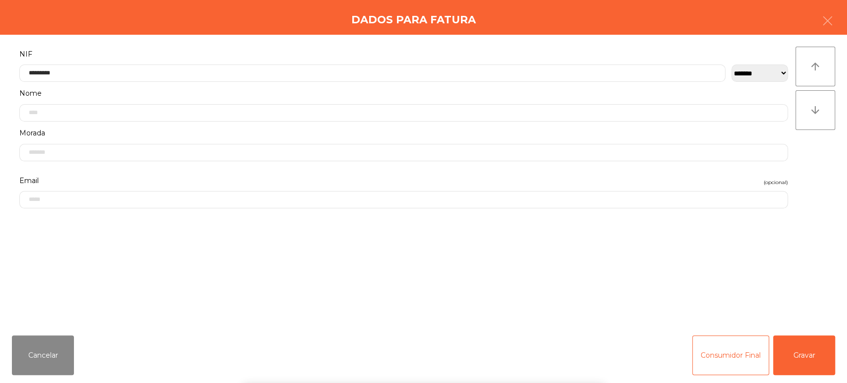
click at [814, 352] on div "` 1 2 3 4 5 6 7 8 9 0 - = keyboard_backspace keyboard_tab q w e r t y u i o p […" at bounding box center [423, 321] width 847 height 123
click at [797, 364] on button "Gravar" at bounding box center [804, 356] width 62 height 40
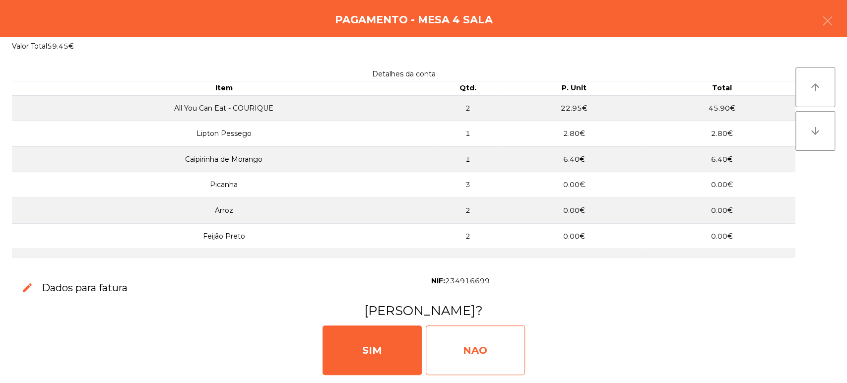
click at [471, 354] on div "NAO" at bounding box center [475, 351] width 99 height 50
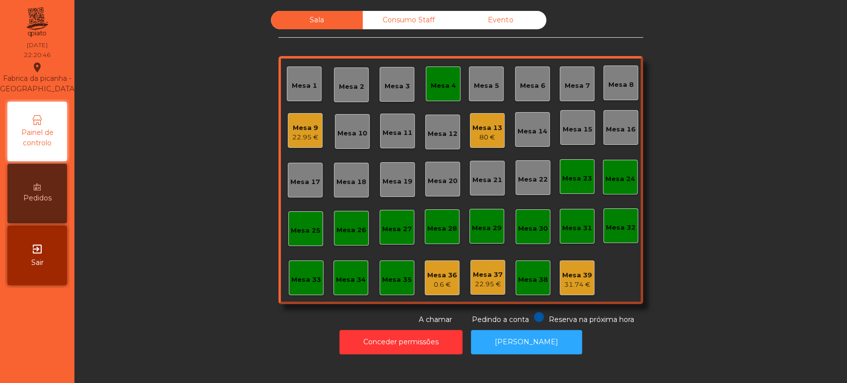
click at [437, 91] on div "Mesa 4" at bounding box center [443, 84] width 35 height 35
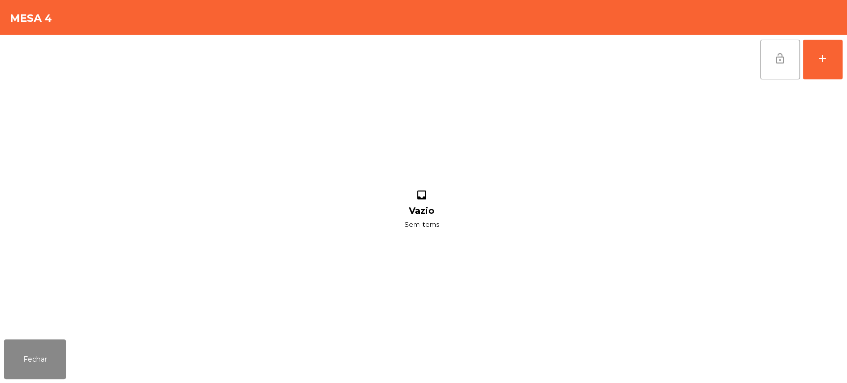
click at [785, 59] on span "lock_open" at bounding box center [780, 59] width 12 height 12
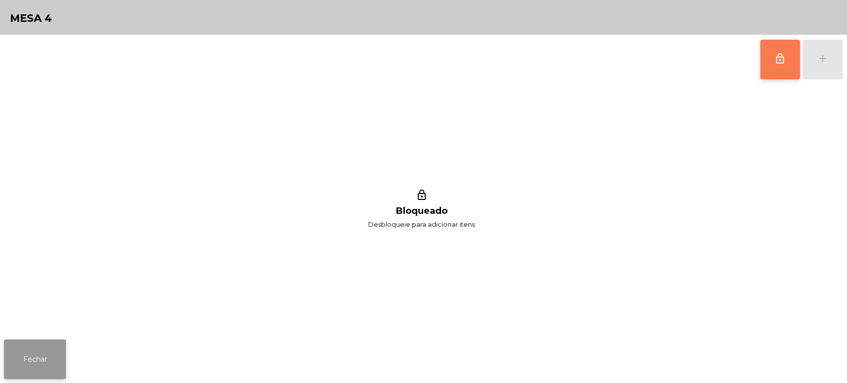
click at [56, 351] on button "Fechar" at bounding box center [35, 360] width 62 height 40
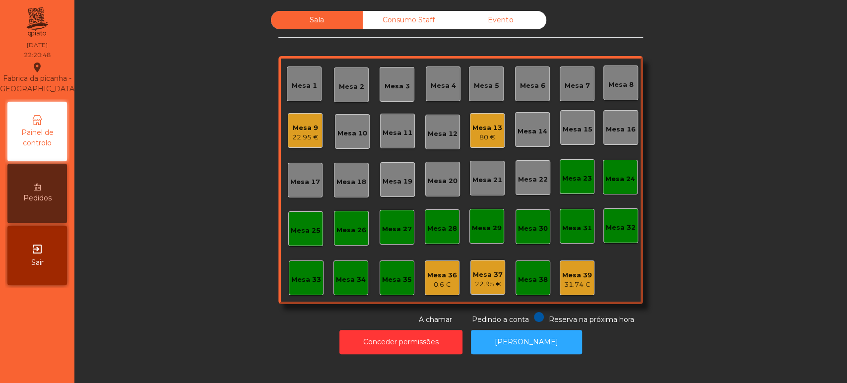
click at [315, 143] on div "Mesa 9 22.95 €" at bounding box center [305, 130] width 35 height 35
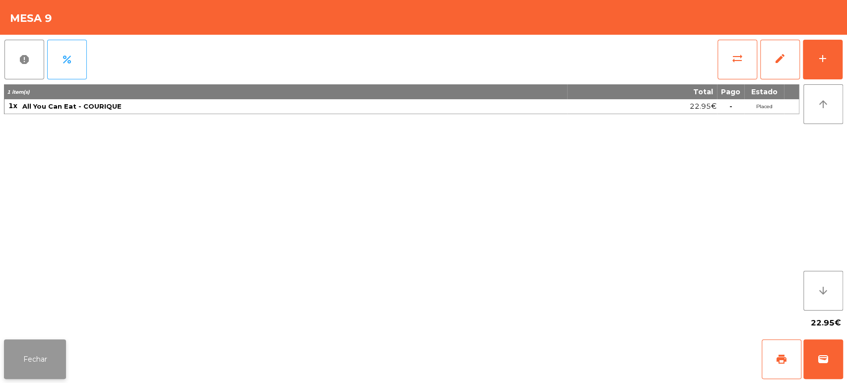
click at [47, 343] on button "Fechar" at bounding box center [35, 360] width 62 height 40
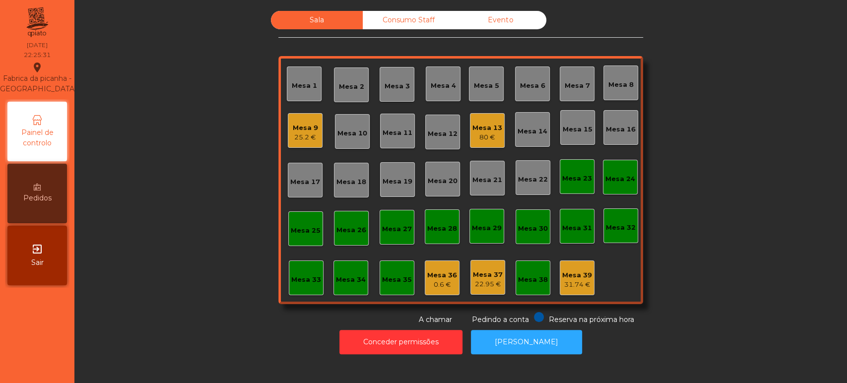
click at [300, 127] on div "Mesa 9" at bounding box center [305, 128] width 25 height 10
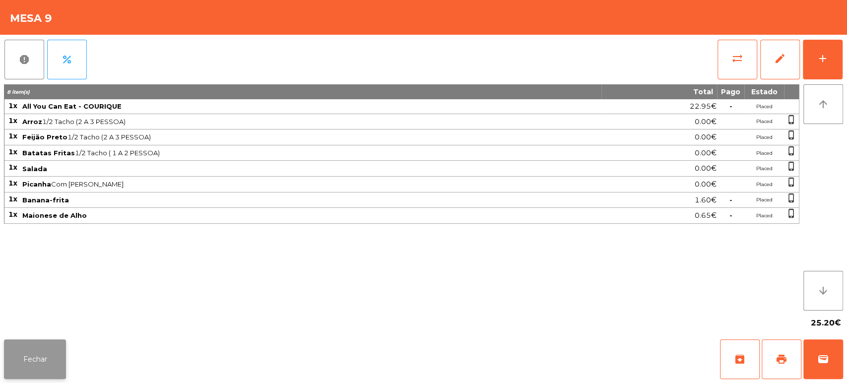
click at [62, 356] on button "Fechar" at bounding box center [35, 360] width 62 height 40
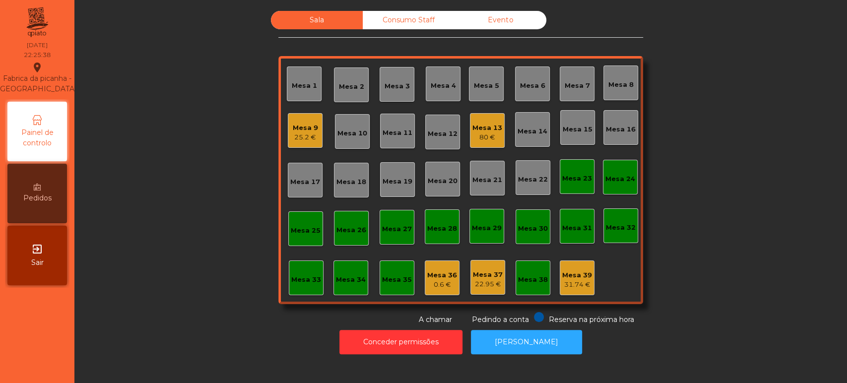
click at [421, 28] on div "Consumo Staff" at bounding box center [409, 20] width 92 height 18
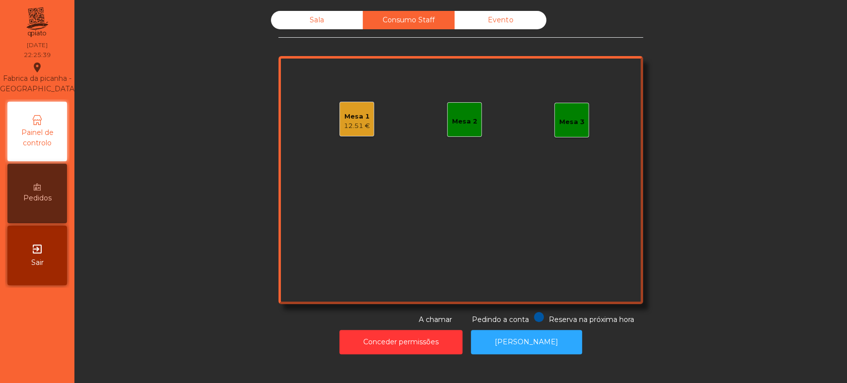
click at [361, 114] on div "Mesa 1" at bounding box center [357, 117] width 26 height 10
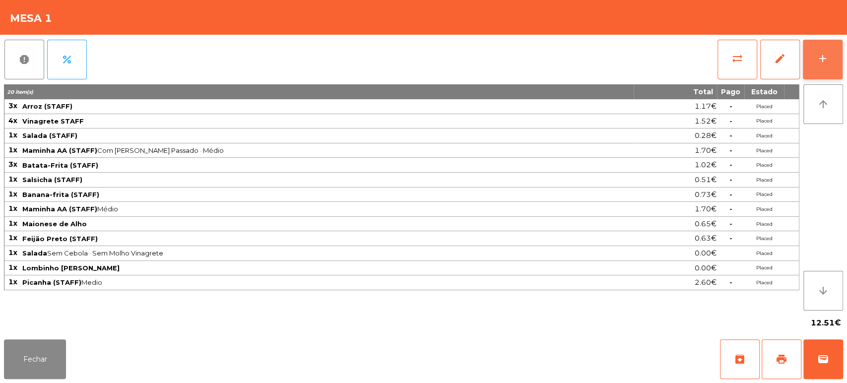
click at [820, 66] on button "add" at bounding box center [823, 60] width 40 height 40
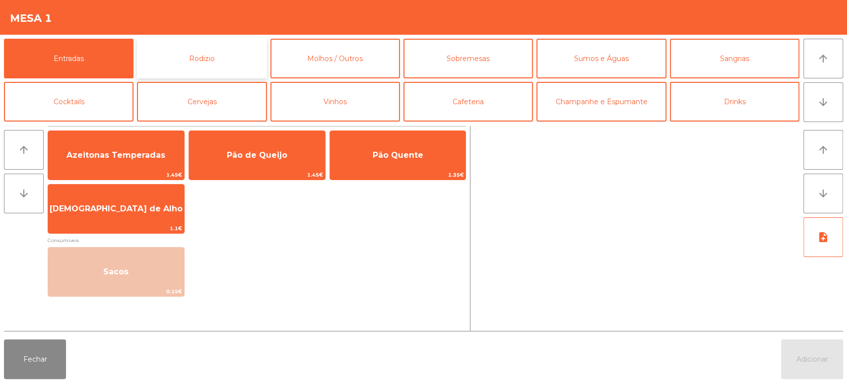
click at [255, 60] on button "Rodizio" at bounding box center [202, 59] width 130 height 40
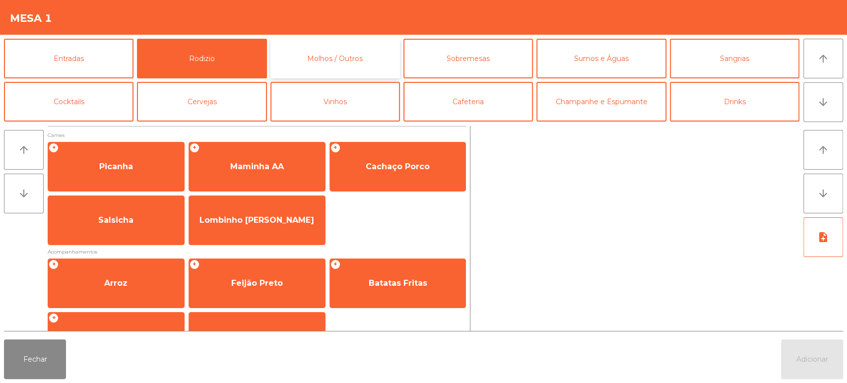
click at [347, 53] on button "Molhos / Outros" at bounding box center [336, 59] width 130 height 40
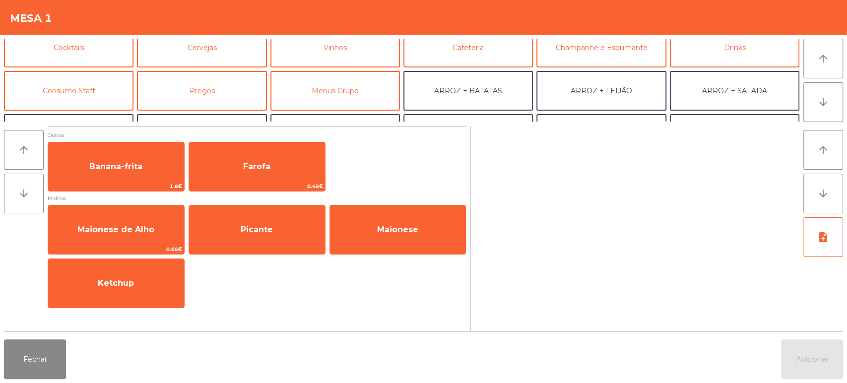
scroll to position [69, 0]
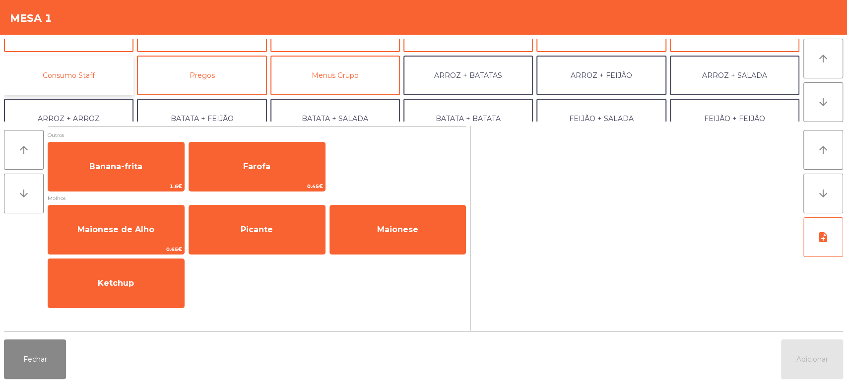
click at [82, 76] on button "Consumo Staff" at bounding box center [69, 76] width 130 height 40
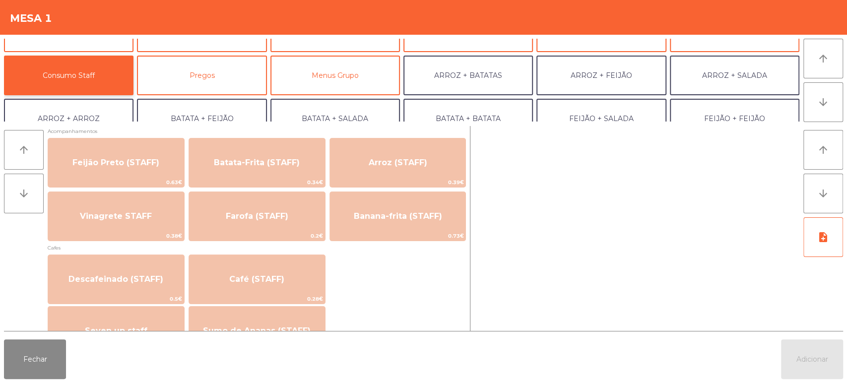
scroll to position [461, 0]
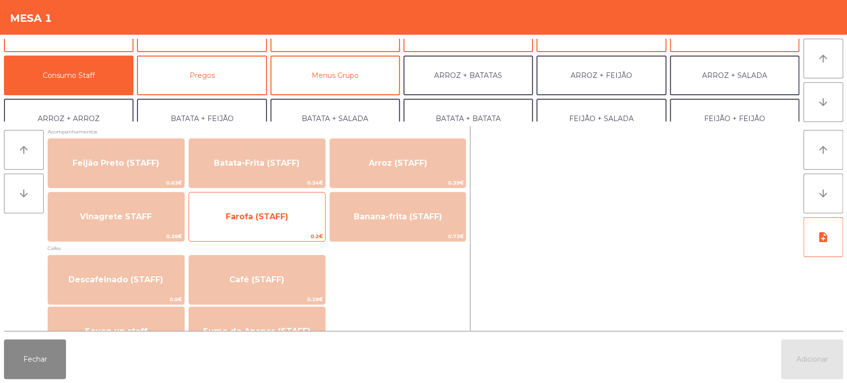
click at [286, 218] on span "Farofa (STAFF)" at bounding box center [257, 216] width 63 height 9
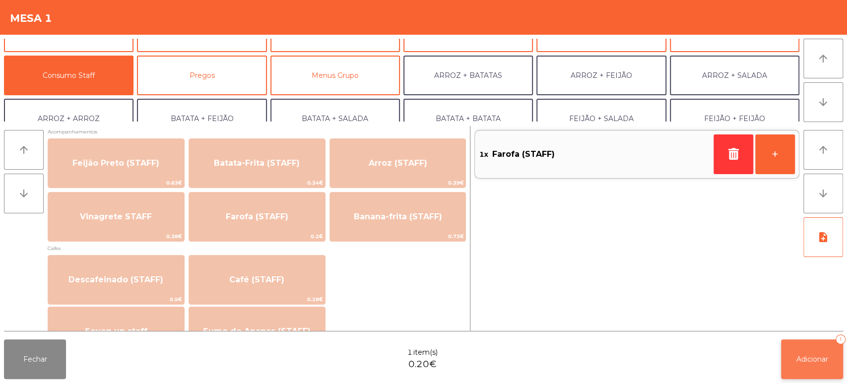
click at [819, 357] on span "Adicionar" at bounding box center [813, 359] width 32 height 9
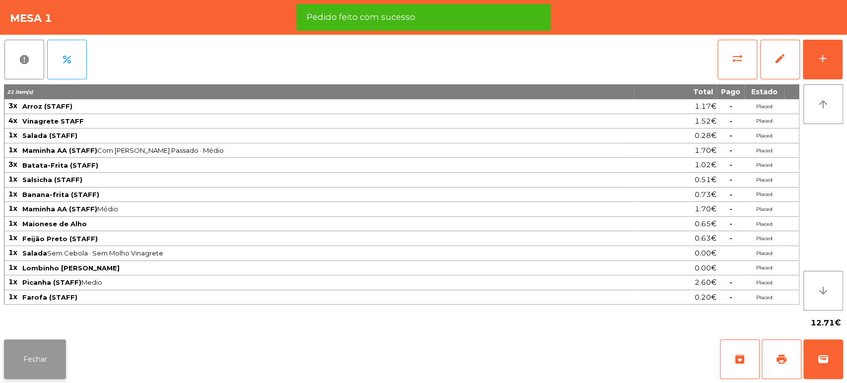
click at [44, 361] on button "Fechar" at bounding box center [35, 360] width 62 height 40
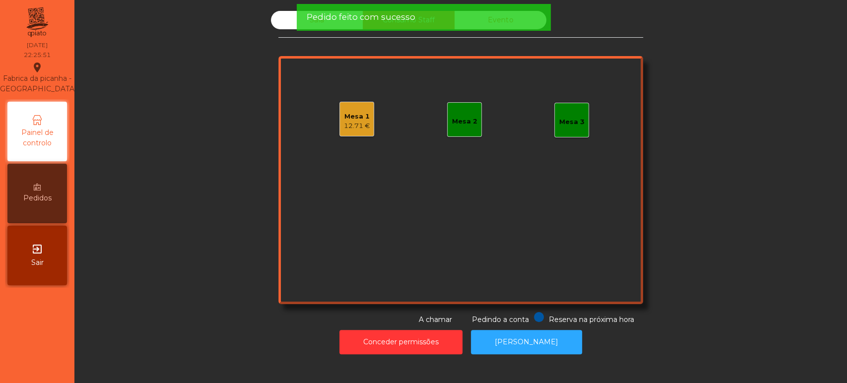
click at [278, 25] on div "Sala" at bounding box center [317, 20] width 92 height 18
click at [277, 22] on div "Sala" at bounding box center [317, 20] width 92 height 18
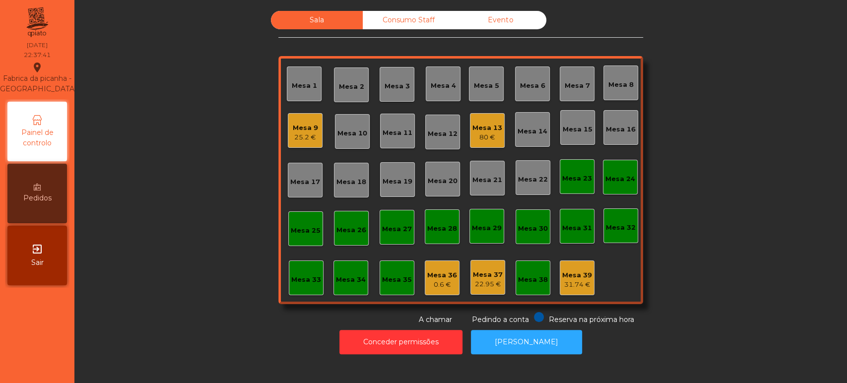
click at [410, 20] on div "Consumo Staff" at bounding box center [409, 20] width 92 height 18
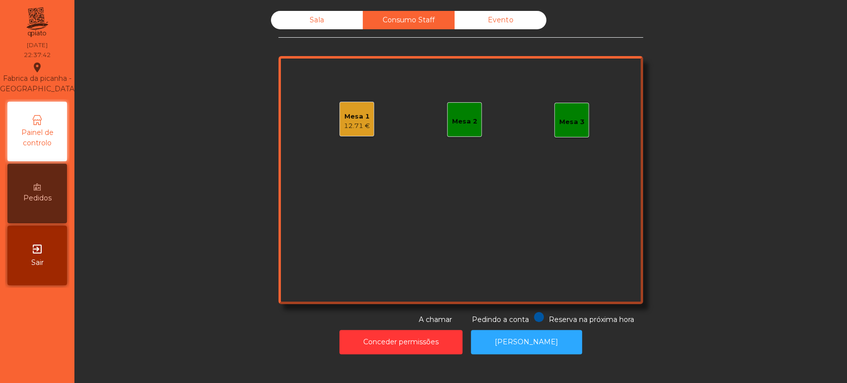
click at [334, 145] on div "Mesa 1 12.71 € Mesa 2 Mesa 3" at bounding box center [460, 180] width 365 height 248
click at [353, 113] on div "Mesa 1" at bounding box center [357, 117] width 26 height 10
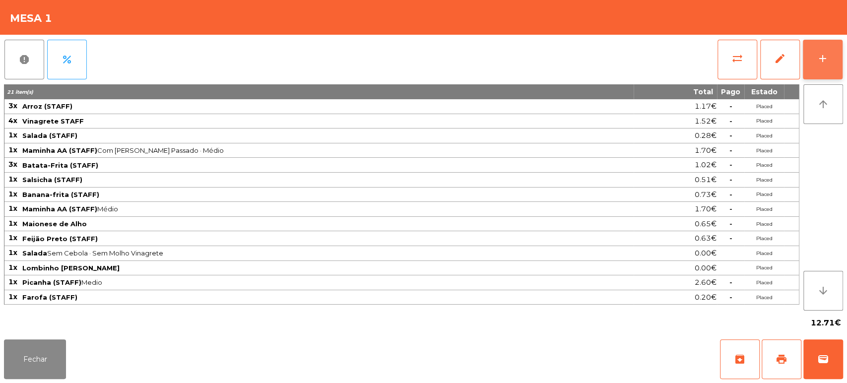
click at [827, 60] on div "add" at bounding box center [823, 59] width 12 height 12
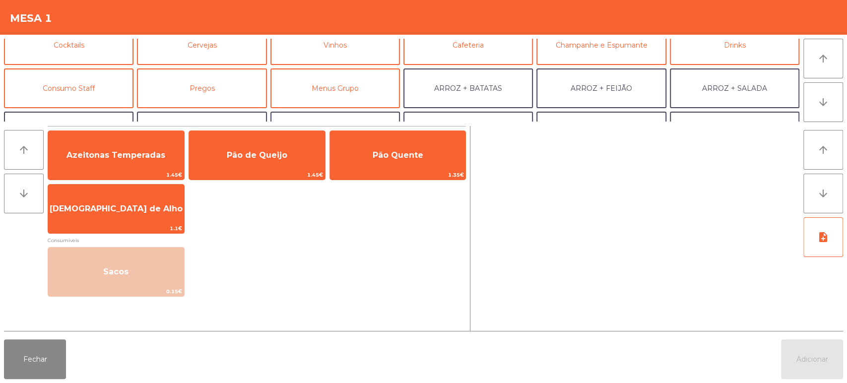
scroll to position [50, 0]
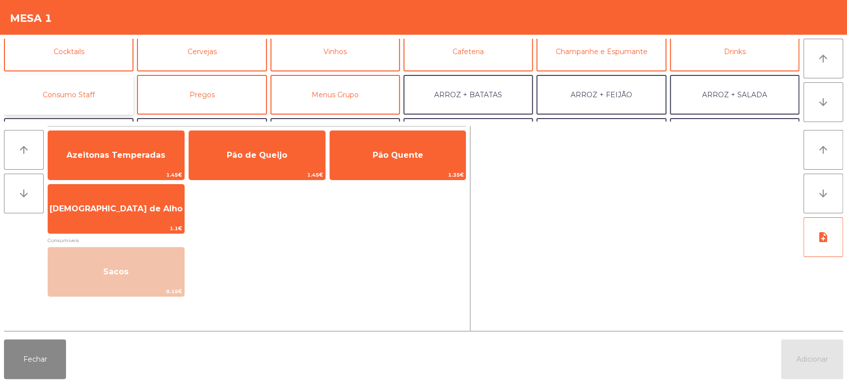
click at [102, 104] on button "Consumo Staff" at bounding box center [69, 95] width 130 height 40
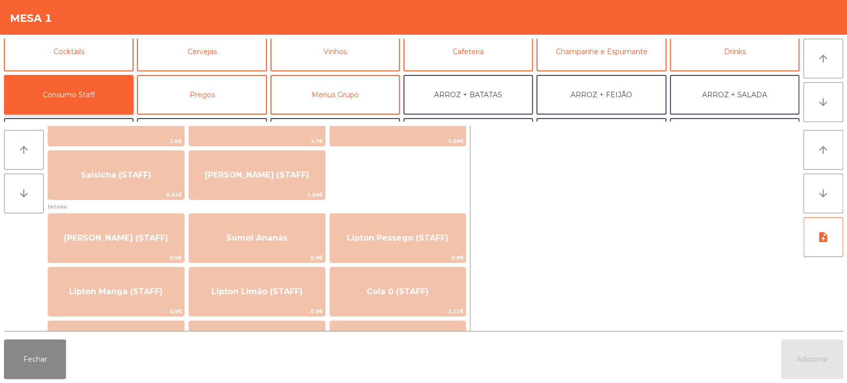
scroll to position [1, 0]
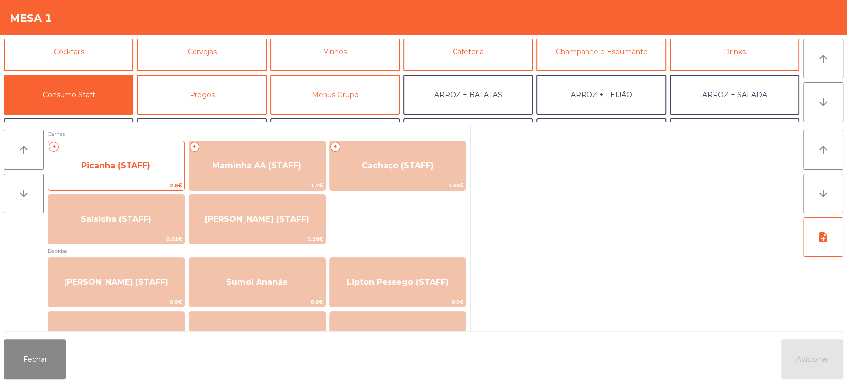
click at [134, 164] on span "Picanha (STAFF)" at bounding box center [115, 165] width 69 height 9
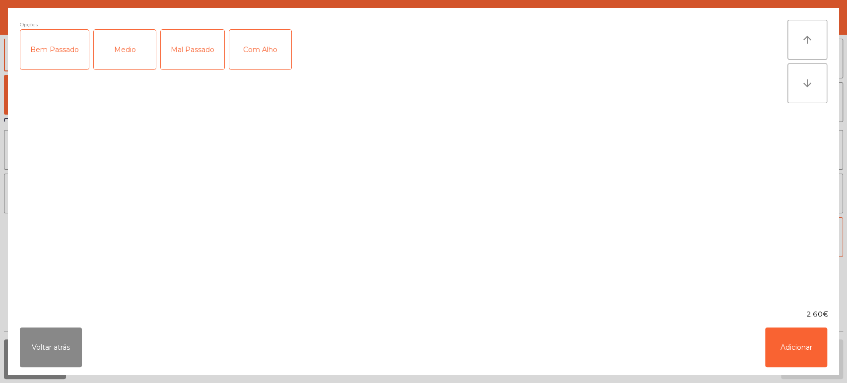
click at [125, 51] on div "Medio" at bounding box center [125, 50] width 62 height 40
click at [176, 52] on div "Mal Passado" at bounding box center [193, 50] width 64 height 40
click at [774, 354] on button "Adicionar" at bounding box center [796, 348] width 62 height 40
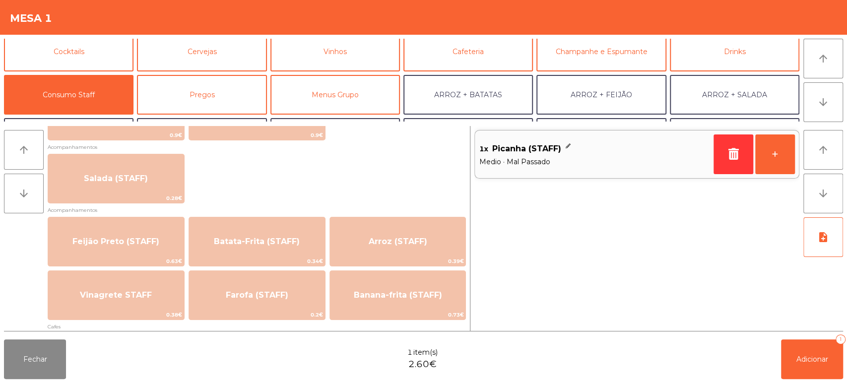
scroll to position [398, 0]
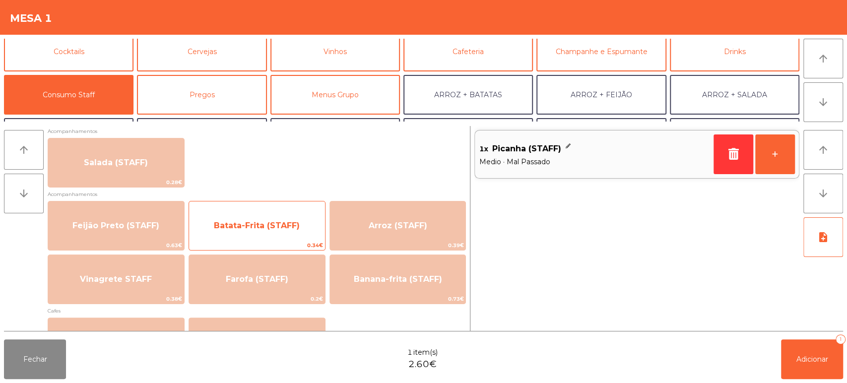
click at [281, 221] on span "Batata-Frita (STAFF)" at bounding box center [257, 225] width 86 height 9
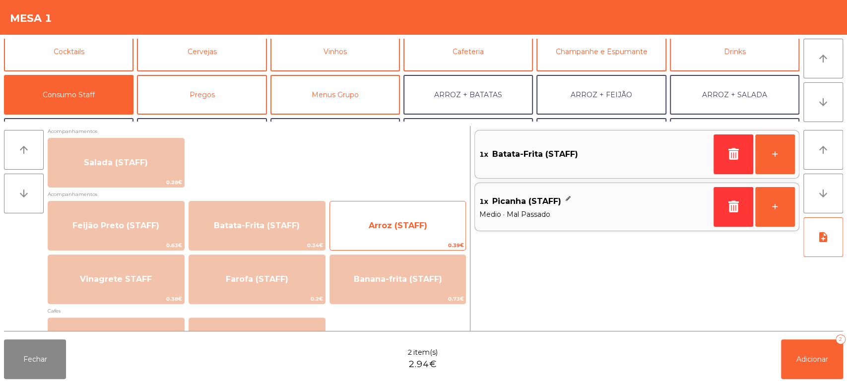
click at [401, 230] on span "Arroz (STAFF)" at bounding box center [398, 225] width 136 height 27
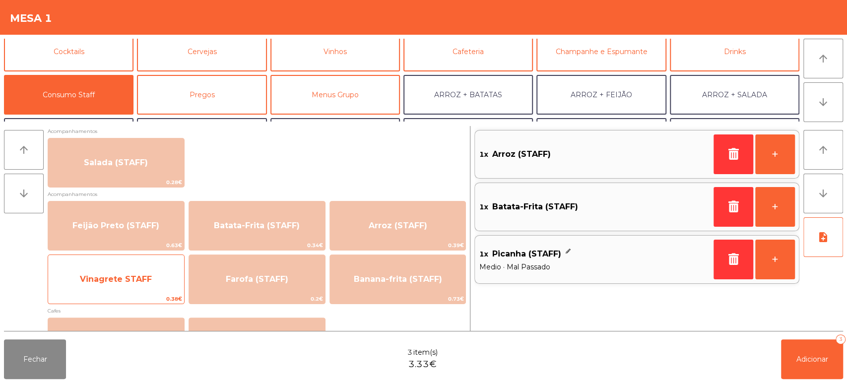
click at [171, 280] on span "Vinagrete STAFF" at bounding box center [116, 279] width 136 height 27
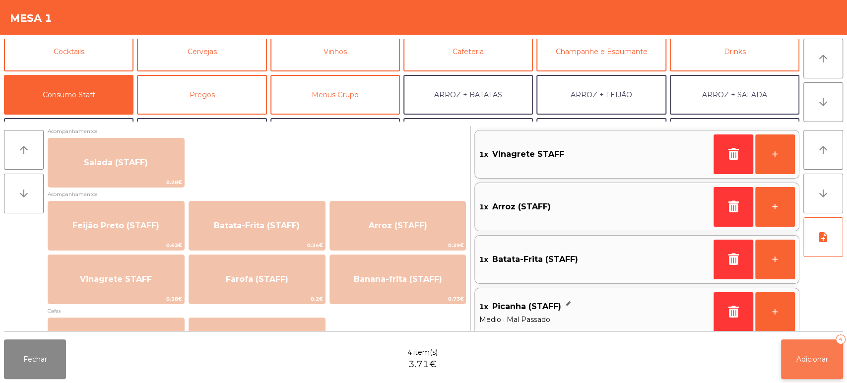
click at [822, 362] on span "Adicionar" at bounding box center [813, 359] width 32 height 9
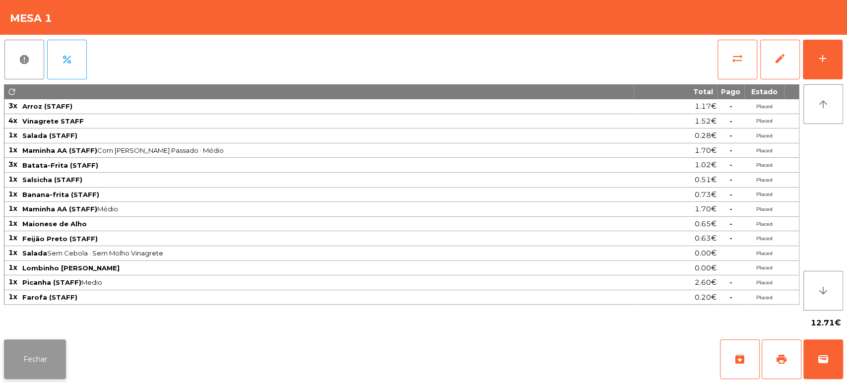
click at [48, 357] on button "Fechar" at bounding box center [35, 360] width 62 height 40
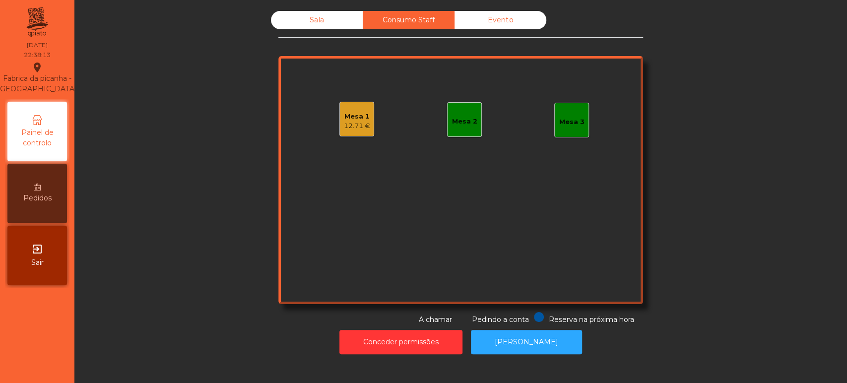
click at [298, 40] on div "Sala Consumo Staff Evento Mesa 1 12.71 € Mesa 2 Mesa 3 Reserva na próxima hora …" at bounding box center [460, 168] width 365 height 314
click at [302, 17] on div "Sala" at bounding box center [317, 20] width 92 height 18
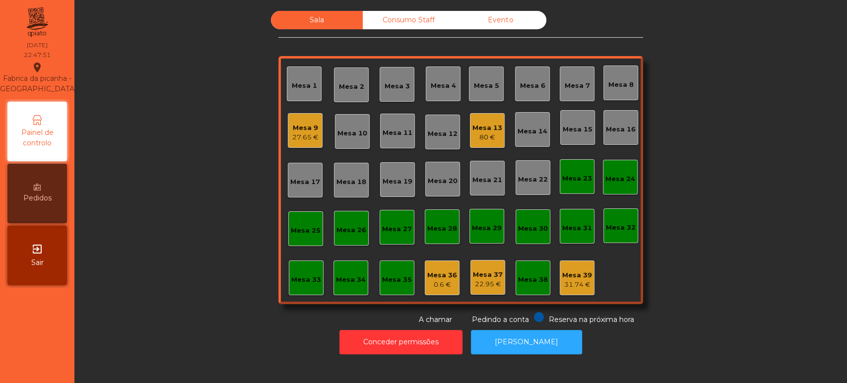
click at [434, 286] on div "0.6 €" at bounding box center [442, 285] width 30 height 10
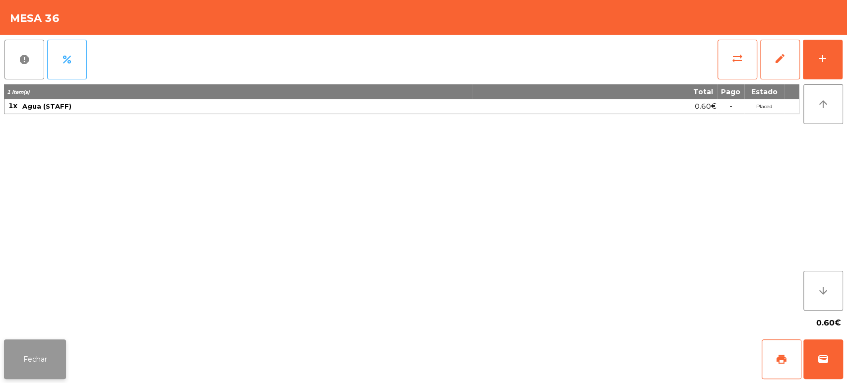
click at [64, 353] on button "Fechar" at bounding box center [35, 360] width 62 height 40
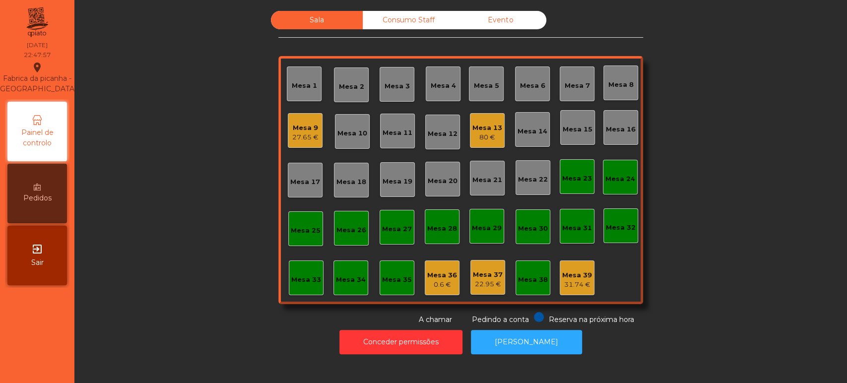
click at [440, 283] on div "0.6 €" at bounding box center [442, 285] width 30 height 10
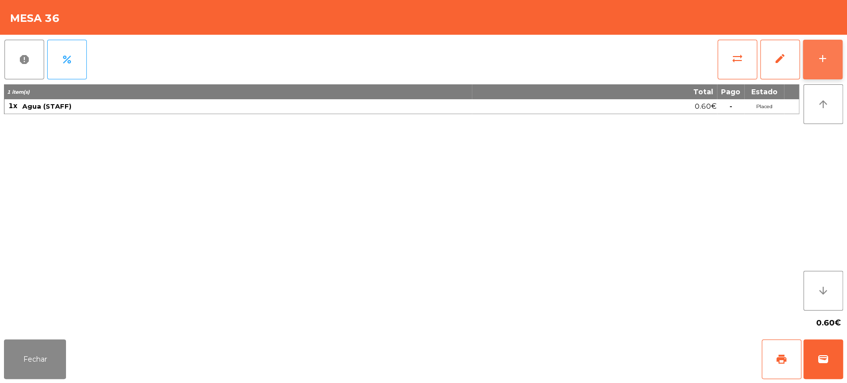
click at [822, 71] on button "add" at bounding box center [823, 60] width 40 height 40
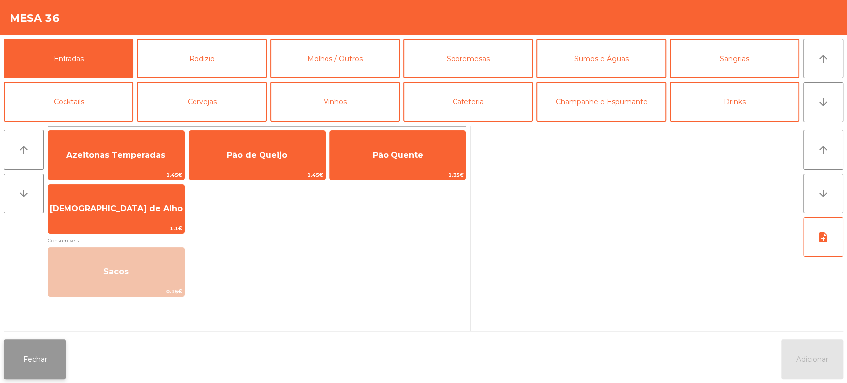
click at [48, 366] on button "Fechar" at bounding box center [35, 360] width 62 height 40
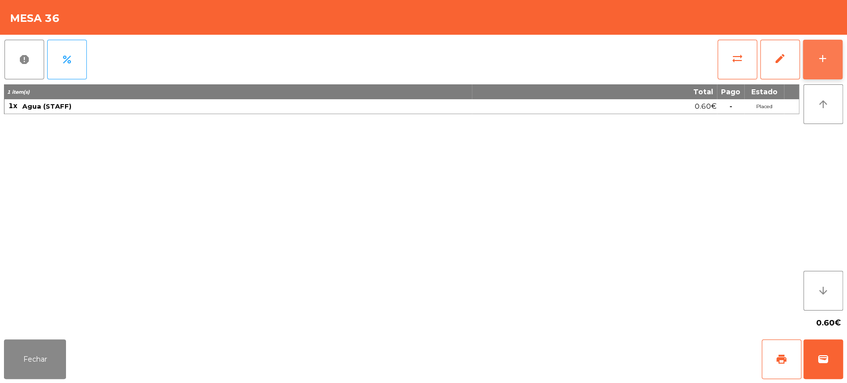
click at [827, 51] on button "add" at bounding box center [823, 60] width 40 height 40
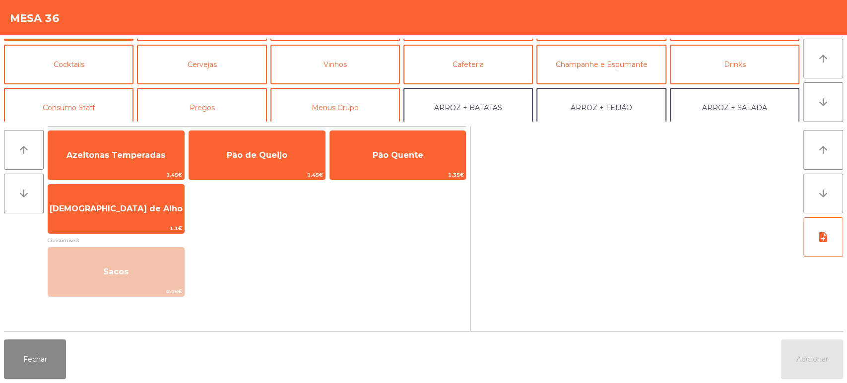
scroll to position [60, 0]
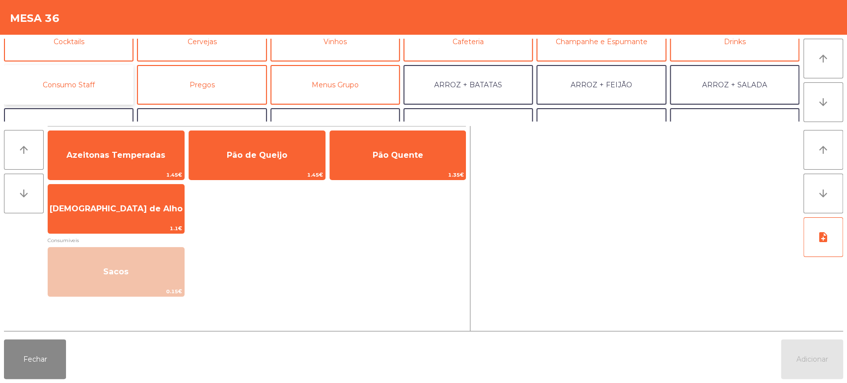
click at [107, 103] on button "Consumo Staff" at bounding box center [69, 85] width 130 height 40
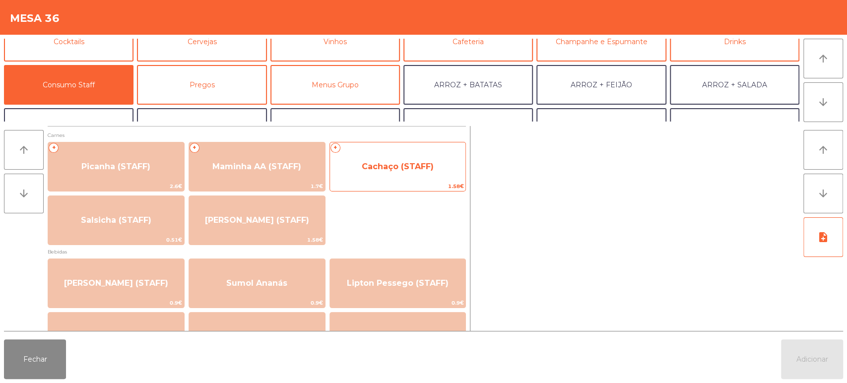
click at [433, 171] on span "Cachaço (STAFF)" at bounding box center [398, 166] width 136 height 27
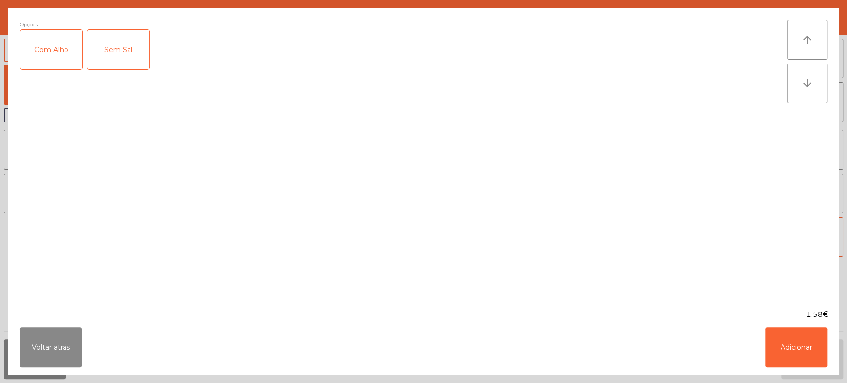
click at [46, 51] on div "Com Alho" at bounding box center [51, 50] width 62 height 40
click at [802, 348] on button "Adicionar" at bounding box center [796, 348] width 62 height 40
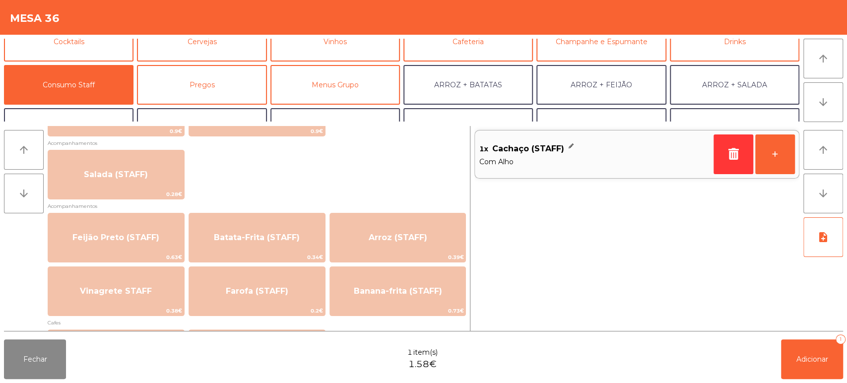
scroll to position [387, 0]
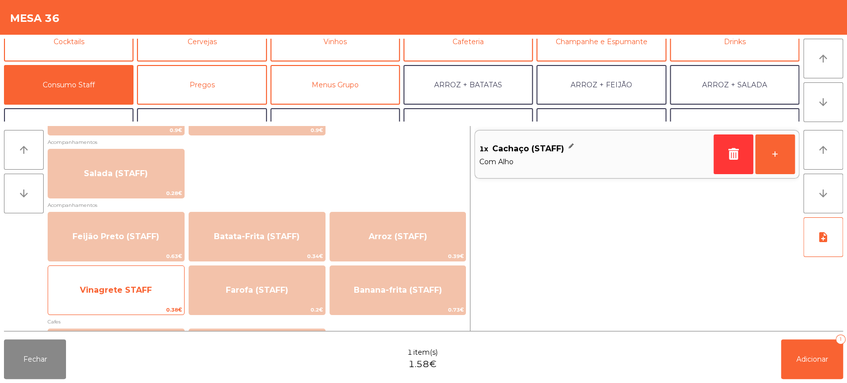
click at [158, 282] on span "Vinagrete STAFF" at bounding box center [116, 290] width 136 height 27
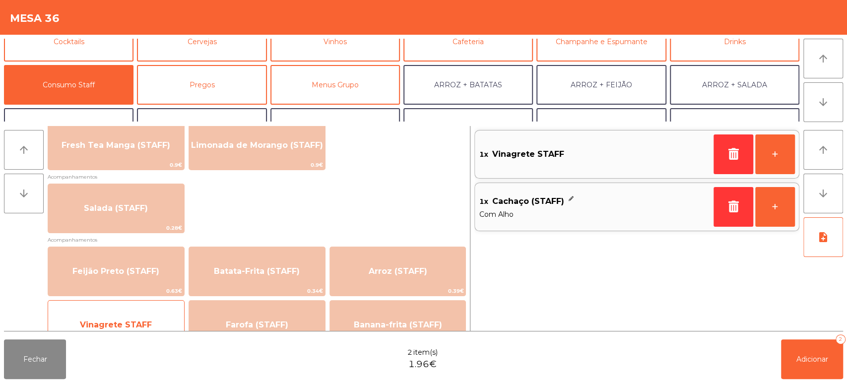
scroll to position [362, 0]
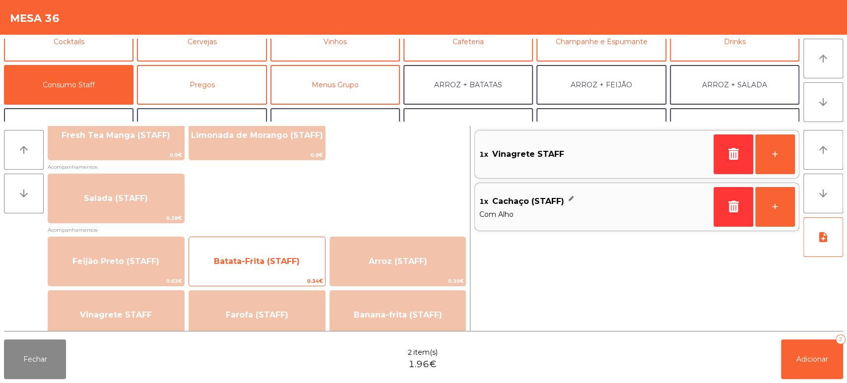
click at [297, 270] on span "Batata-Frita (STAFF)" at bounding box center [257, 261] width 136 height 27
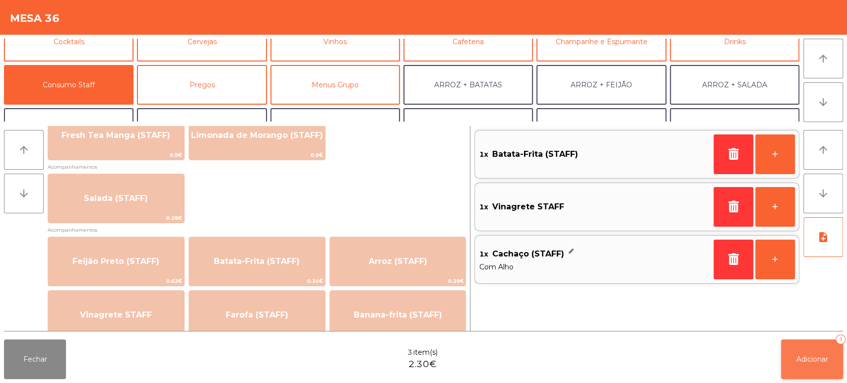
click at [807, 362] on span "Adicionar" at bounding box center [813, 359] width 32 height 9
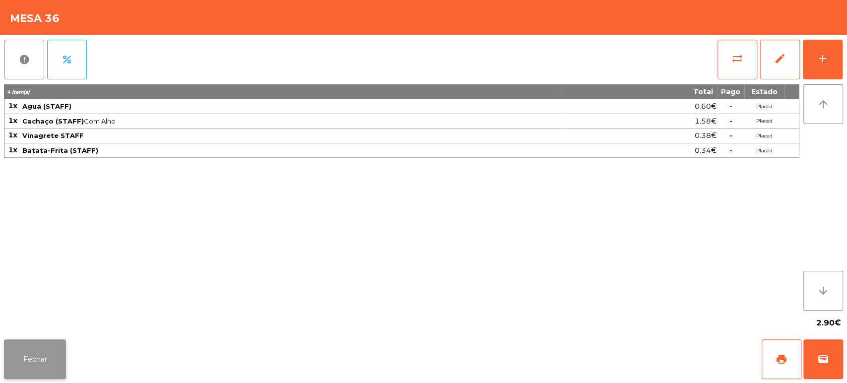
click at [49, 364] on button "Fechar" at bounding box center [35, 360] width 62 height 40
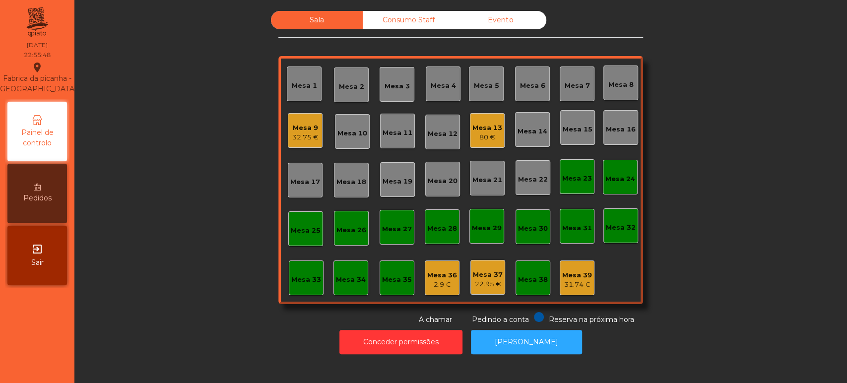
click at [485, 135] on div "80 €" at bounding box center [488, 138] width 30 height 10
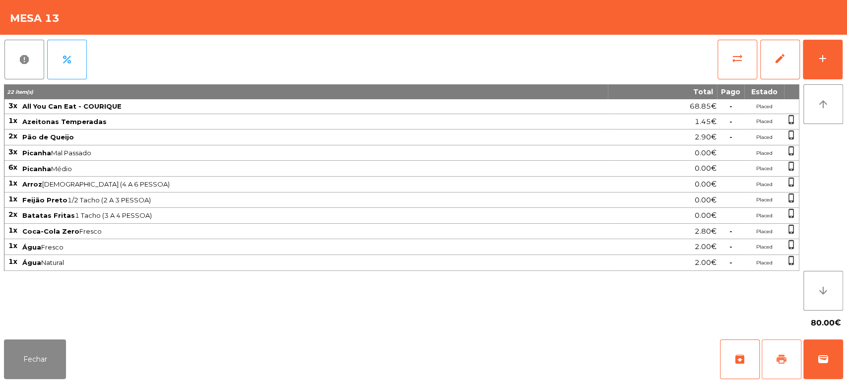
click at [798, 350] on button "print" at bounding box center [782, 360] width 40 height 40
click at [846, 358] on div "Fechar archive print wallet" at bounding box center [423, 360] width 847 height 48
click at [821, 347] on button "wallet" at bounding box center [824, 360] width 40 height 40
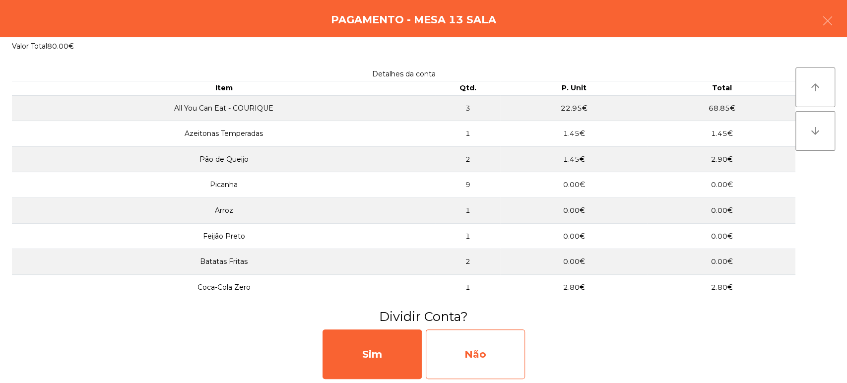
click at [491, 343] on div "Não" at bounding box center [475, 355] width 99 height 50
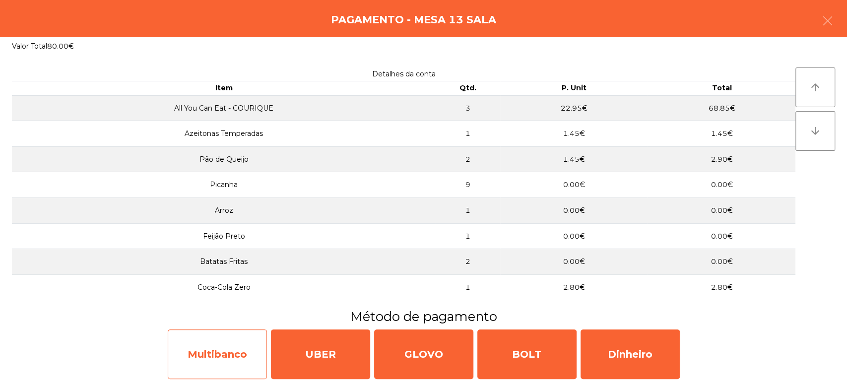
click at [226, 343] on div "Multibanco" at bounding box center [217, 355] width 99 height 50
select select "**"
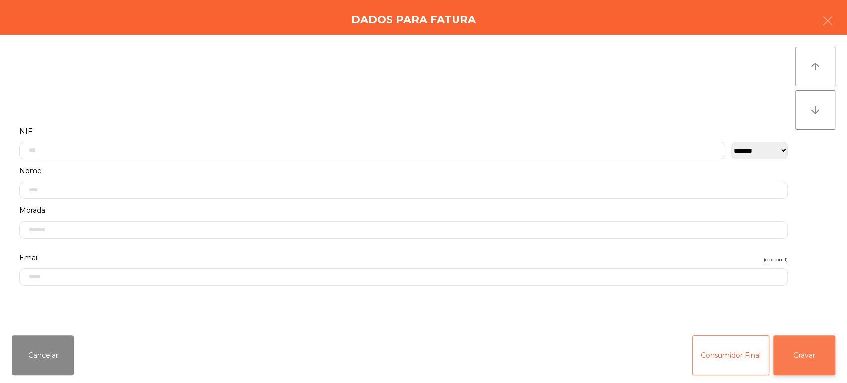
click at [828, 359] on button "Gravar" at bounding box center [804, 356] width 62 height 40
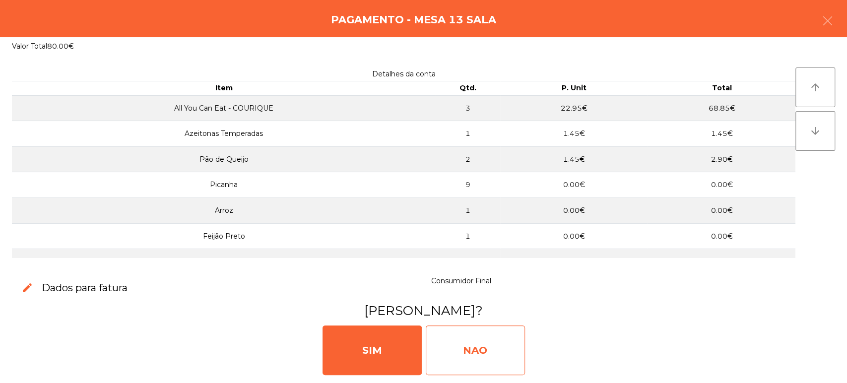
click at [484, 334] on div "NAO" at bounding box center [475, 351] width 99 height 50
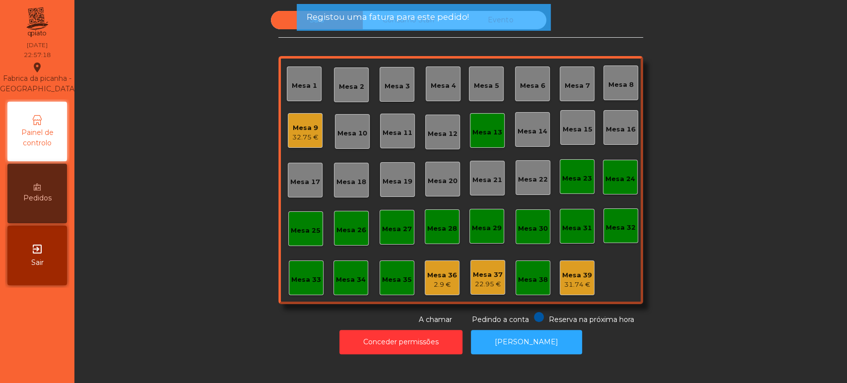
click at [473, 127] on div "Mesa 13" at bounding box center [488, 131] width 30 height 14
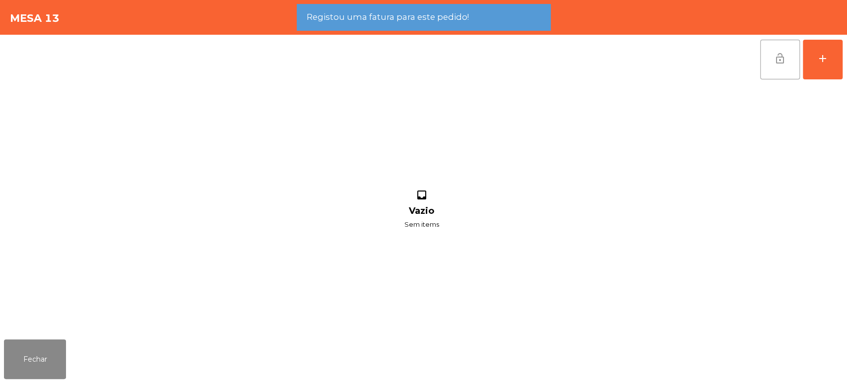
click at [769, 63] on button "lock_open" at bounding box center [780, 60] width 40 height 40
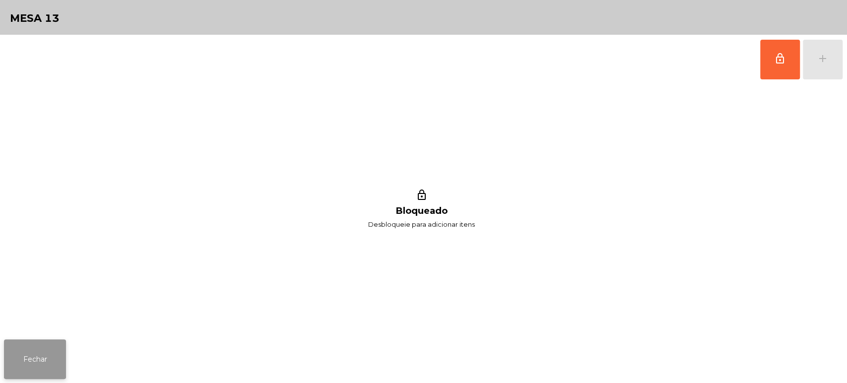
click at [44, 365] on button "Fechar" at bounding box center [35, 360] width 62 height 40
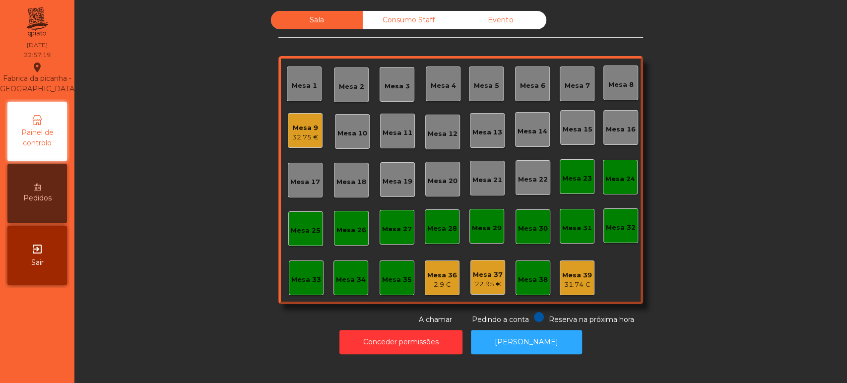
click at [195, 251] on div "Sala Consumo Staff Evento Mesa 1 [GEOGRAPHIC_DATA] 3 Mesa 4 Mesa 5 [GEOGRAPHIC_…" at bounding box center [461, 168] width 746 height 314
click at [504, 319] on span "Pedindo a conta" at bounding box center [500, 319] width 57 height 9
click at [499, 336] on button "[PERSON_NAME]" at bounding box center [526, 342] width 111 height 24
click at [288, 130] on div "Mesa 9 32.75 €" at bounding box center [305, 130] width 35 height 35
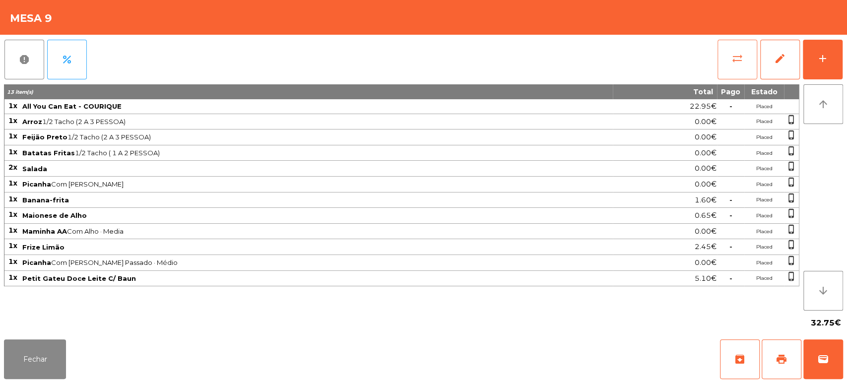
click at [732, 53] on span "sync_alt" at bounding box center [738, 59] width 12 height 12
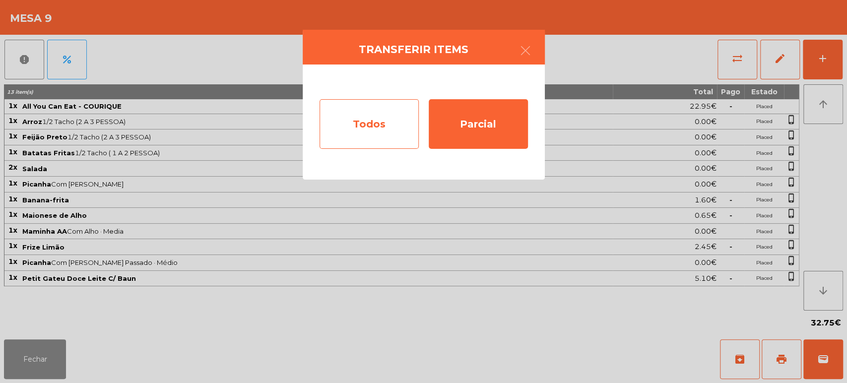
click at [367, 111] on div "Todos" at bounding box center [369, 124] width 99 height 50
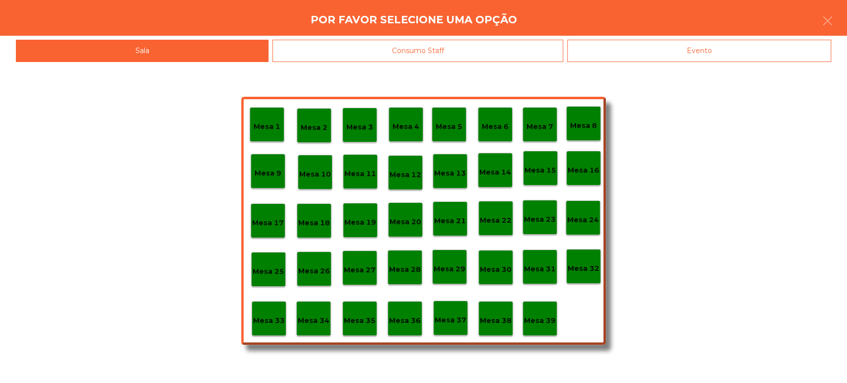
click at [532, 315] on p "Mesa 39" at bounding box center [540, 320] width 32 height 11
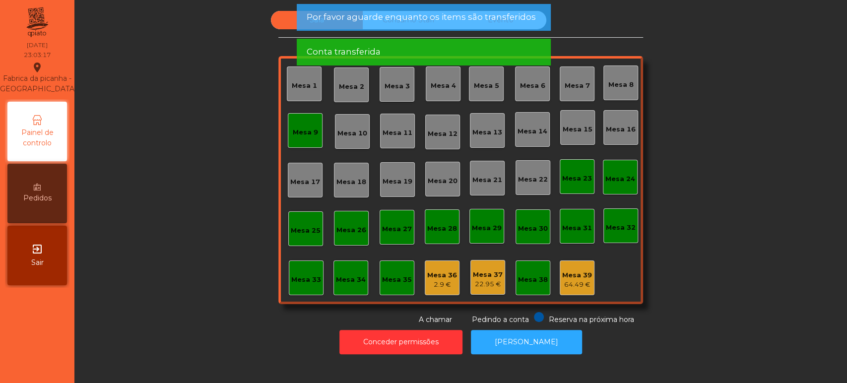
click at [572, 271] on div "Mesa 39" at bounding box center [577, 276] width 30 height 10
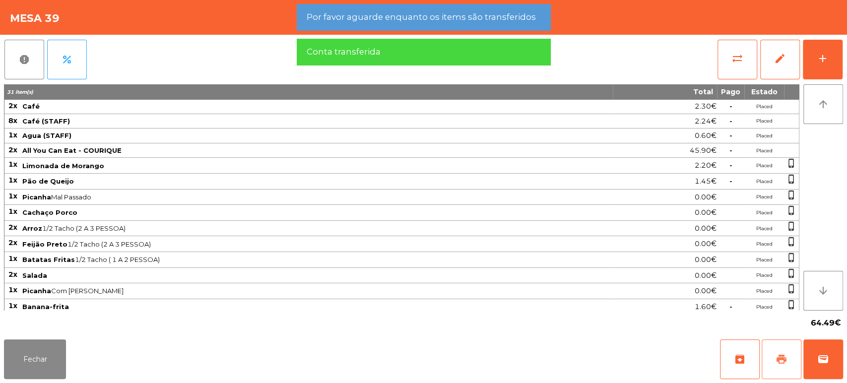
click at [768, 361] on button "print" at bounding box center [782, 360] width 40 height 40
click at [62, 348] on button "Fechar" at bounding box center [35, 360] width 62 height 40
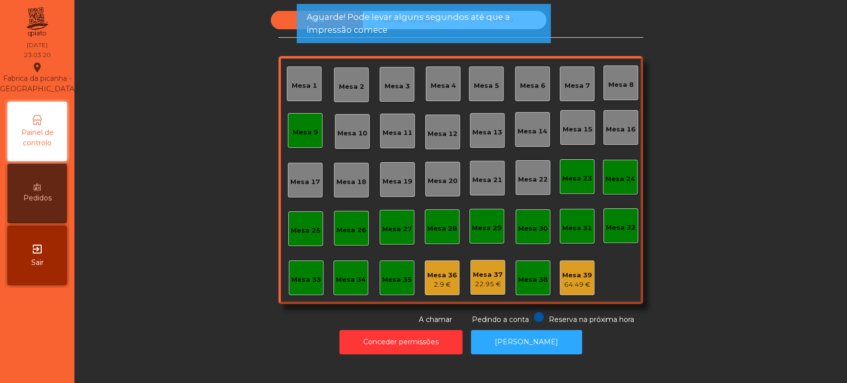
click at [300, 128] on div "Mesa 9" at bounding box center [305, 133] width 25 height 10
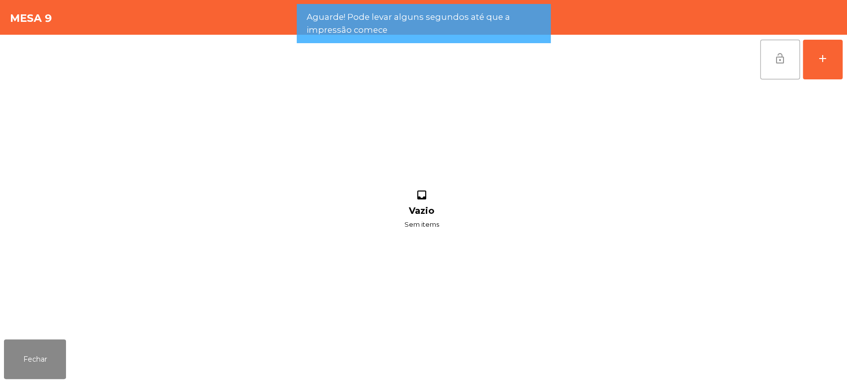
click at [781, 54] on span "lock_open" at bounding box center [780, 59] width 12 height 12
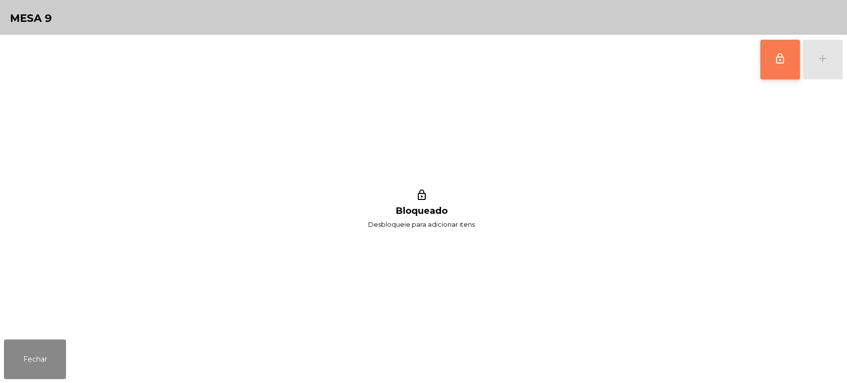
click at [31, 326] on div "lock_outline Bloqueado Desbloqueie para adicionar itens" at bounding box center [421, 209] width 835 height 251
click at [44, 352] on button "Fechar" at bounding box center [35, 360] width 62 height 40
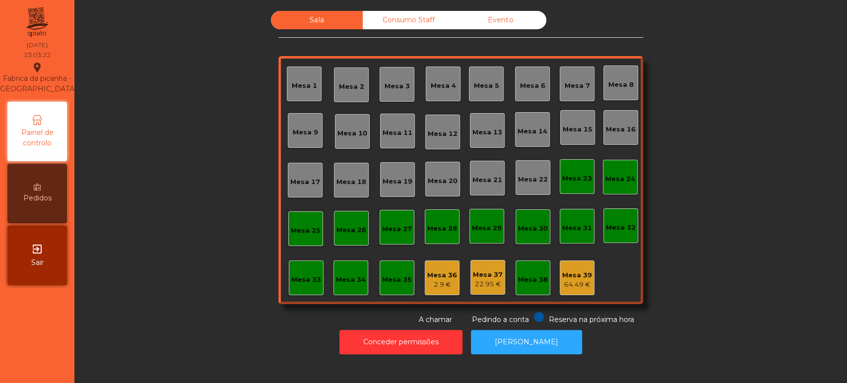
click at [441, 273] on div "Mesa 36" at bounding box center [442, 276] width 30 height 10
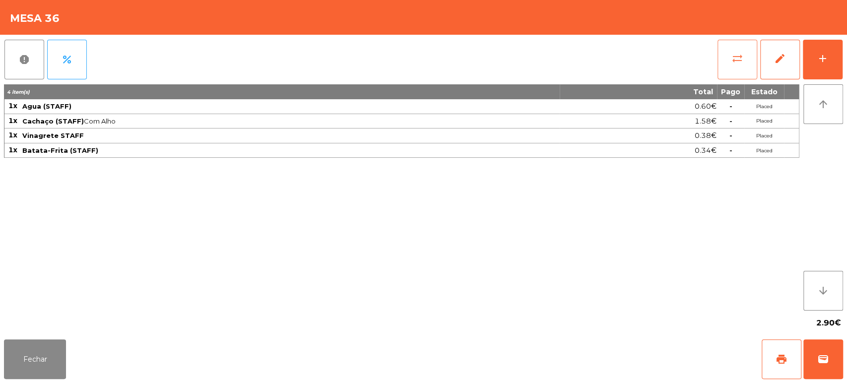
click at [755, 63] on button "sync_alt" at bounding box center [738, 60] width 40 height 40
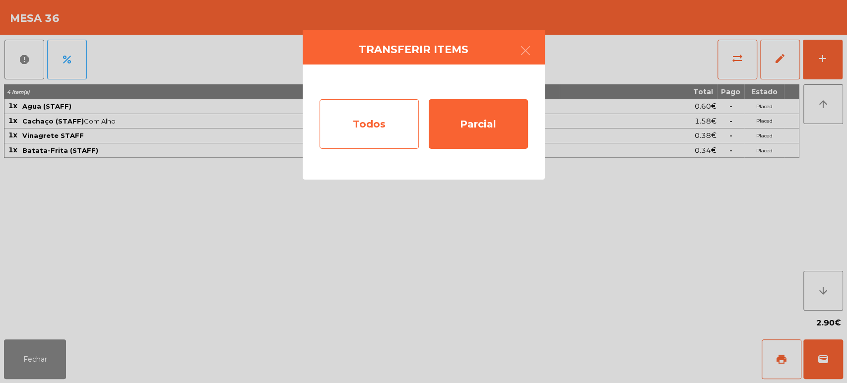
click at [365, 122] on div "Todos" at bounding box center [369, 124] width 99 height 50
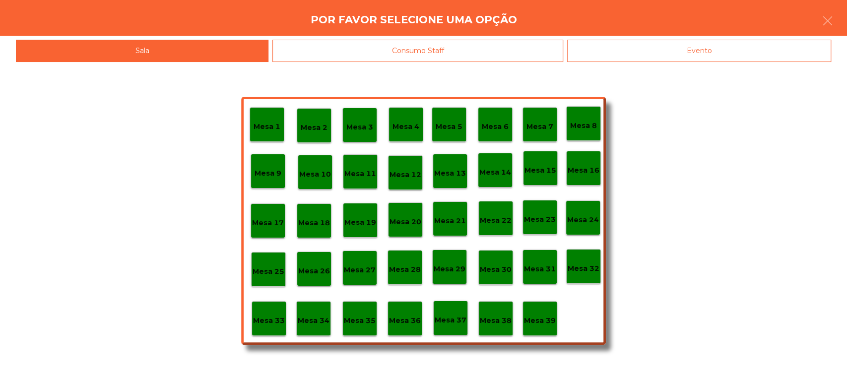
click at [428, 40] on div "Consumo Staff" at bounding box center [418, 51] width 291 height 22
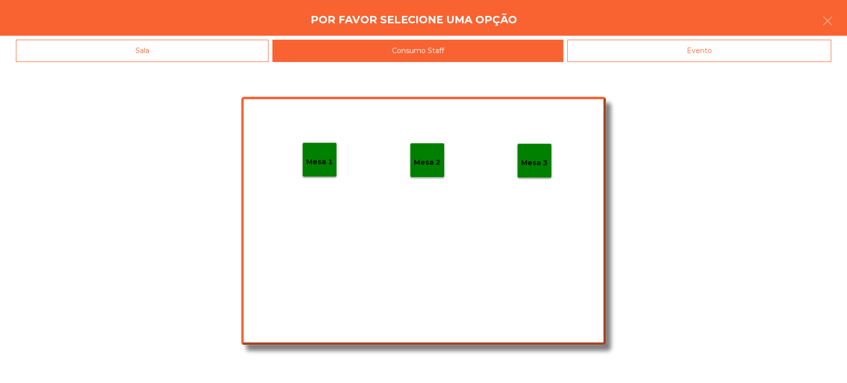
click at [315, 157] on p "Mesa 1" at bounding box center [319, 161] width 27 height 11
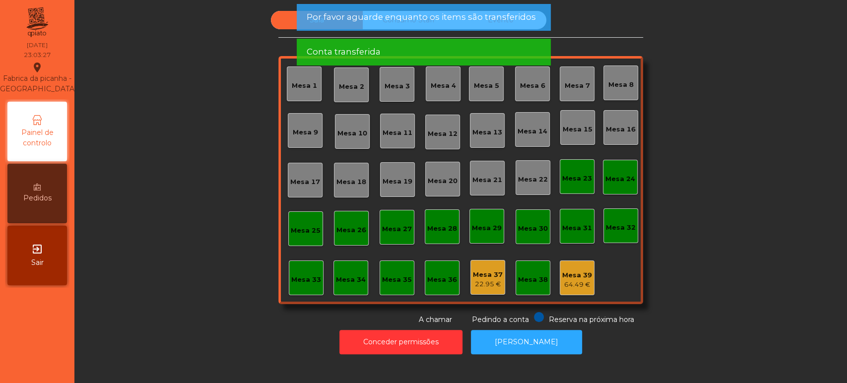
click at [398, 48] on div "Conta transferida" at bounding box center [423, 52] width 234 height 12
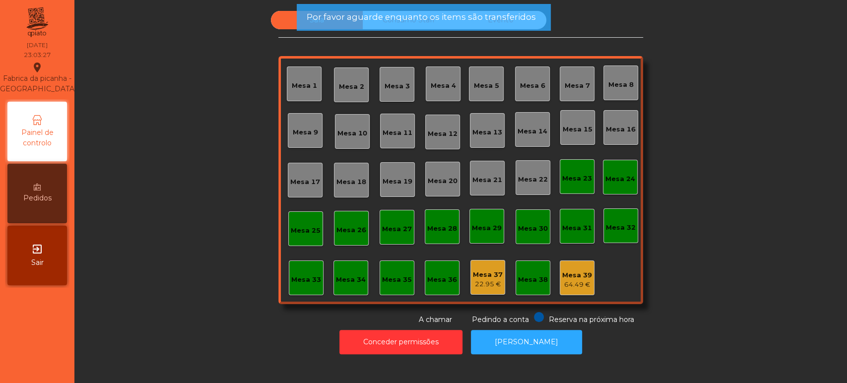
click at [405, 46] on div "Conta transferida" at bounding box center [423, 52] width 234 height 12
click at [437, 15] on span "Por favor aguarde enquanto os items são transferidos" at bounding box center [420, 17] width 229 height 12
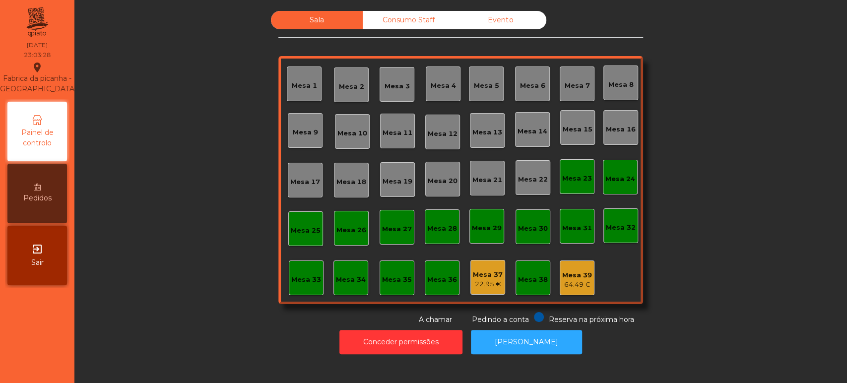
click at [429, 12] on div "Consumo Staff" at bounding box center [409, 20] width 92 height 18
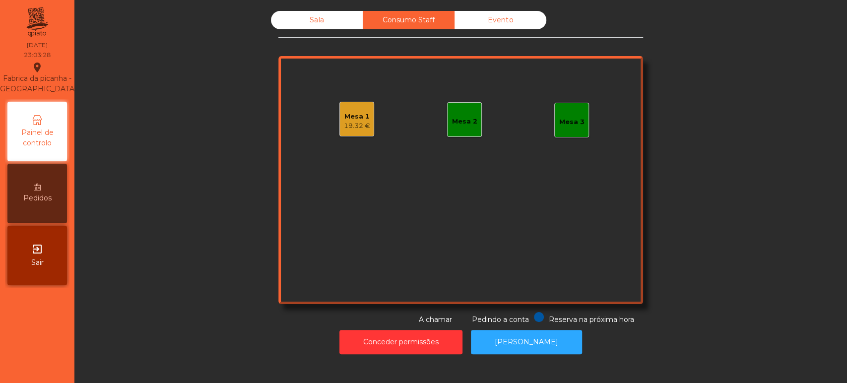
click at [409, 20] on div "Consumo Staff" at bounding box center [409, 20] width 92 height 18
click at [347, 125] on div "19.32 €" at bounding box center [357, 126] width 26 height 10
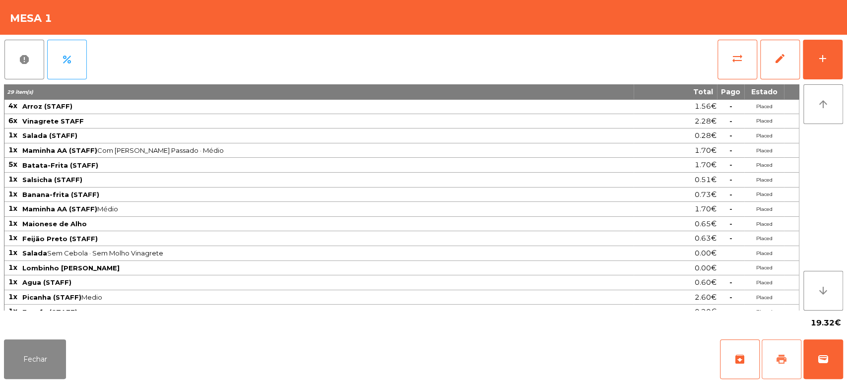
click at [774, 363] on button "print" at bounding box center [782, 360] width 40 height 40
click at [26, 64] on span "report" at bounding box center [24, 60] width 12 height 12
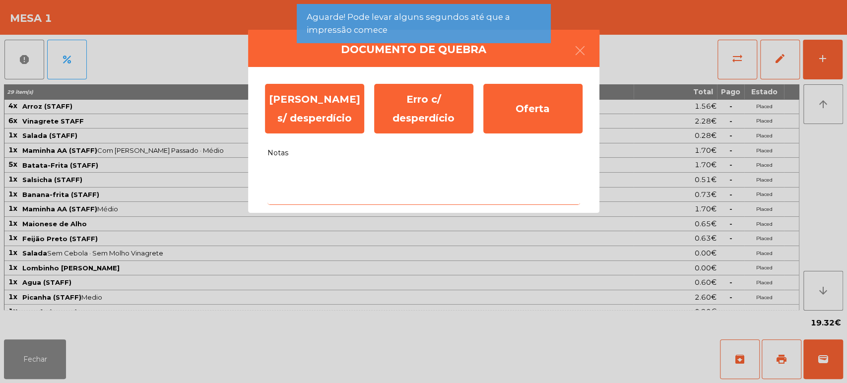
click at [334, 174] on textarea "Notas" at bounding box center [424, 184] width 313 height 41
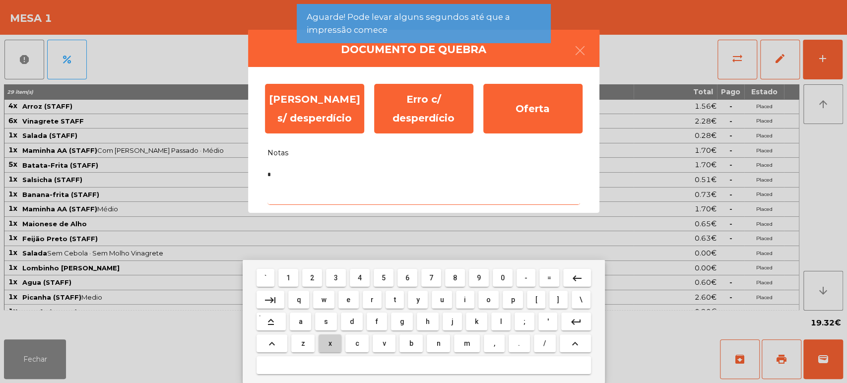
click at [330, 343] on span "x" at bounding box center [330, 344] width 3 height 8
type textarea "**"
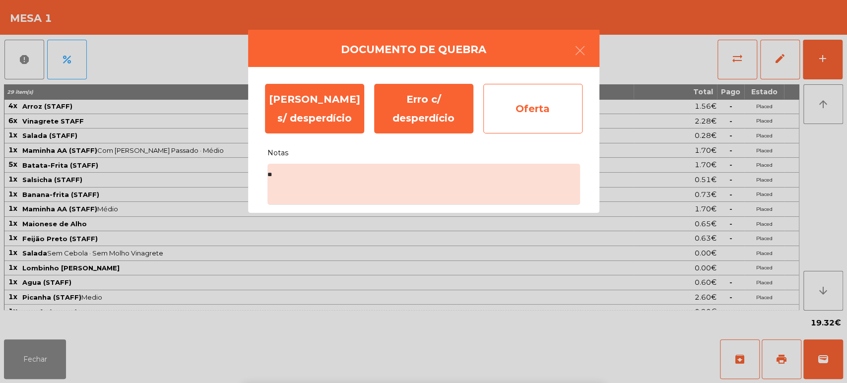
click at [561, 97] on div "Oferta" at bounding box center [533, 109] width 99 height 50
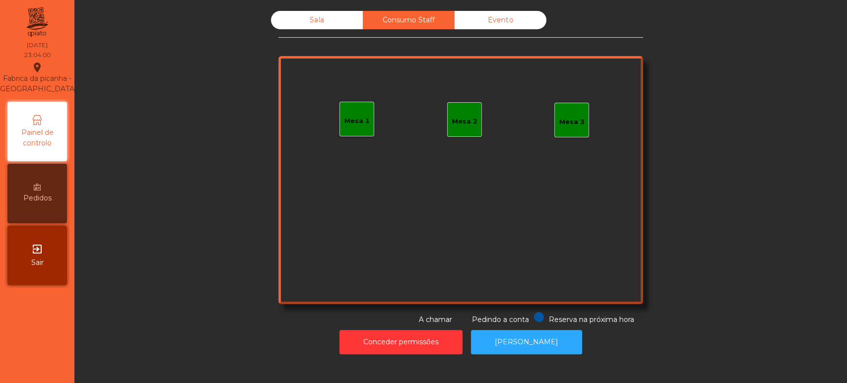
click at [297, 25] on div "Sala" at bounding box center [317, 20] width 92 height 18
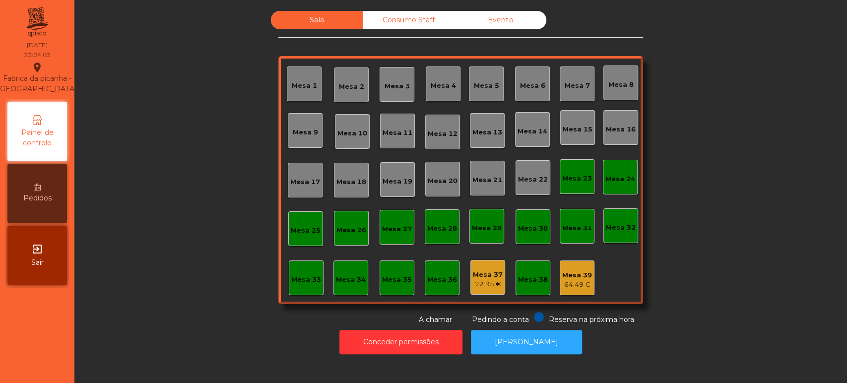
click at [488, 273] on div "Mesa 37" at bounding box center [488, 275] width 30 height 10
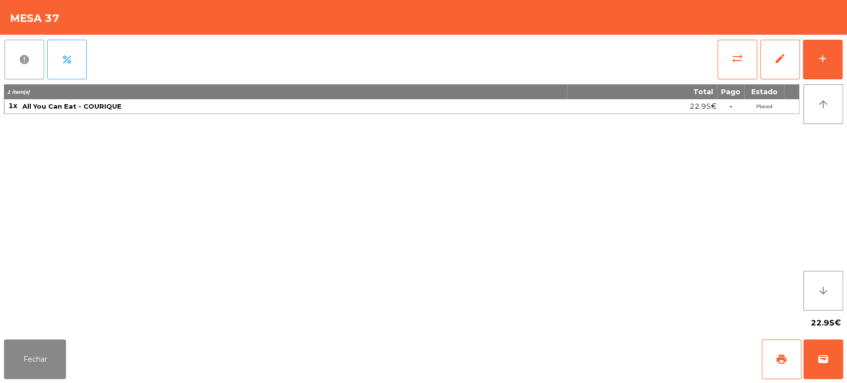
click at [4, 58] on button "report" at bounding box center [24, 60] width 40 height 40
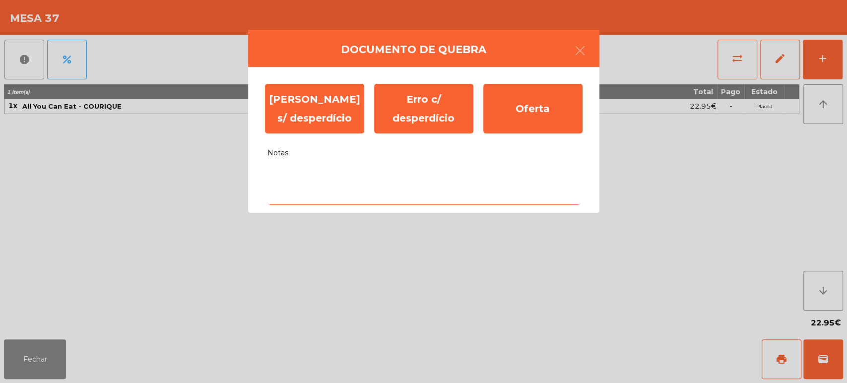
click at [353, 178] on textarea "Notas" at bounding box center [424, 184] width 313 height 41
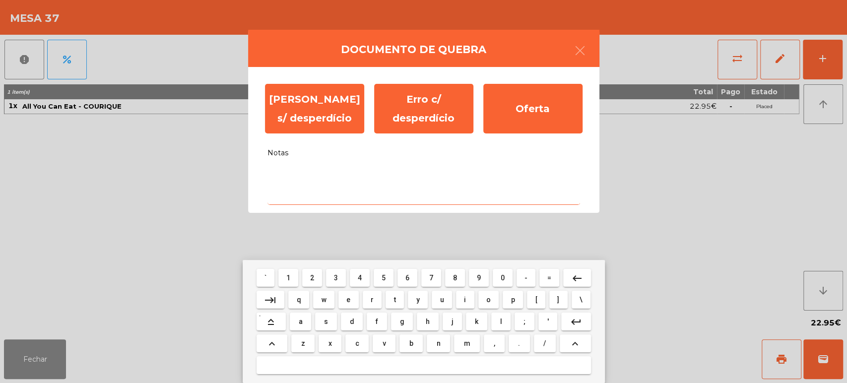
click at [342, 333] on mat-keyboard-key "d" at bounding box center [352, 322] width 26 height 22
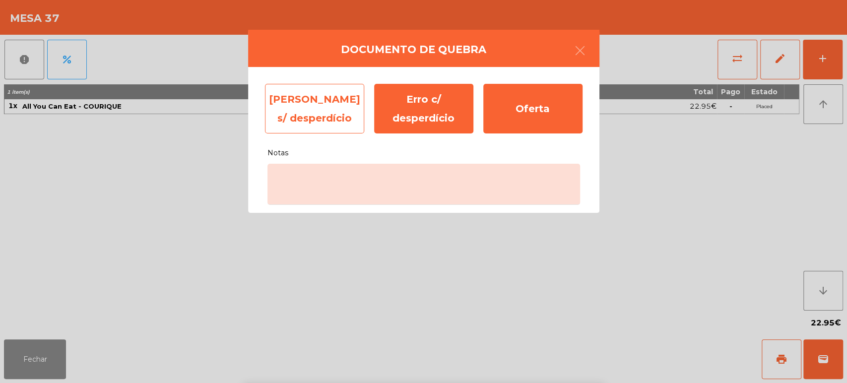
click at [318, 107] on div "[PERSON_NAME] s/ desperdício" at bounding box center [314, 109] width 99 height 50
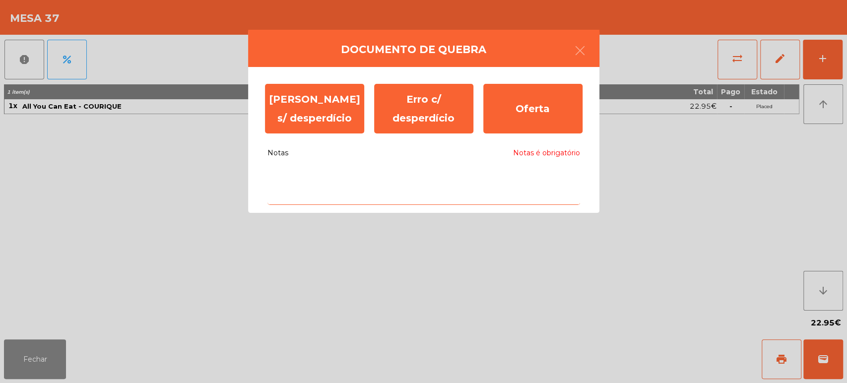
click at [527, 180] on textarea "Notas Notas é obrigatório" at bounding box center [424, 184] width 313 height 41
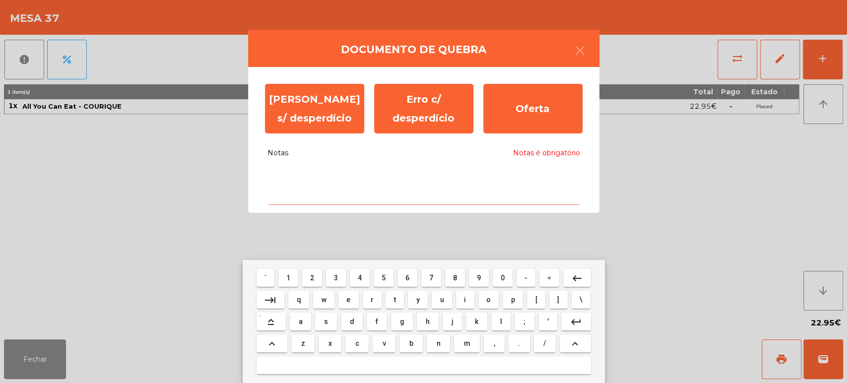
click at [395, 318] on button "g" at bounding box center [402, 322] width 22 height 18
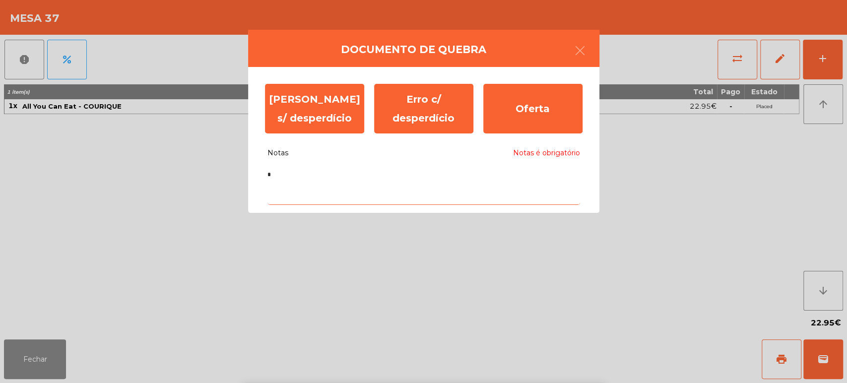
type textarea "**"
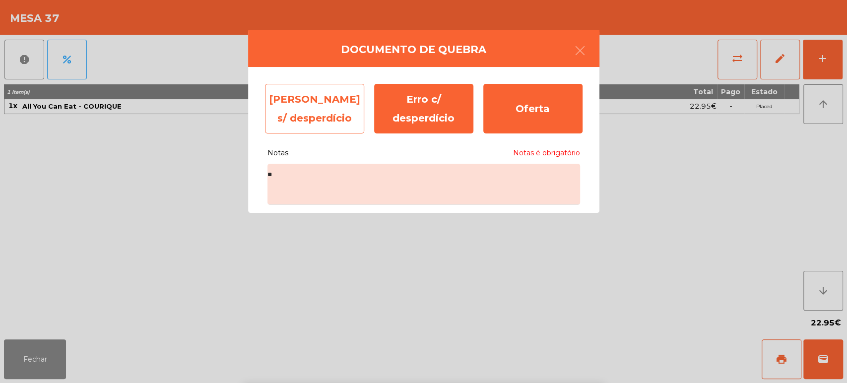
click at [320, 103] on div "[PERSON_NAME] s/ desperdício" at bounding box center [314, 109] width 99 height 50
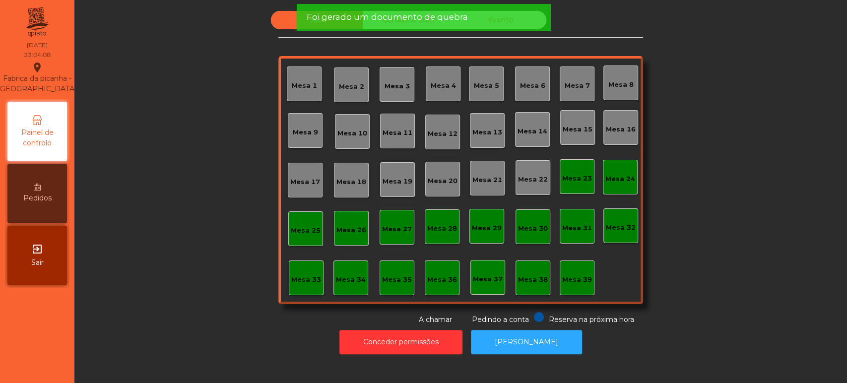
click at [587, 277] on div "Mesa 39" at bounding box center [577, 278] width 35 height 35
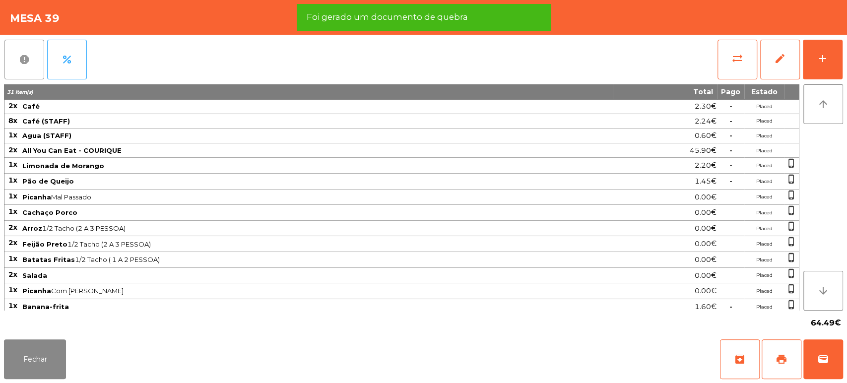
click at [7, 52] on button "report" at bounding box center [24, 60] width 40 height 40
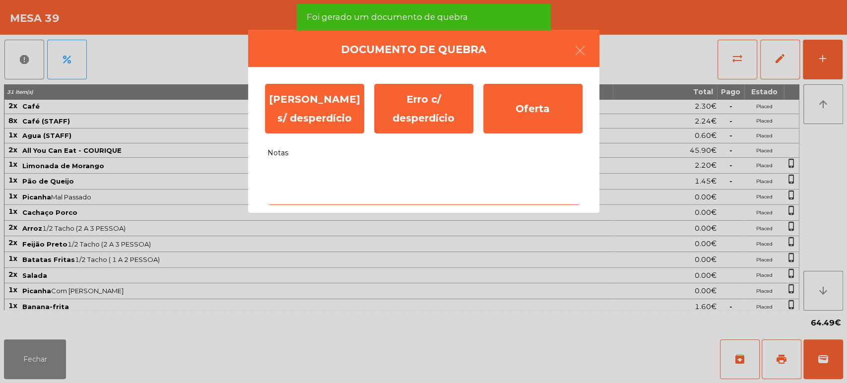
click at [360, 193] on textarea "Notas" at bounding box center [424, 184] width 313 height 41
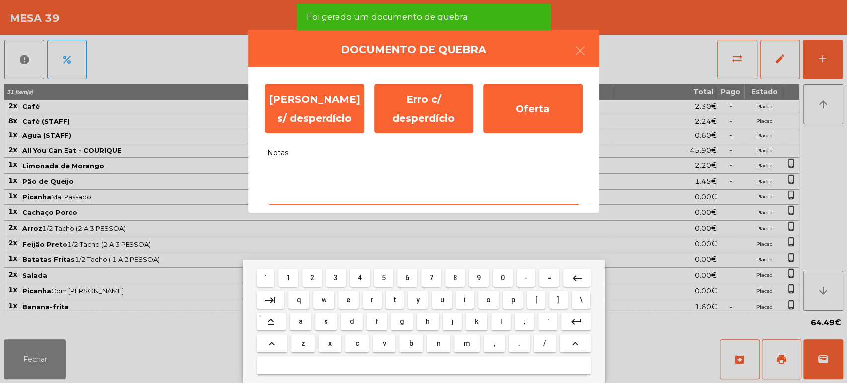
click at [326, 331] on button "s" at bounding box center [325, 322] width 21 height 18
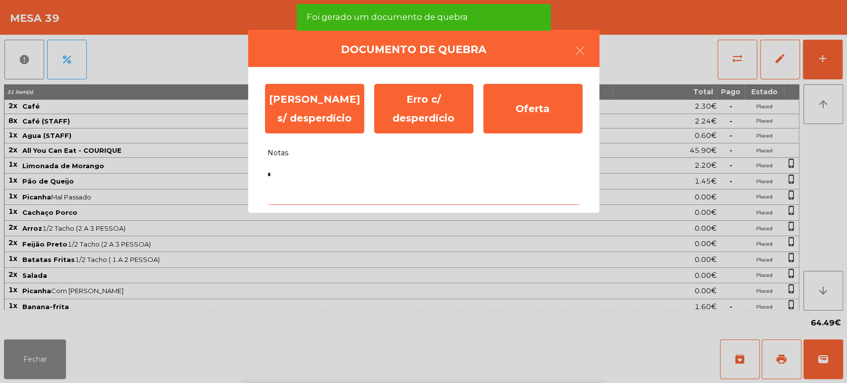
type textarea "**"
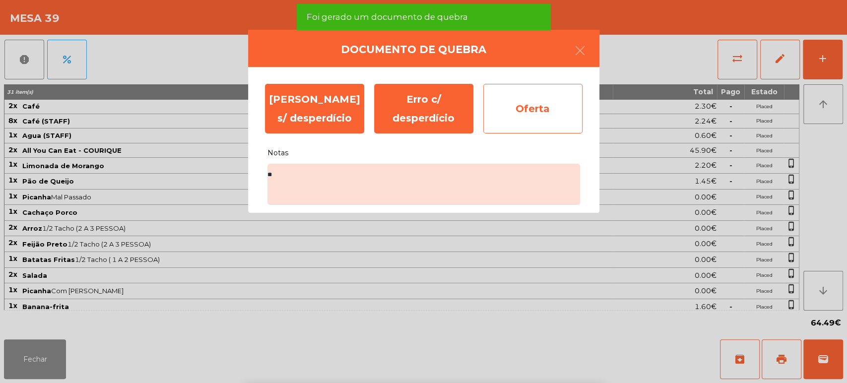
click at [507, 99] on div "Oferta" at bounding box center [533, 109] width 99 height 50
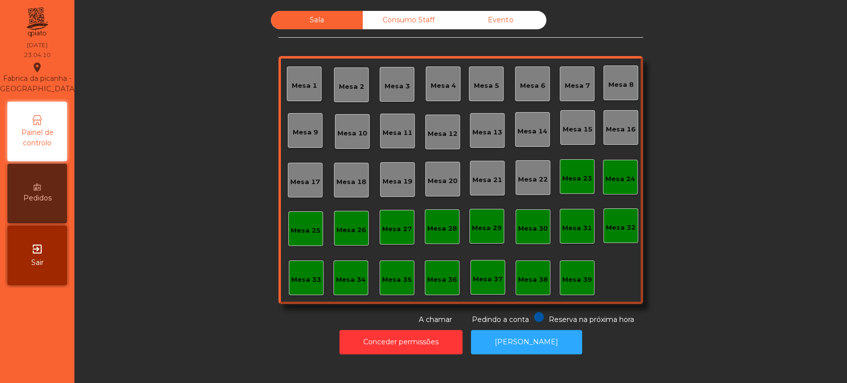
click at [407, 26] on div "Foi gerado um documento de quebra" at bounding box center [423, 17] width 254 height 27
click at [407, 19] on span "Foi gerado um documento de quebra" at bounding box center [386, 17] width 161 height 12
click at [405, 20] on div "Consumo Staff" at bounding box center [409, 20] width 92 height 18
click at [420, 16] on div "Consumo Staff" at bounding box center [409, 20] width 92 height 18
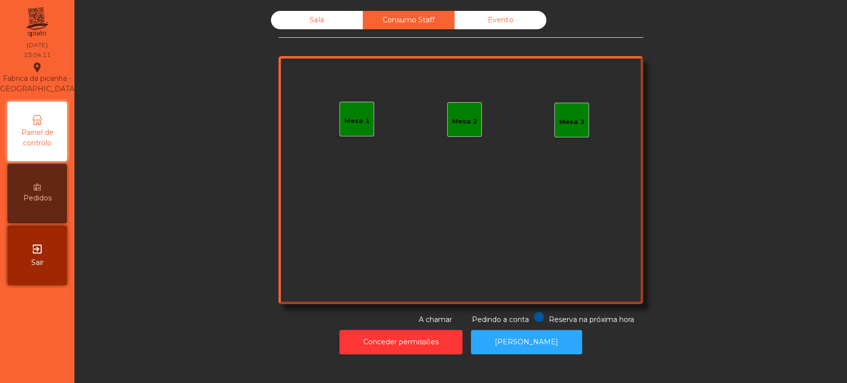
click at [524, 20] on div "Evento" at bounding box center [501, 20] width 92 height 18
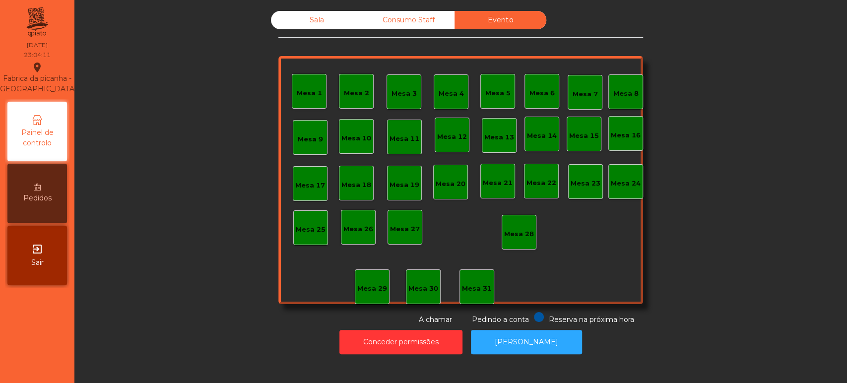
click at [320, 24] on div "Sala" at bounding box center [317, 20] width 92 height 18
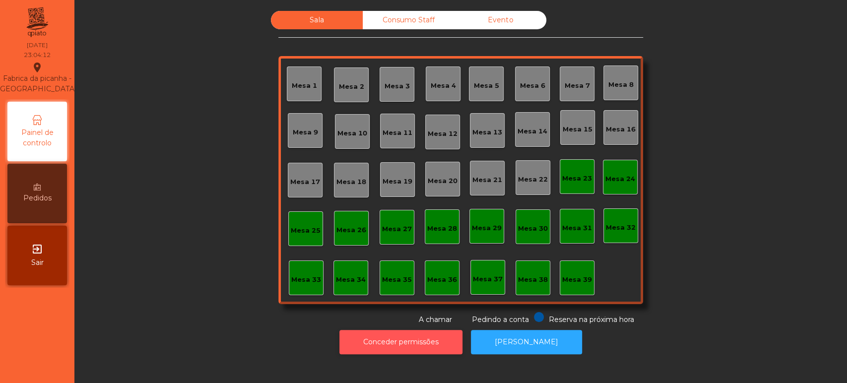
click at [423, 343] on button "Conceder permissões" at bounding box center [401, 342] width 123 height 24
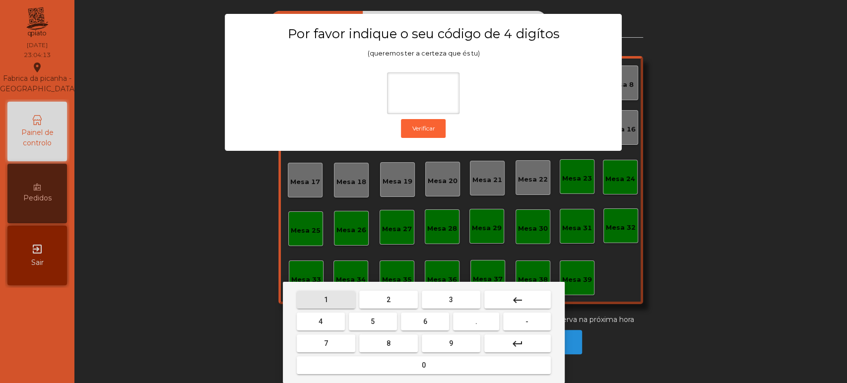
click at [332, 306] on button "1" at bounding box center [326, 300] width 59 height 18
click at [451, 299] on span "3" at bounding box center [451, 300] width 4 height 8
click at [381, 317] on button "5" at bounding box center [373, 322] width 48 height 18
click at [463, 362] on button "0" at bounding box center [424, 365] width 254 height 18
type input "****"
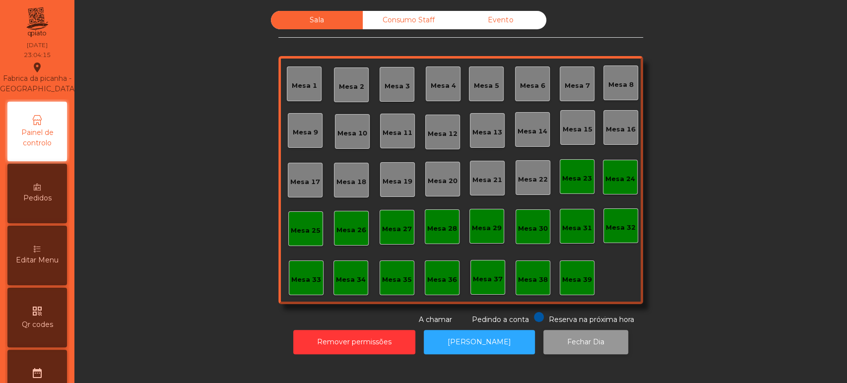
click at [588, 343] on button "Fechar Dia" at bounding box center [586, 342] width 85 height 24
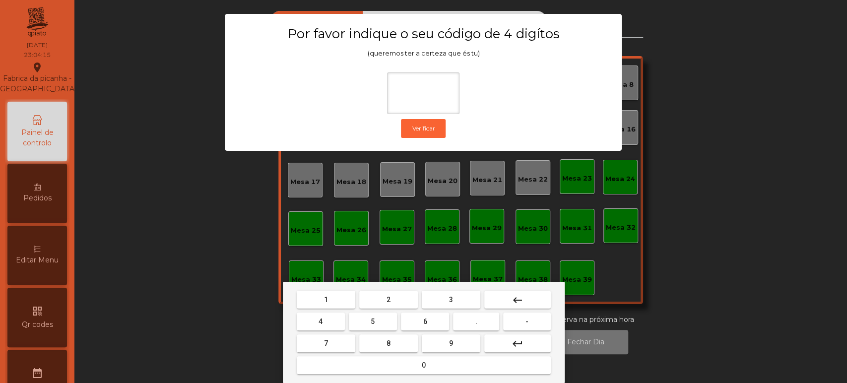
click at [326, 299] on span "1" at bounding box center [326, 300] width 4 height 8
click at [451, 299] on span "3" at bounding box center [451, 300] width 4 height 8
click at [362, 319] on button "5" at bounding box center [373, 322] width 48 height 18
click at [388, 364] on button "0" at bounding box center [424, 365] width 254 height 18
type input "****"
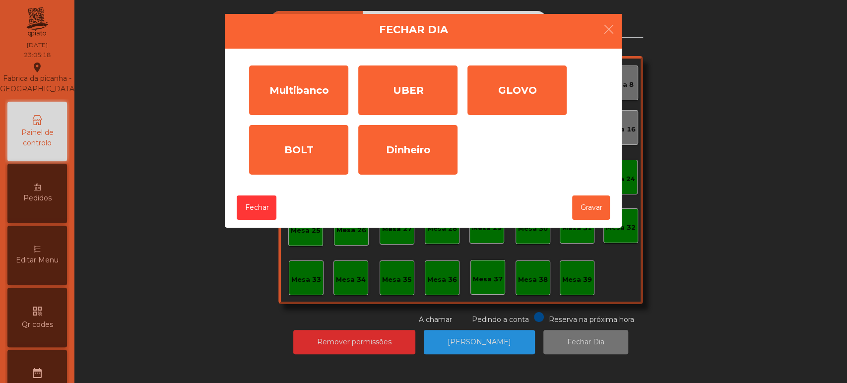
click at [484, 321] on ngb-modal-window "Fechar Dia Multibanco Valor (€) * Comissão (€) * UBER Valor (€) * GLOVO Valor (…" at bounding box center [423, 191] width 805 height 383
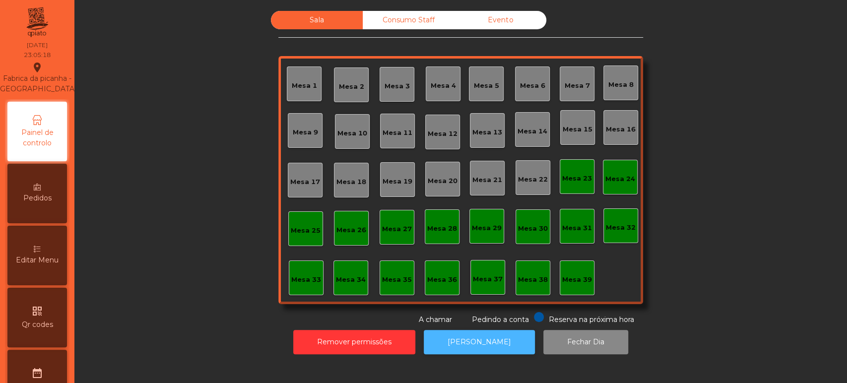
click at [469, 340] on button "[PERSON_NAME]" at bounding box center [479, 342] width 111 height 24
click at [479, 342] on button "[PERSON_NAME]" at bounding box center [479, 342] width 111 height 24
click at [485, 342] on button "[PERSON_NAME]" at bounding box center [479, 342] width 111 height 24
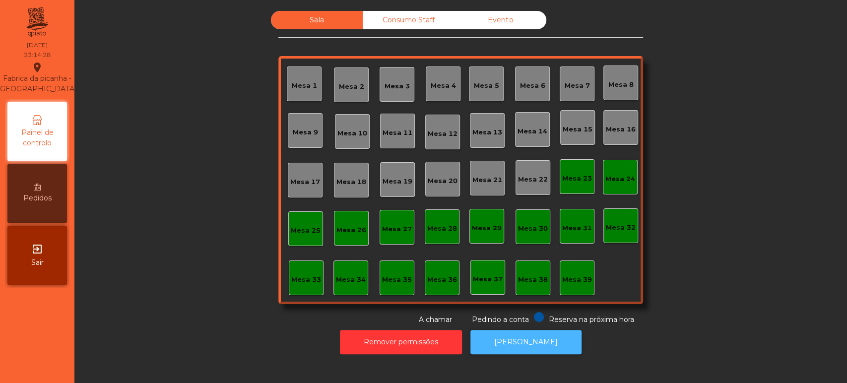
click at [498, 339] on button "[PERSON_NAME]" at bounding box center [526, 342] width 111 height 24
click at [529, 340] on button "[PERSON_NAME]" at bounding box center [526, 342] width 111 height 24
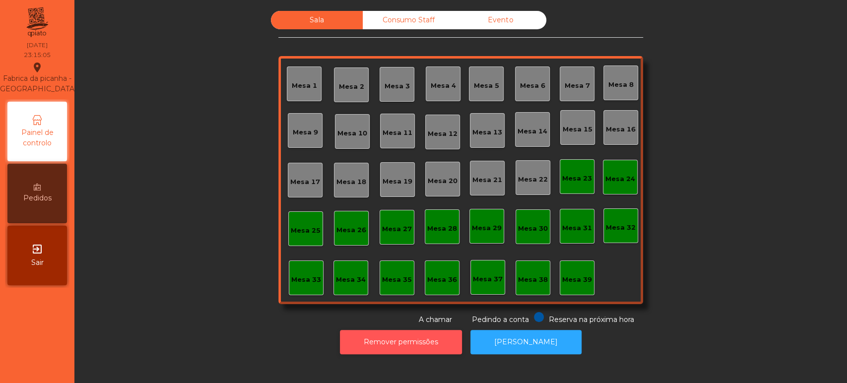
click at [401, 338] on button "Remover permissões" at bounding box center [401, 342] width 122 height 24
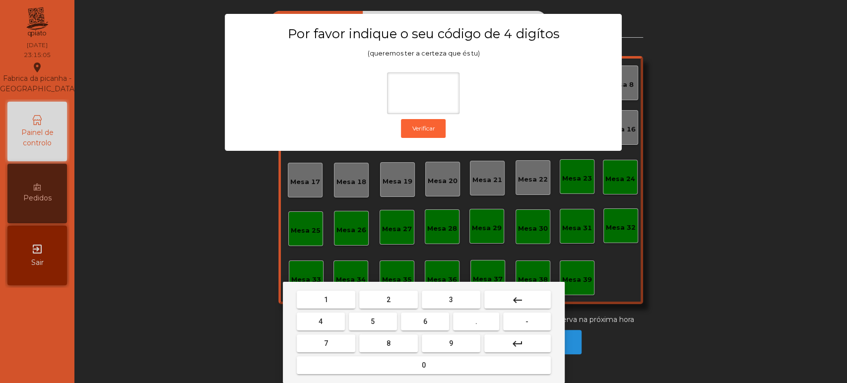
click at [326, 299] on span "1" at bounding box center [326, 300] width 4 height 8
click at [450, 300] on span "3" at bounding box center [451, 300] width 4 height 8
click at [373, 322] on span "5" at bounding box center [373, 322] width 4 height 8
click at [402, 376] on mat-keyboard-key "0" at bounding box center [424, 365] width 258 height 22
click at [469, 364] on button "0" at bounding box center [424, 365] width 254 height 18
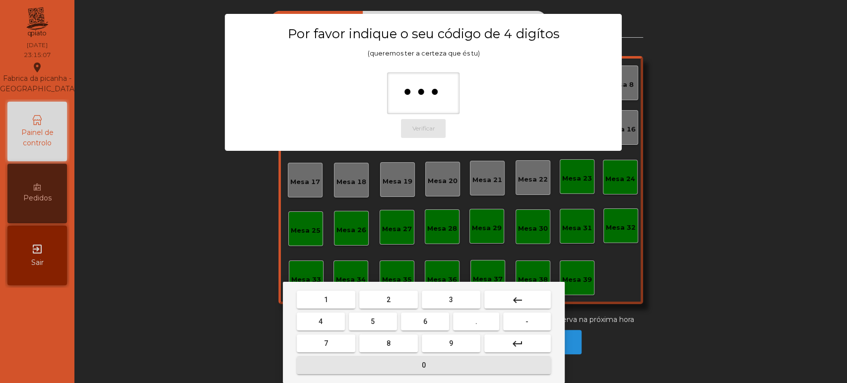
type input "****"
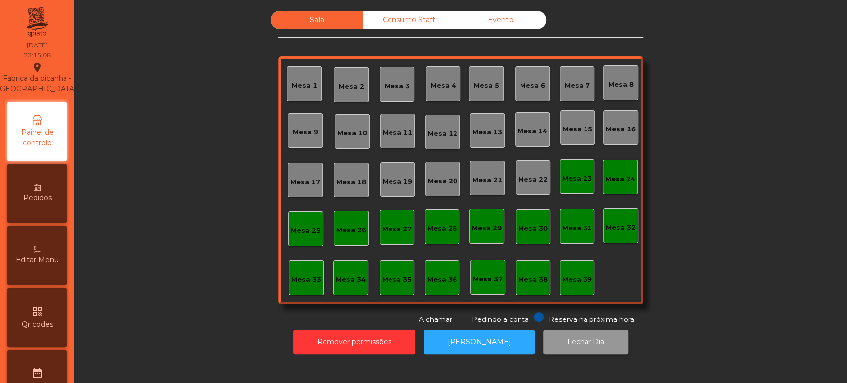
click at [553, 350] on button "Fechar Dia" at bounding box center [586, 342] width 85 height 24
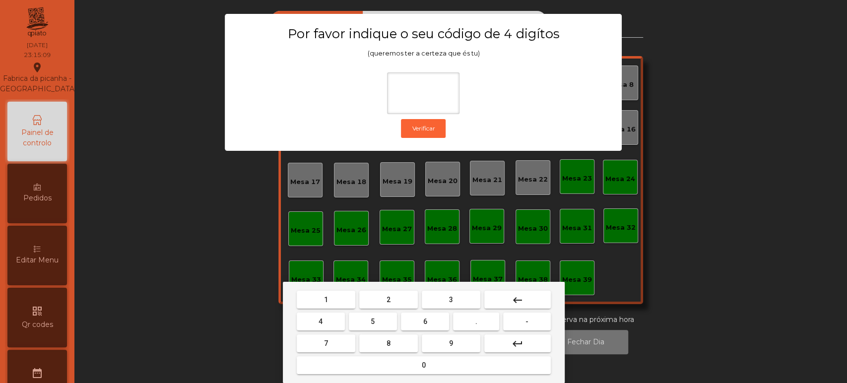
click at [335, 298] on button "1" at bounding box center [326, 300] width 59 height 18
click at [442, 297] on button "3" at bounding box center [451, 300] width 59 height 18
click at [373, 322] on span "5" at bounding box center [373, 322] width 4 height 8
click at [401, 365] on button "0" at bounding box center [424, 365] width 254 height 18
type input "****"
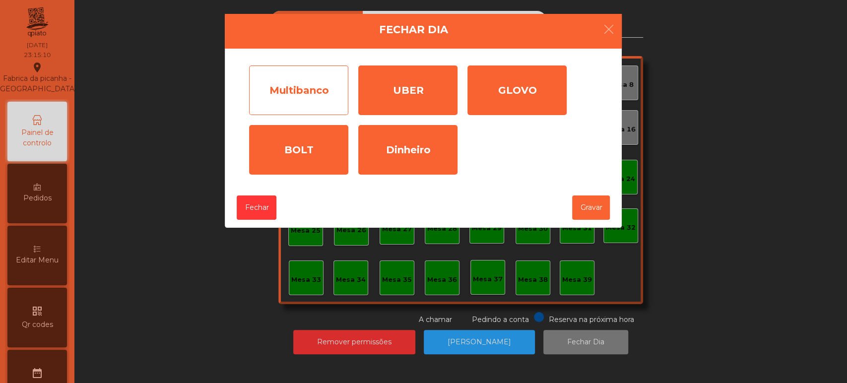
click at [321, 88] on div "Multibanco" at bounding box center [298, 91] width 99 height 50
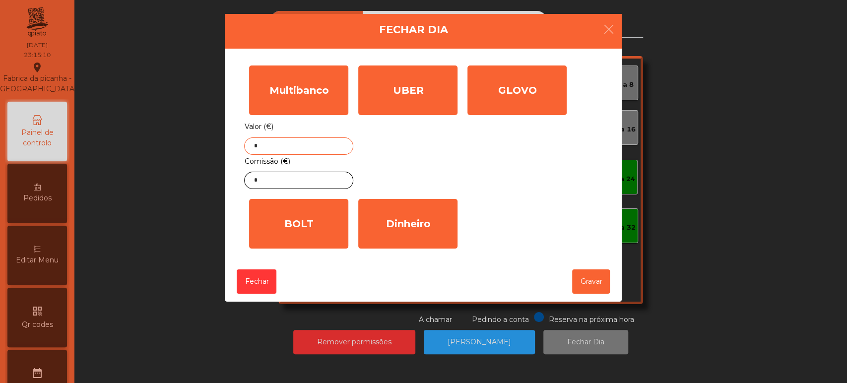
click at [312, 143] on input "*" at bounding box center [298, 146] width 109 height 17
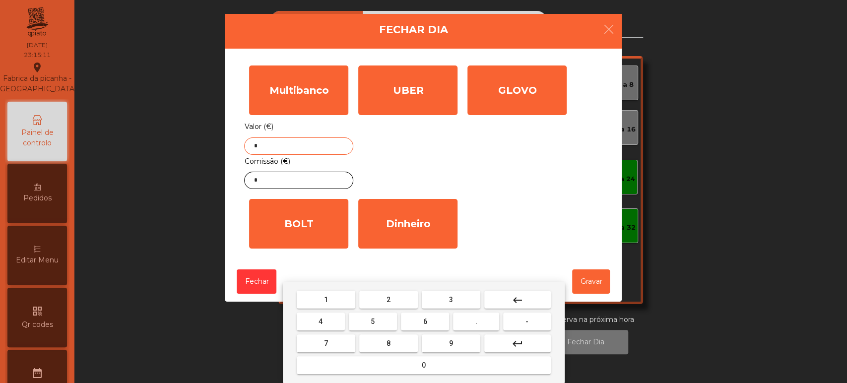
click at [525, 304] on button "keyboard_backspace" at bounding box center [517, 300] width 67 height 18
click at [322, 289] on mat-keyboard-key "1" at bounding box center [326, 300] width 63 height 22
click at [326, 299] on span "1" at bounding box center [326, 300] width 4 height 8
click at [383, 369] on button "0" at bounding box center [424, 365] width 254 height 18
click at [379, 322] on button "5" at bounding box center [373, 322] width 48 height 18
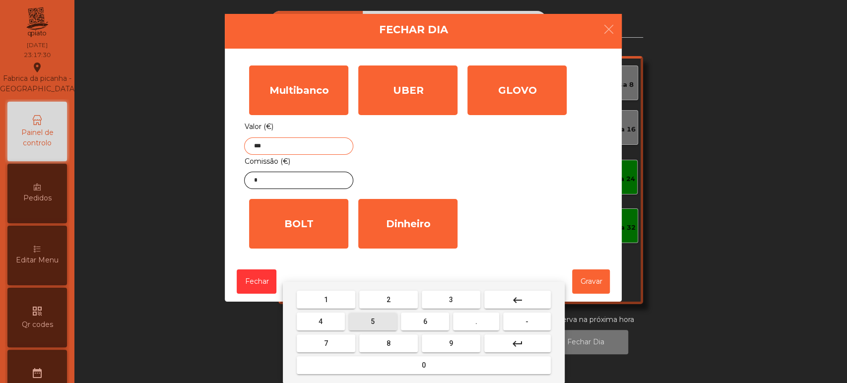
click at [324, 298] on span "1" at bounding box center [326, 300] width 4 height 8
click at [466, 313] on button "." at bounding box center [476, 322] width 46 height 18
click at [332, 324] on button "4" at bounding box center [321, 322] width 48 height 18
click at [384, 317] on button "5" at bounding box center [373, 322] width 48 height 18
type input "*******"
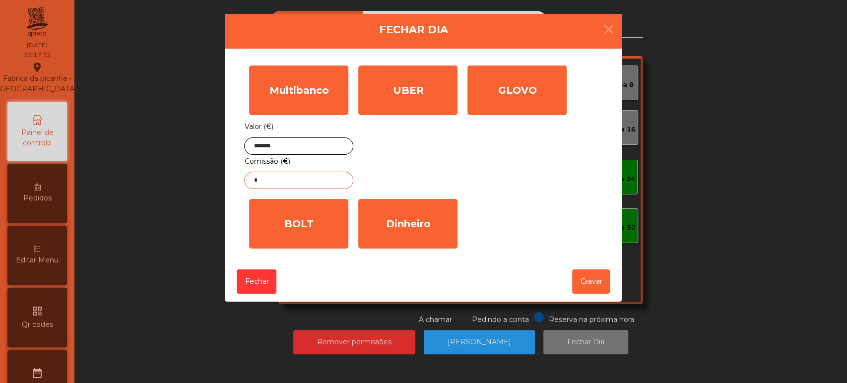
click at [326, 177] on input "*" at bounding box center [298, 180] width 109 height 17
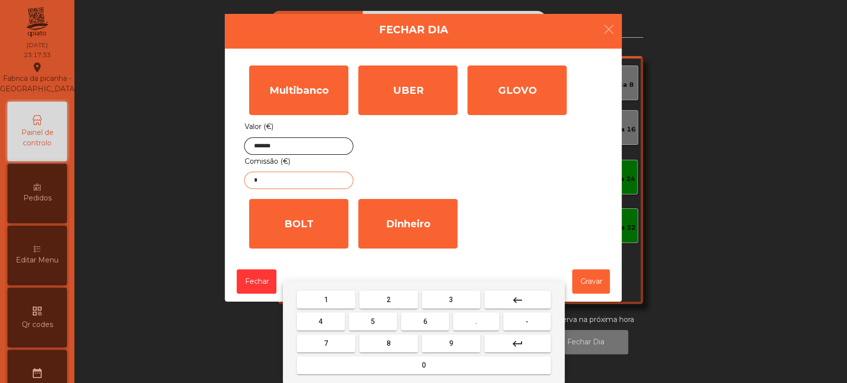
click at [533, 295] on button "keyboard_backspace" at bounding box center [517, 300] width 67 height 18
click at [324, 298] on span "1" at bounding box center [326, 300] width 4 height 8
click at [322, 300] on button "1" at bounding box center [326, 300] width 59 height 18
click at [477, 322] on span "." at bounding box center [477, 322] width 2 height 8
click at [332, 319] on button "4" at bounding box center [321, 322] width 48 height 18
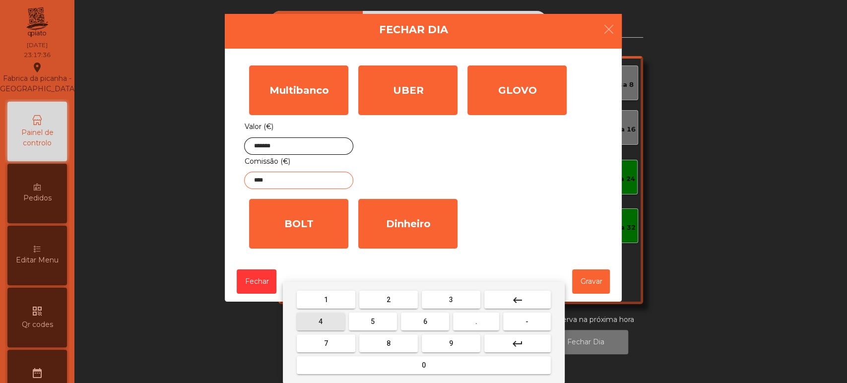
click at [398, 344] on button "8" at bounding box center [388, 344] width 59 height 18
type input "*****"
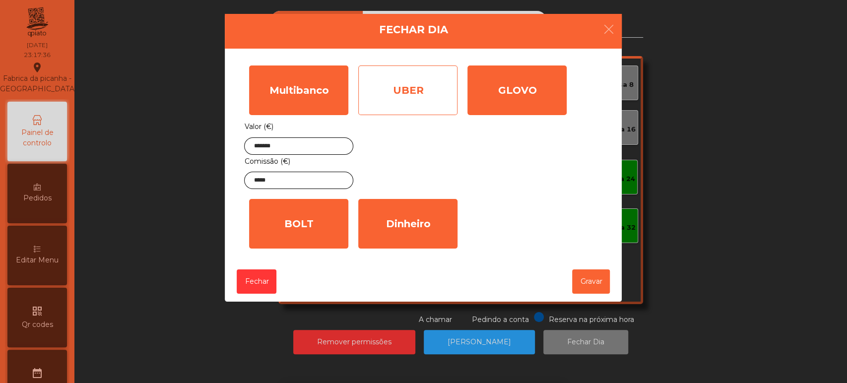
click at [407, 82] on div "UBER" at bounding box center [407, 91] width 99 height 50
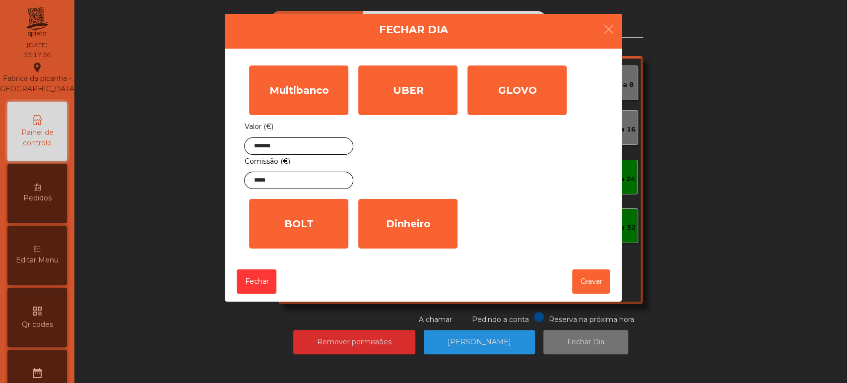
click at [0, 0] on input "*" at bounding box center [0, 0] width 0 height 0
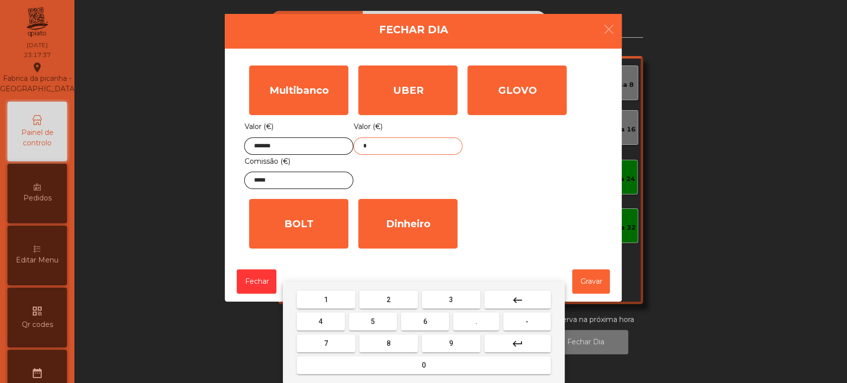
click at [527, 298] on button "keyboard_backspace" at bounding box center [517, 300] width 67 height 18
click at [338, 298] on button "1" at bounding box center [326, 300] width 59 height 18
click at [327, 321] on button "4" at bounding box center [321, 322] width 48 height 18
click at [423, 321] on span "6" at bounding box center [425, 322] width 4 height 8
click at [473, 322] on button "." at bounding box center [476, 322] width 46 height 18
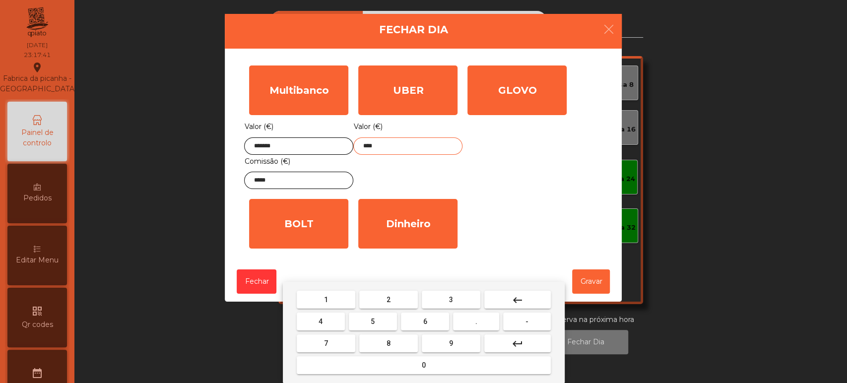
click at [423, 365] on span "0" at bounding box center [424, 365] width 4 height 8
click at [425, 322] on span "6" at bounding box center [425, 322] width 4 height 8
type input "******"
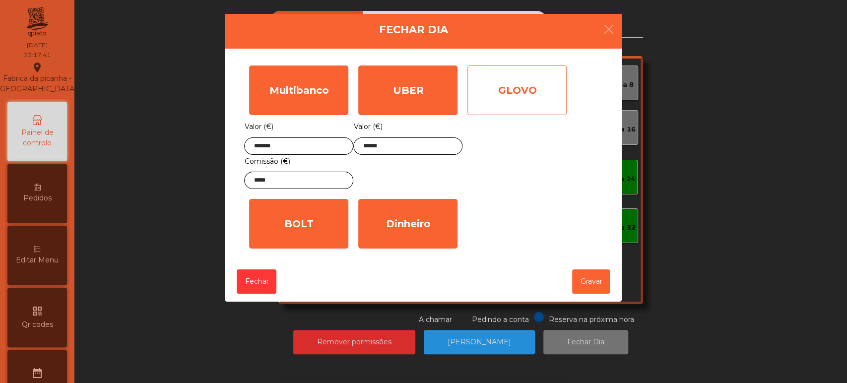
click at [507, 112] on div "GLOVO" at bounding box center [517, 91] width 99 height 50
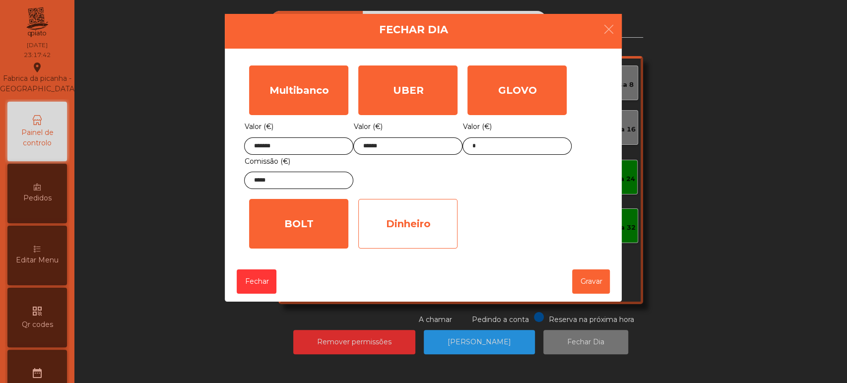
click at [422, 213] on div "Dinheiro" at bounding box center [407, 224] width 99 height 50
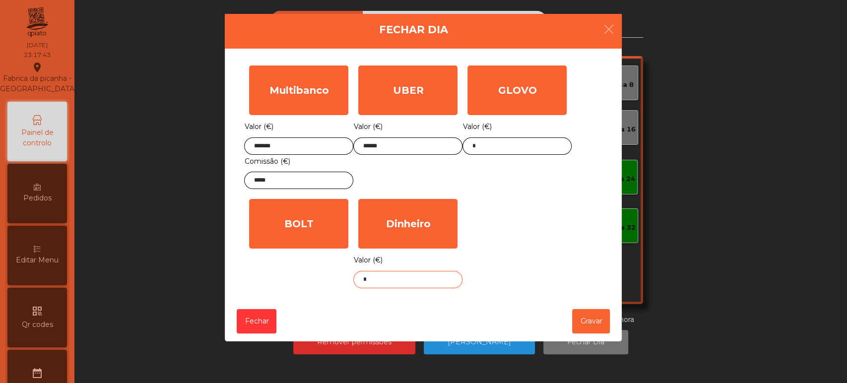
click at [409, 281] on input "*" at bounding box center [407, 279] width 109 height 17
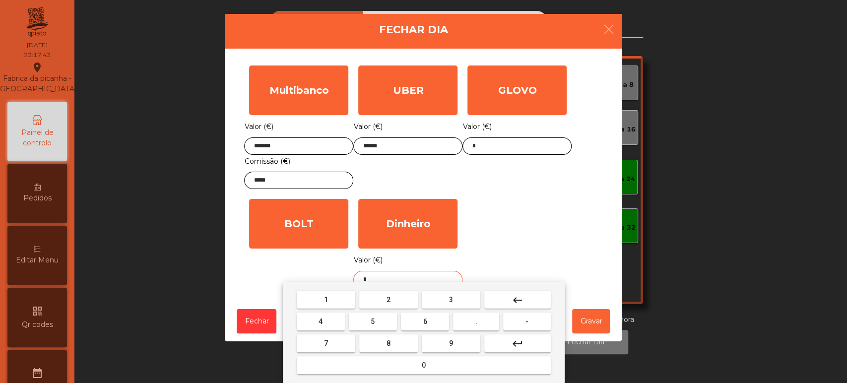
click at [527, 299] on button "keyboard_backspace" at bounding box center [517, 300] width 67 height 18
click at [401, 299] on button "2" at bounding box center [388, 300] width 59 height 18
click at [382, 319] on button "5" at bounding box center [373, 322] width 48 height 18
click at [476, 322] on span "." at bounding box center [477, 322] width 2 height 8
click at [326, 299] on span "1" at bounding box center [326, 300] width 4 height 8
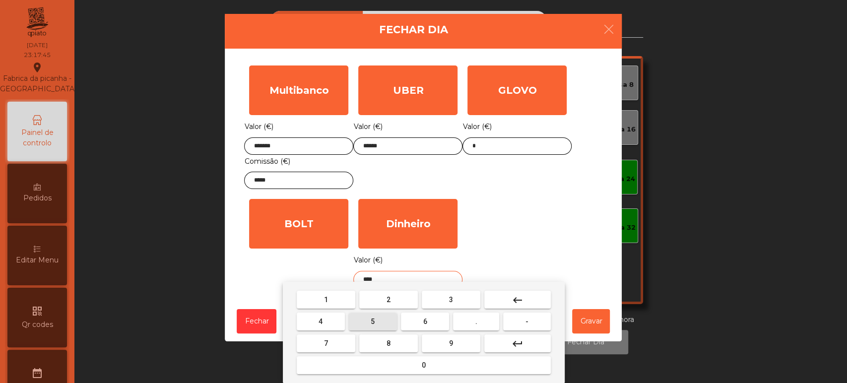
click at [383, 315] on button "5" at bounding box center [373, 322] width 48 height 18
type input "*****"
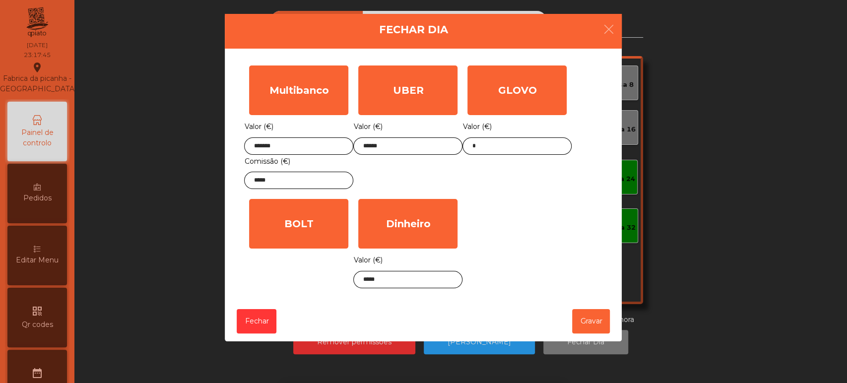
click at [541, 234] on div "Multibanco Valor (€) ******* Comissão (€) ***** UBER Valor (€) ****** GLOVO Val…" at bounding box center [423, 177] width 358 height 233
click at [583, 327] on button "Gravar" at bounding box center [591, 321] width 38 height 24
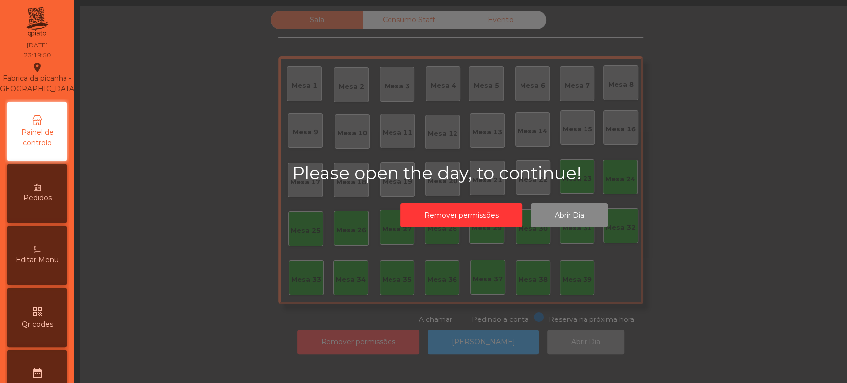
click at [484, 345] on div "Please open the day, to continue! Remover permissões Abrir Dia" at bounding box center [503, 197] width 847 height 383
